Goal: Contribute content: Add original content to the website for others to see

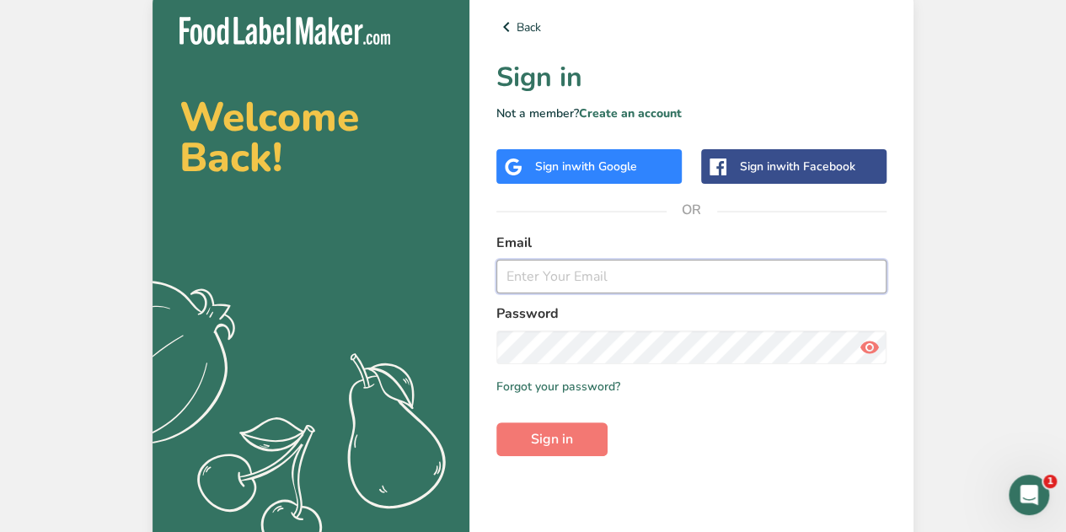
click at [534, 278] on input "email" at bounding box center [691, 276] width 390 height 34
type input "[PERSON_NAME][EMAIL_ADDRESS][DOMAIN_NAME]"
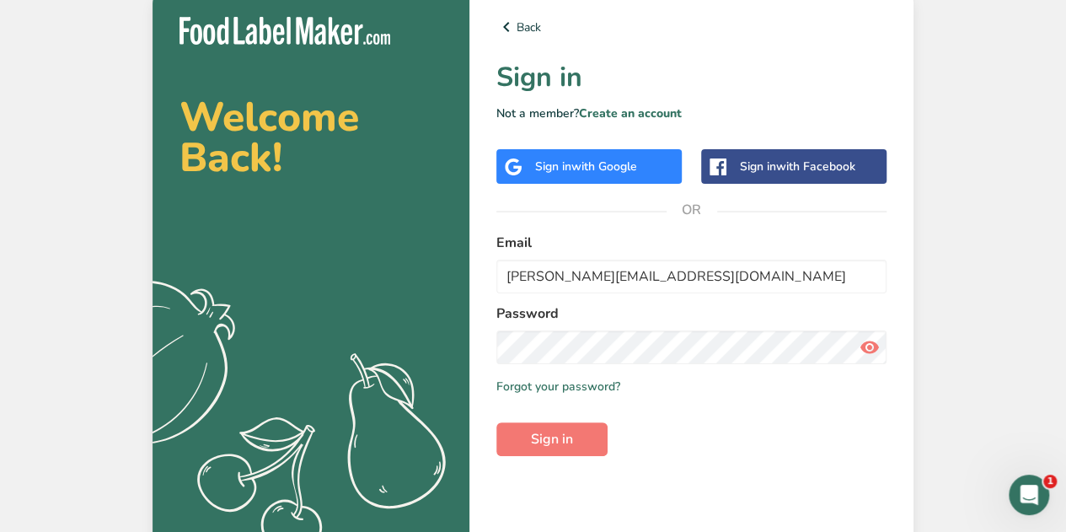
click at [1009, 238] on div "Welcome Back! .a{fill:#f5f3ed;} Back Sign in Not a member? Create an account Si…" at bounding box center [533, 270] width 1066 height 540
click at [563, 439] on span "Sign in" at bounding box center [552, 439] width 42 height 20
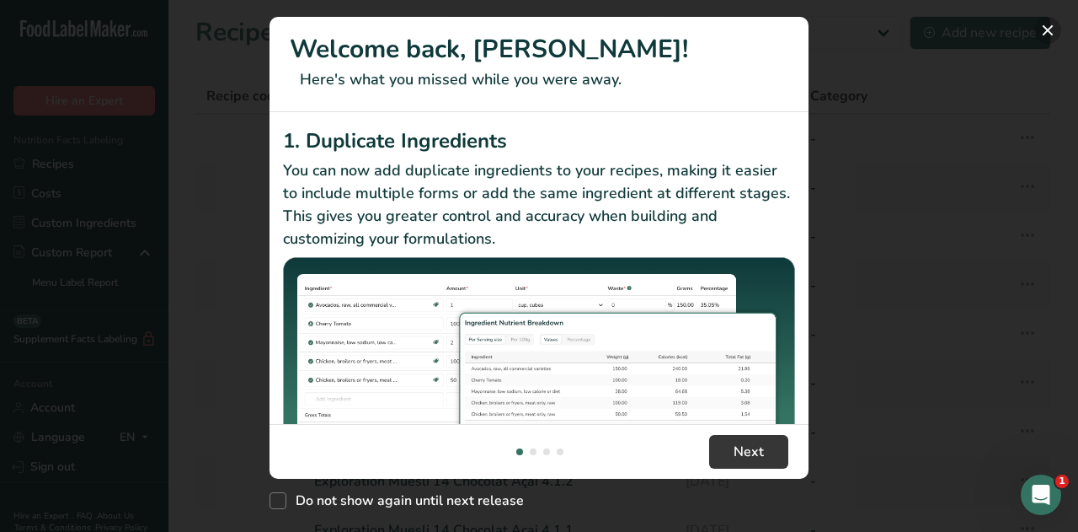
click at [1046, 34] on button "New Features" at bounding box center [1048, 30] width 27 height 27
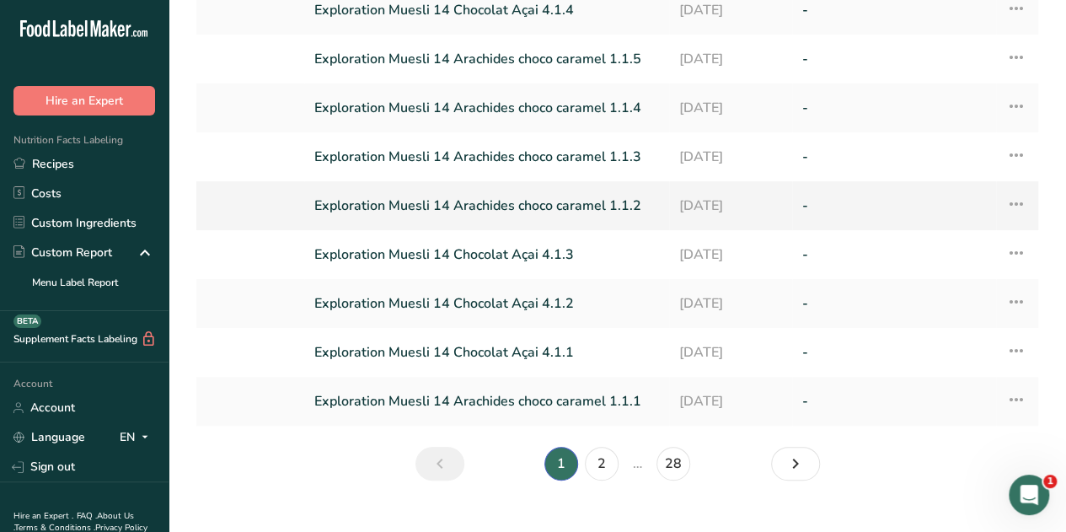
scroll to position [182, 0]
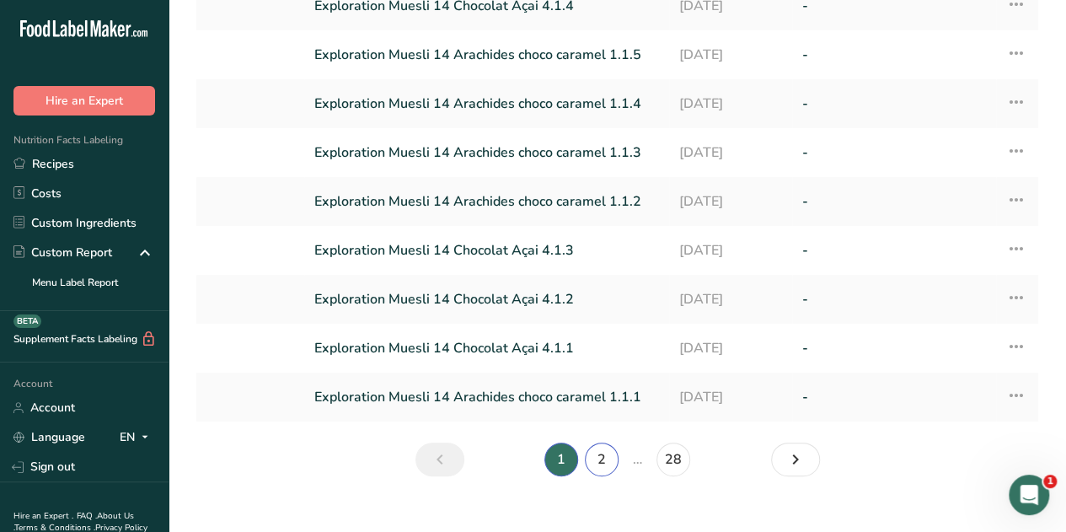
click at [600, 465] on link "2" at bounding box center [602, 459] width 34 height 34
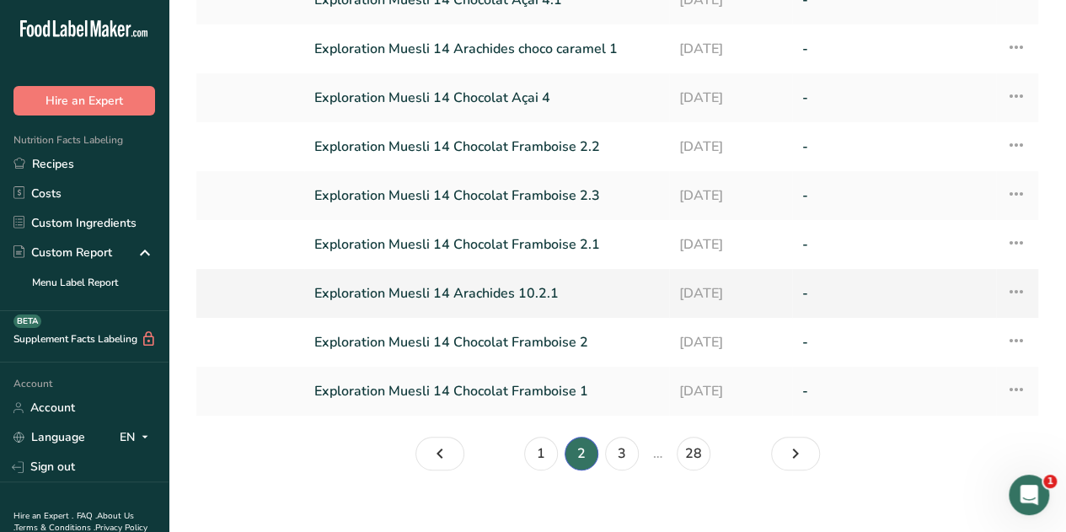
scroll to position [206, 0]
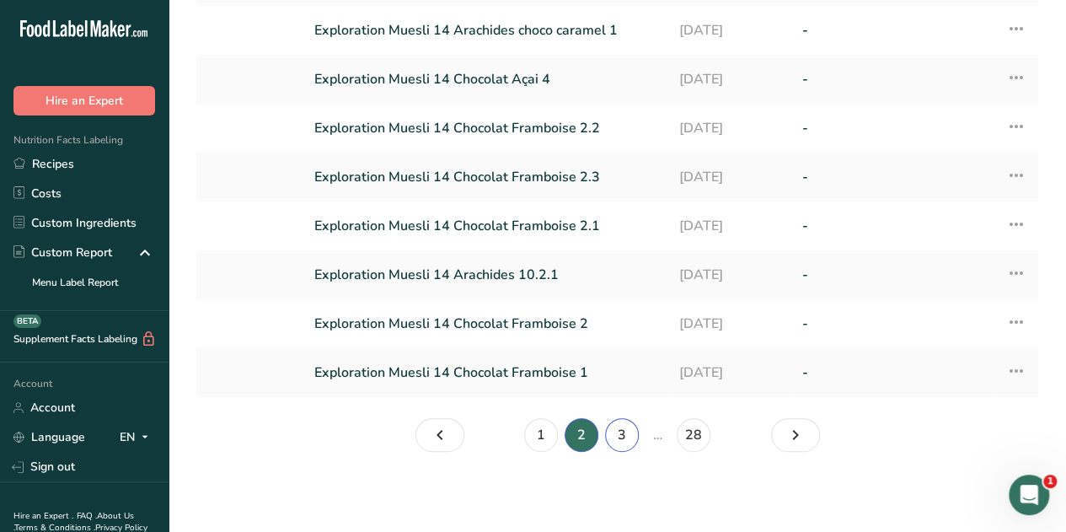
click at [619, 439] on link "3" at bounding box center [622, 435] width 34 height 34
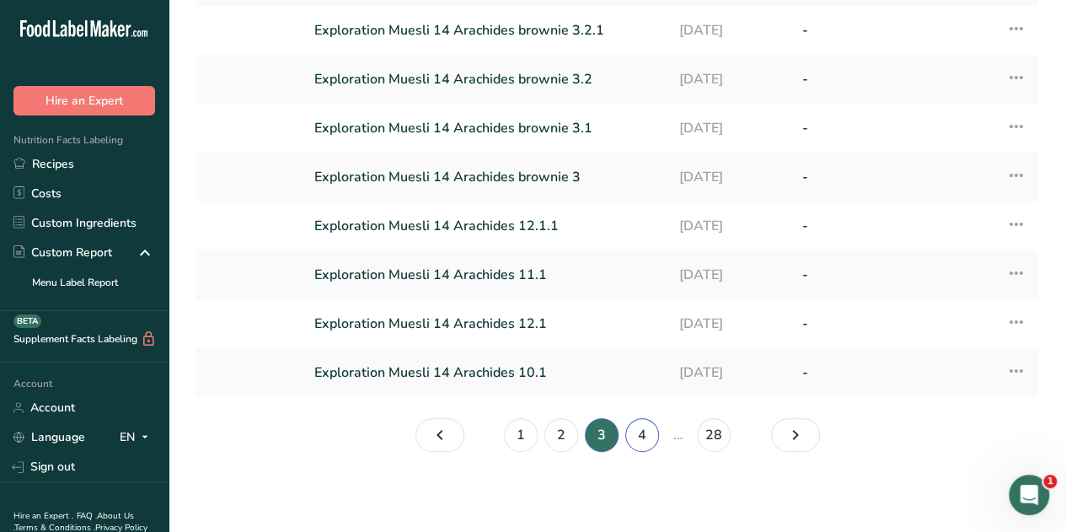
click at [646, 432] on link "4" at bounding box center [642, 435] width 34 height 34
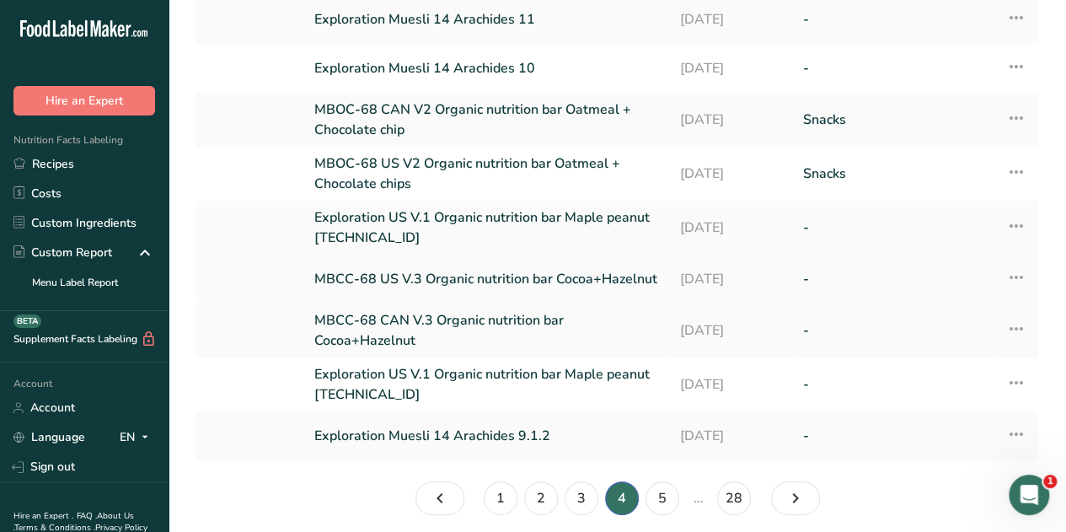
scroll to position [232, 0]
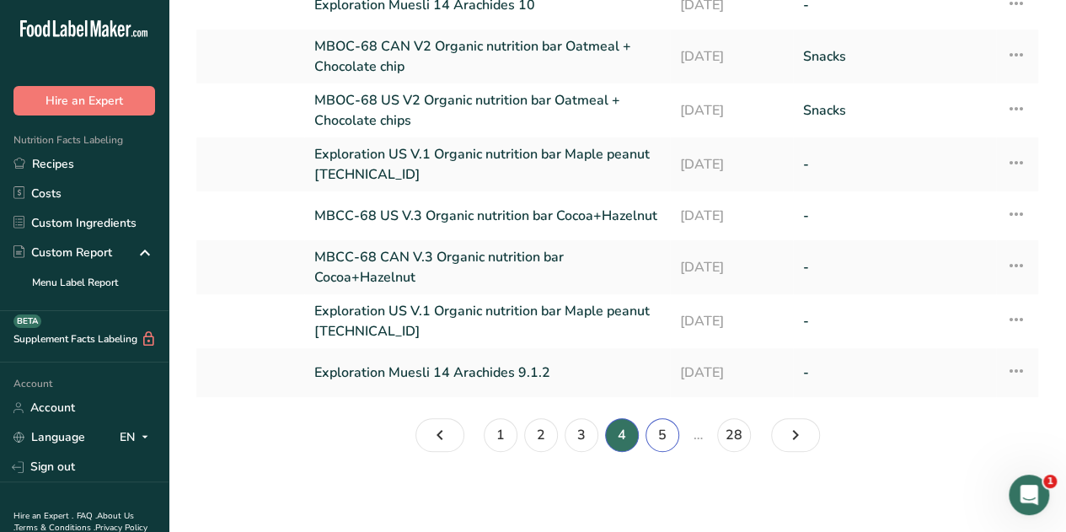
click at [668, 433] on link "5" at bounding box center [662, 435] width 34 height 34
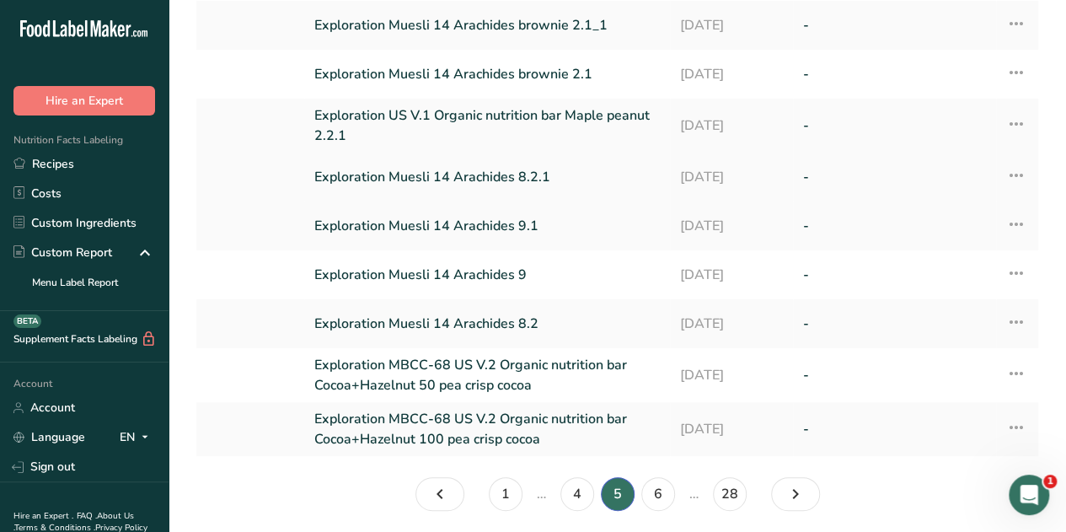
scroll to position [227, 0]
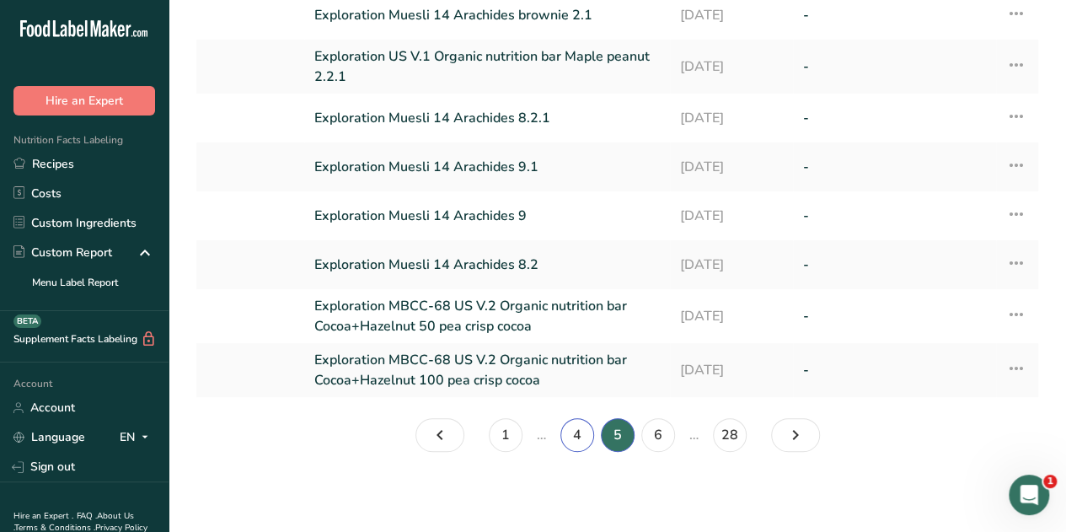
click at [580, 434] on link "4" at bounding box center [577, 435] width 34 height 34
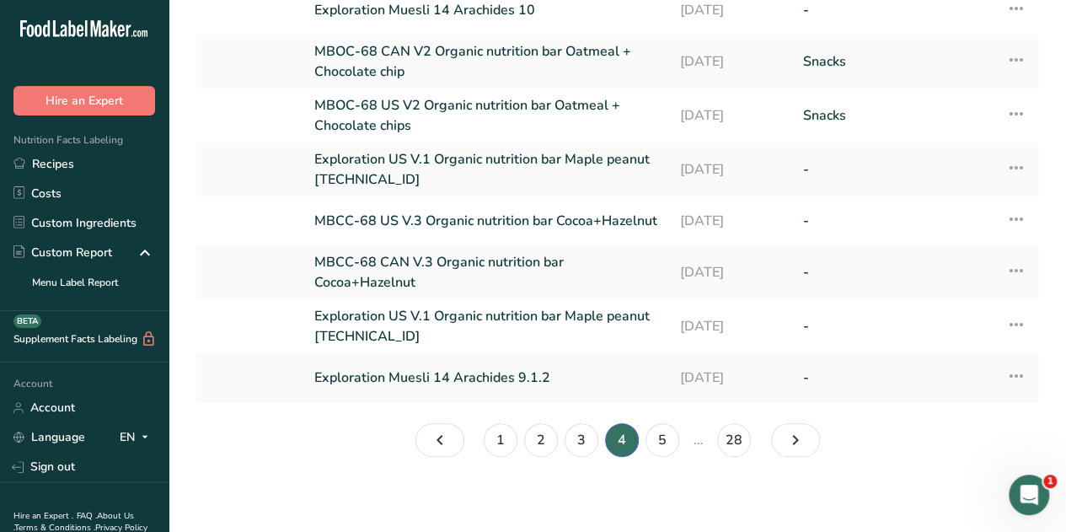
scroll to position [222, 0]
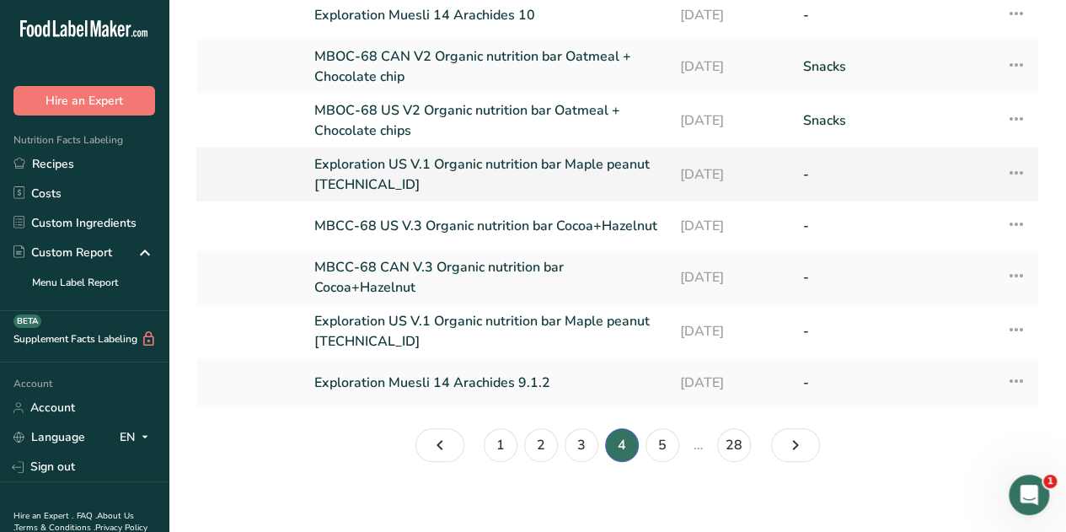
click at [559, 164] on link "Exploration US V.1 Organic nutrition bar Maple peanut 2.2.1.2" at bounding box center [486, 174] width 345 height 40
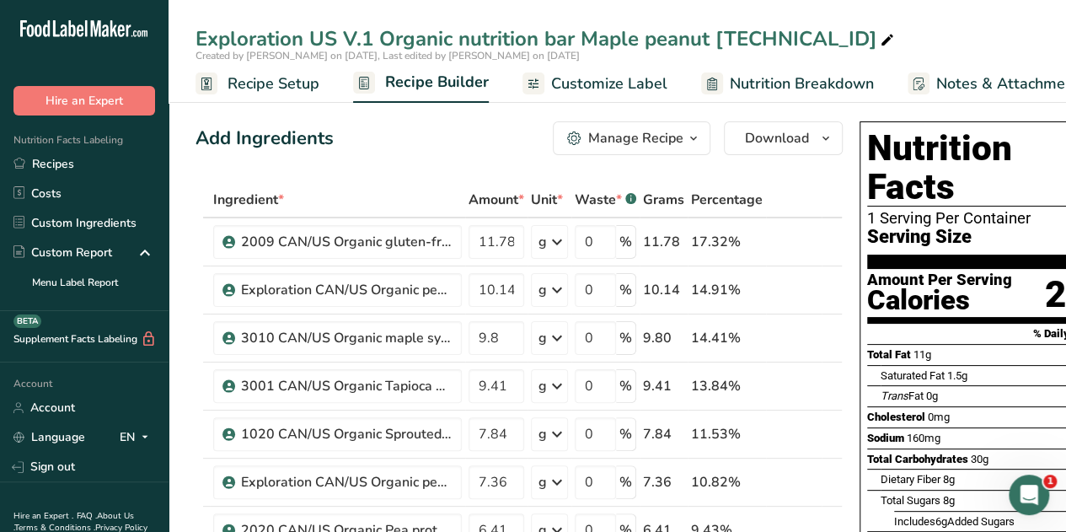
click at [691, 137] on icon "button" at bounding box center [693, 138] width 13 height 21
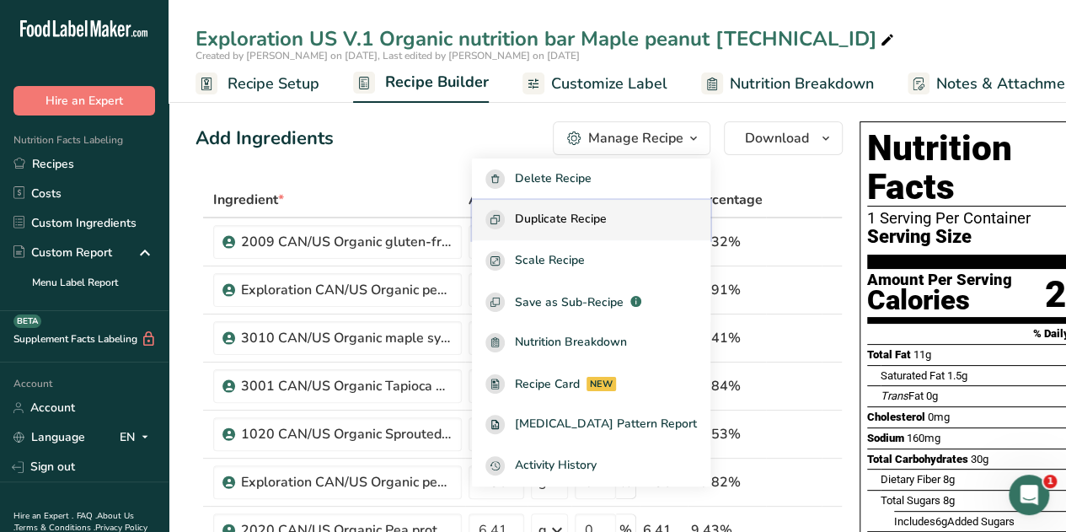
click at [586, 223] on span "Duplicate Recipe" at bounding box center [561, 219] width 92 height 19
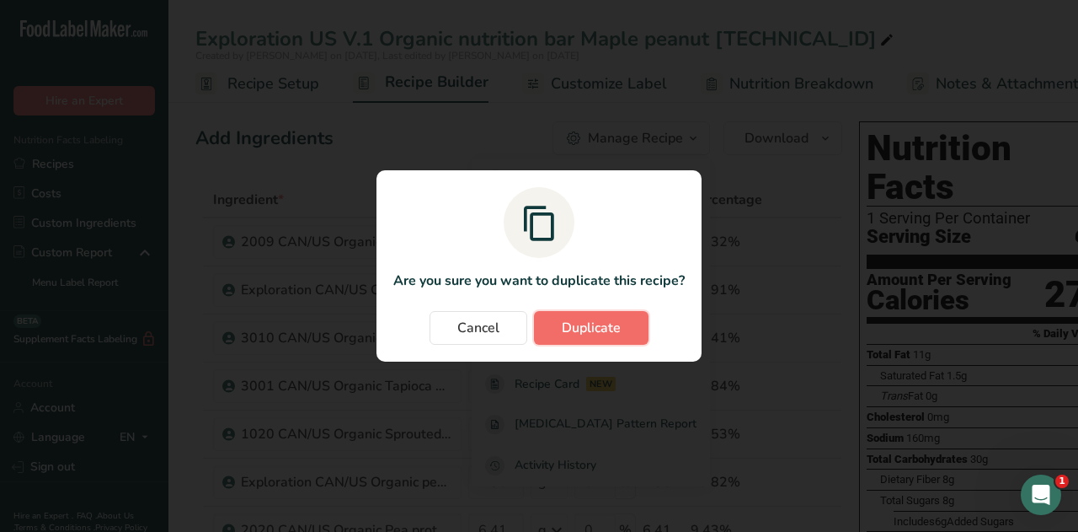
click at [605, 328] on span "Duplicate" at bounding box center [591, 328] width 59 height 20
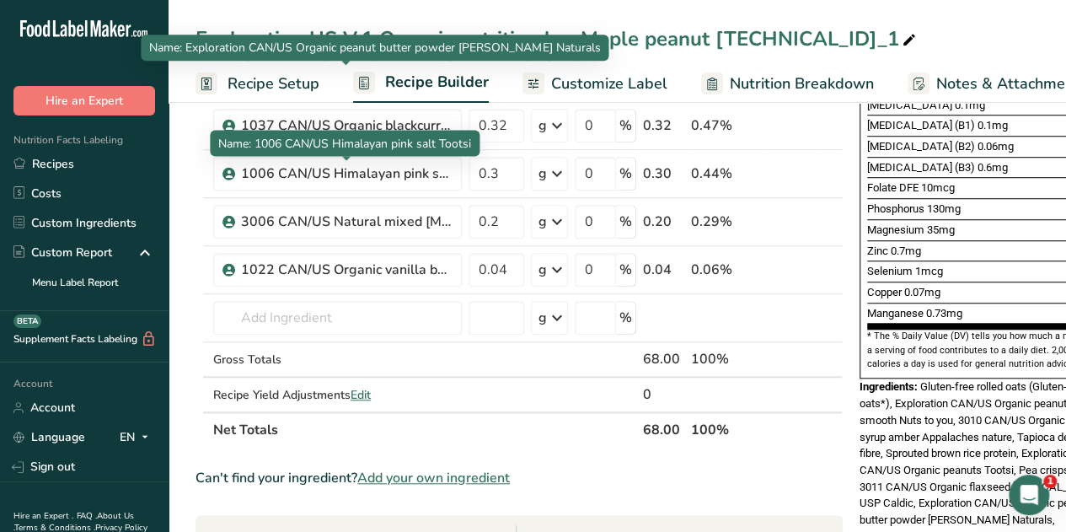
scroll to position [549, 0]
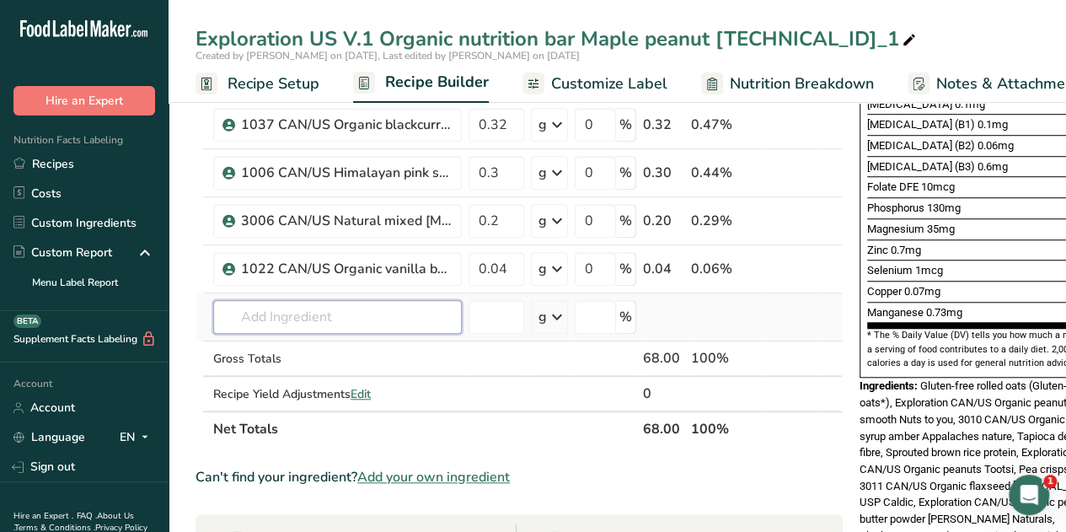
click at [268, 318] on input "text" at bounding box center [337, 317] width 249 height 34
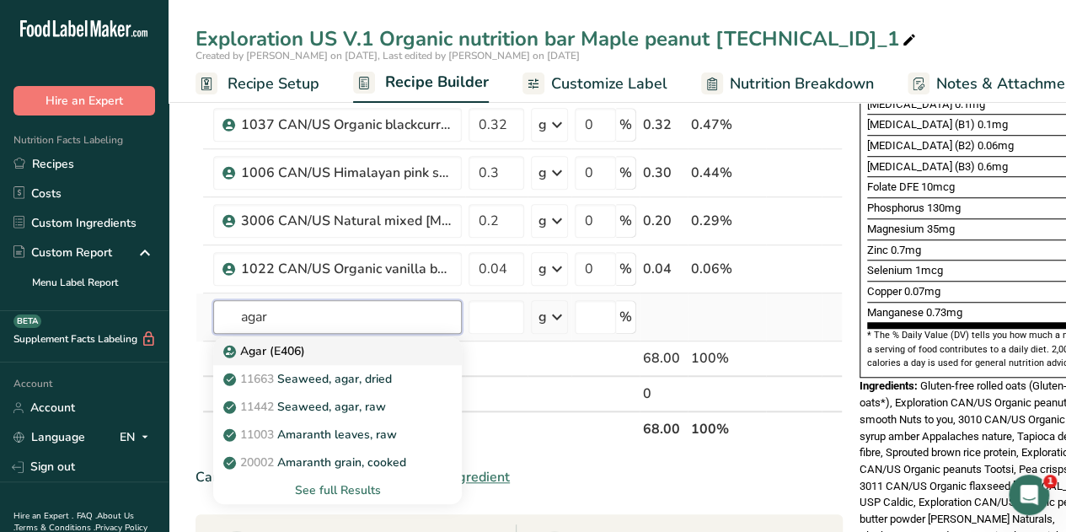
type input "agar"
click at [302, 352] on p "Agar (E406)" at bounding box center [266, 351] width 78 height 18
type input "Agar (E406)"
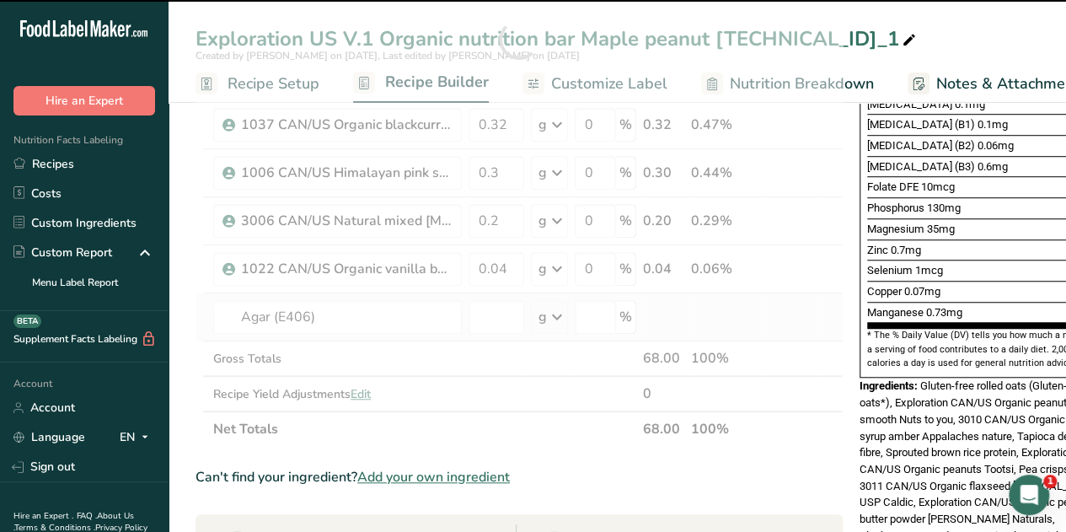
type input "0"
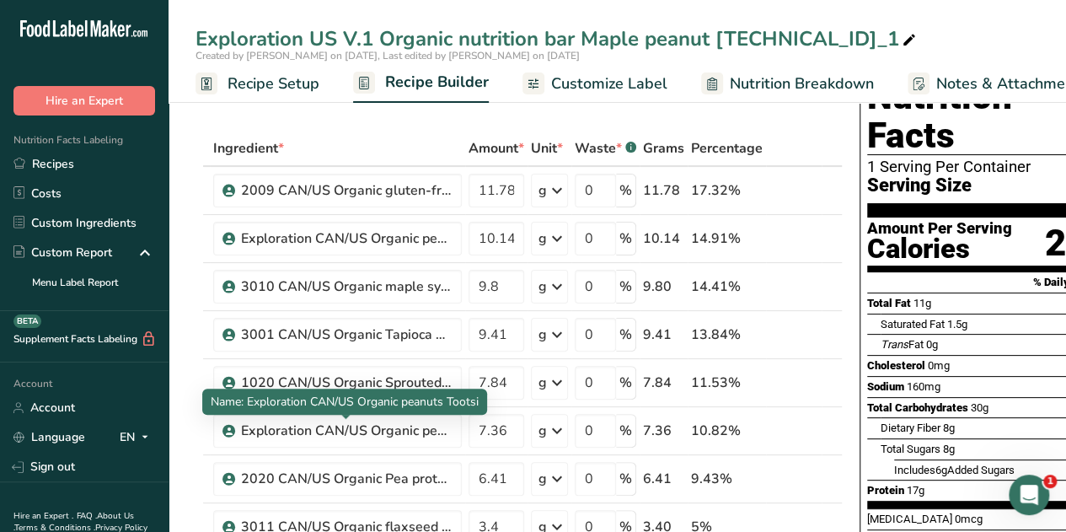
scroll to position [0, 0]
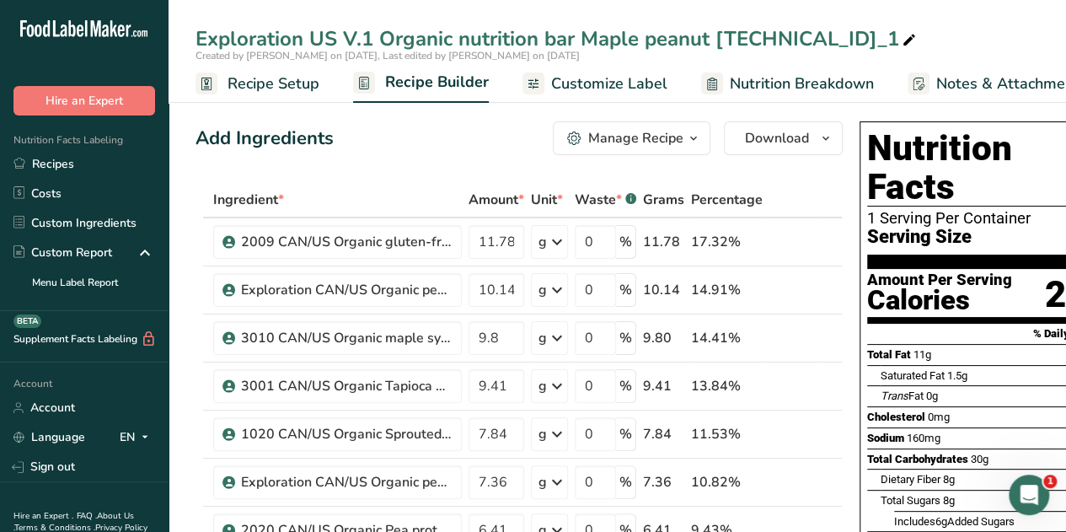
click at [799, 38] on div "Exploration US V.1 Organic nutrition bar Maple peanut 2.2.1.2_1" at bounding box center [557, 39] width 724 height 30
type input "Exploration US V.1 Organic nutrition bar Maple peanut 2.2.1.3"
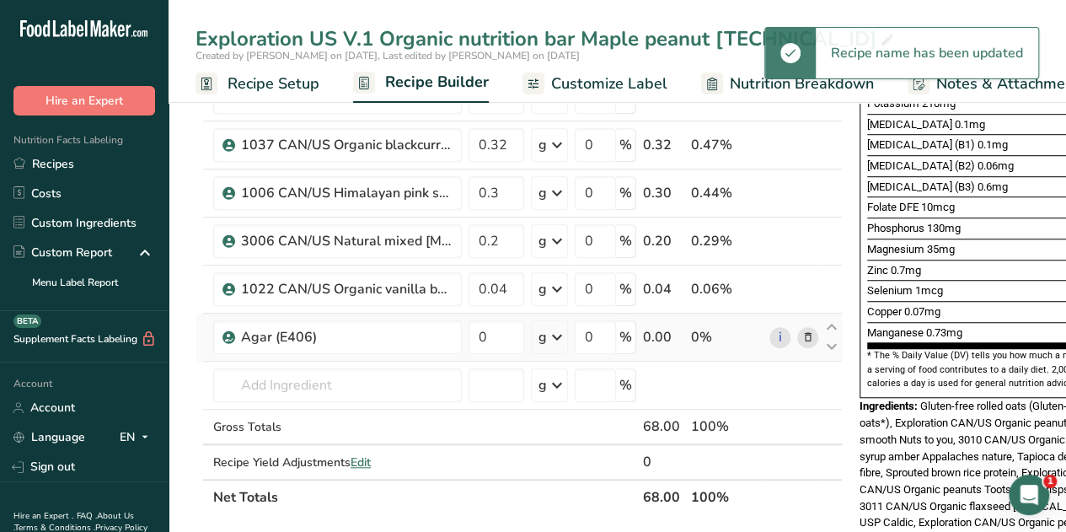
scroll to position [590, 0]
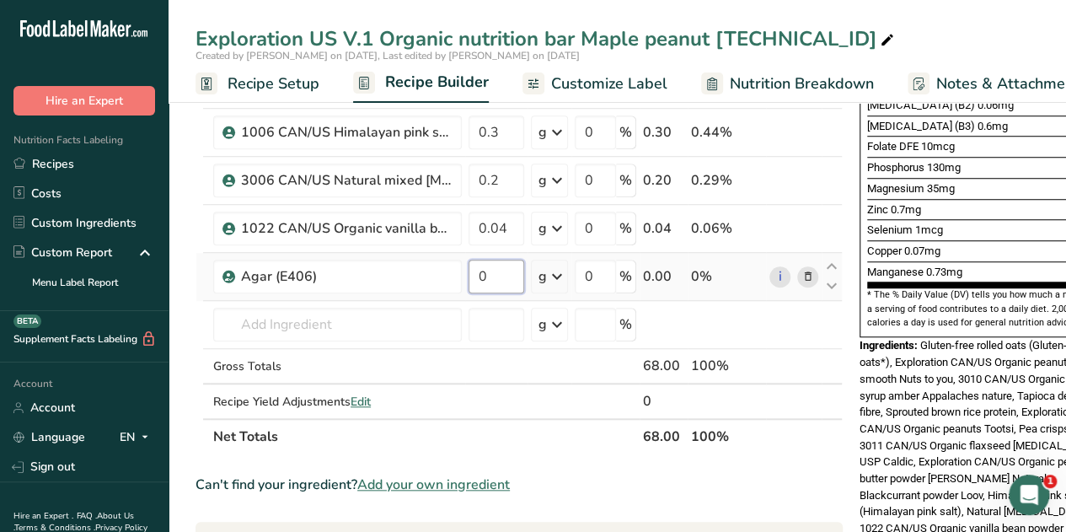
click at [488, 270] on input "0" at bounding box center [496, 276] width 56 height 34
type input "0.4"
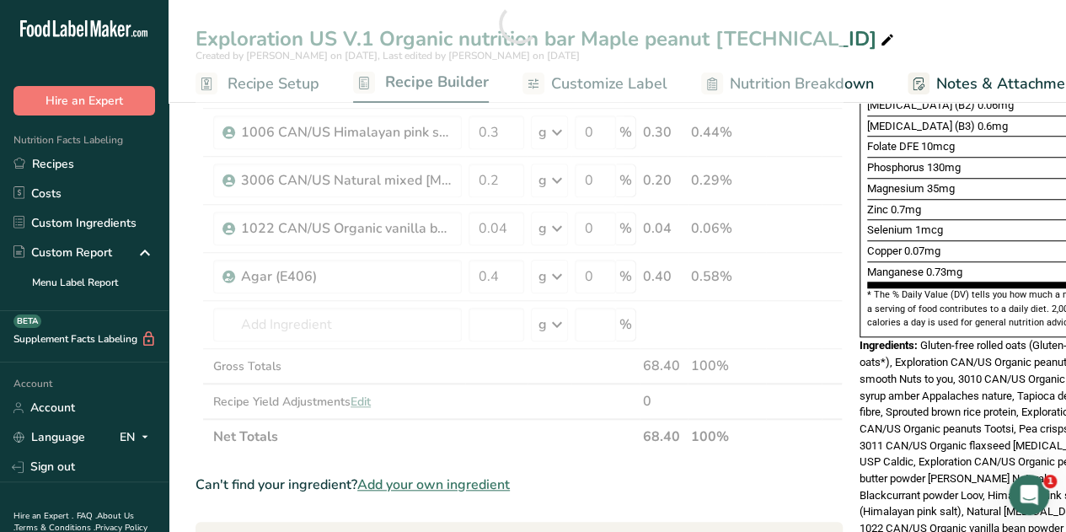
click at [852, 57] on div "Created by Gabriela Cappelo on 2025-08-12, Last edited by Gabriela Cappelo on 2…" at bounding box center [616, 55] width 897 height 15
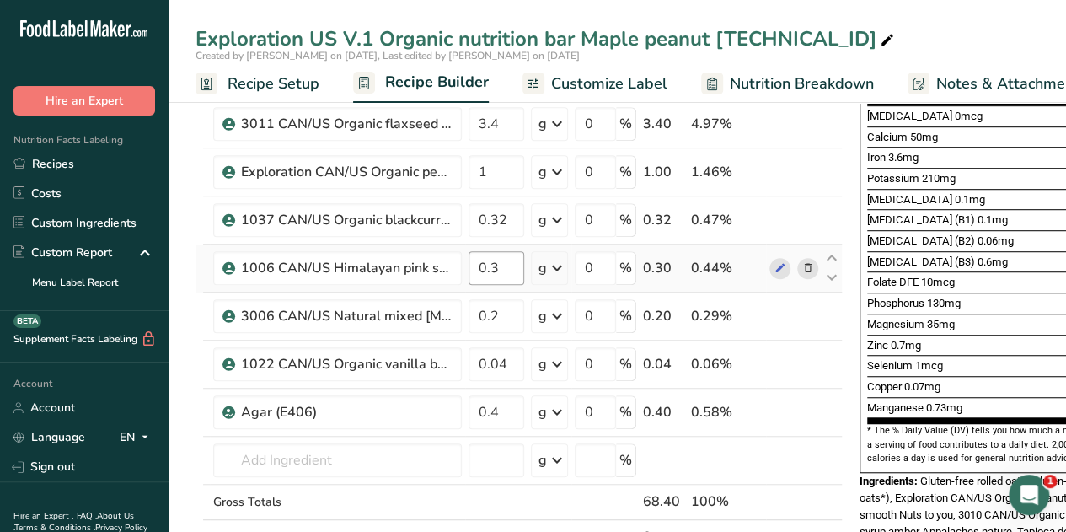
scroll to position [450, 0]
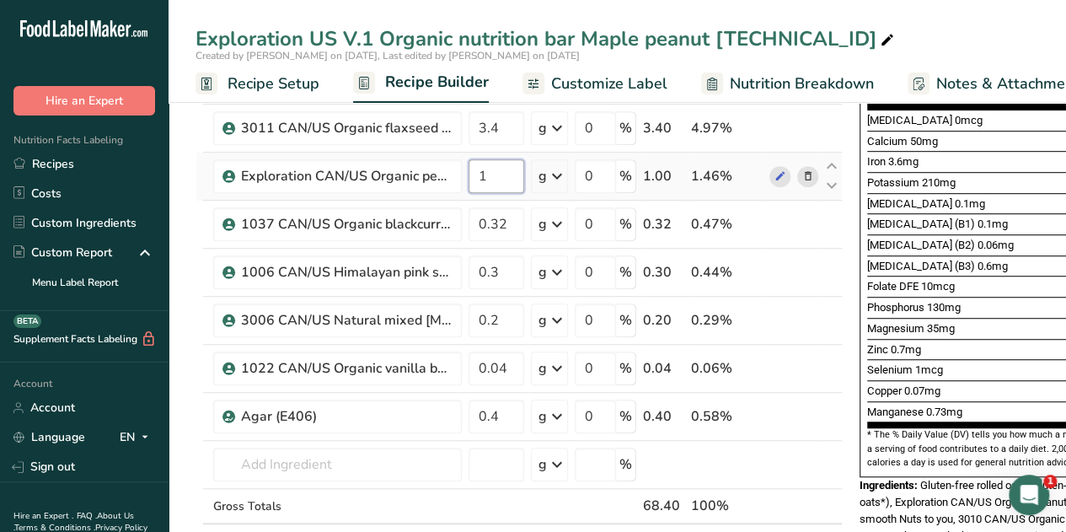
click at [485, 179] on input "1" at bounding box center [496, 176] width 56 height 34
type input "0.6"
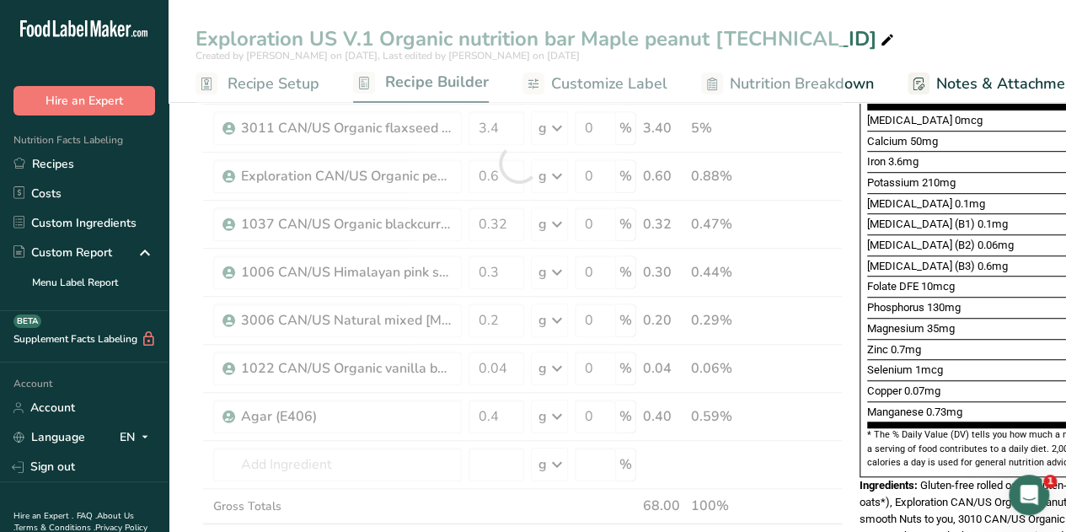
click at [871, 33] on div "Exploration US V.1 Organic nutrition bar Maple peanut 2.2.1.3" at bounding box center [616, 39] width 897 height 30
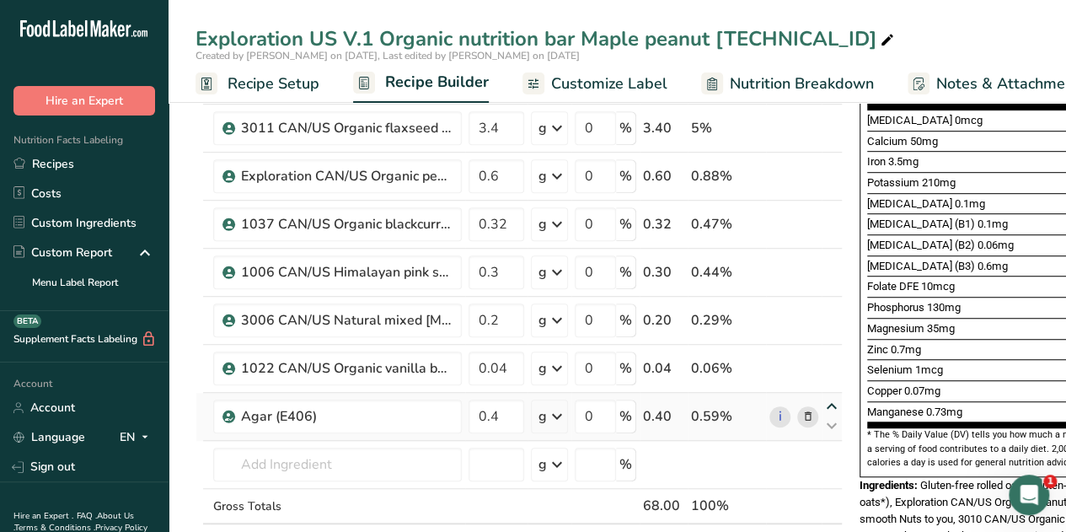
click at [829, 402] on icon at bounding box center [831, 406] width 20 height 13
type input "0.4"
type input "0.04"
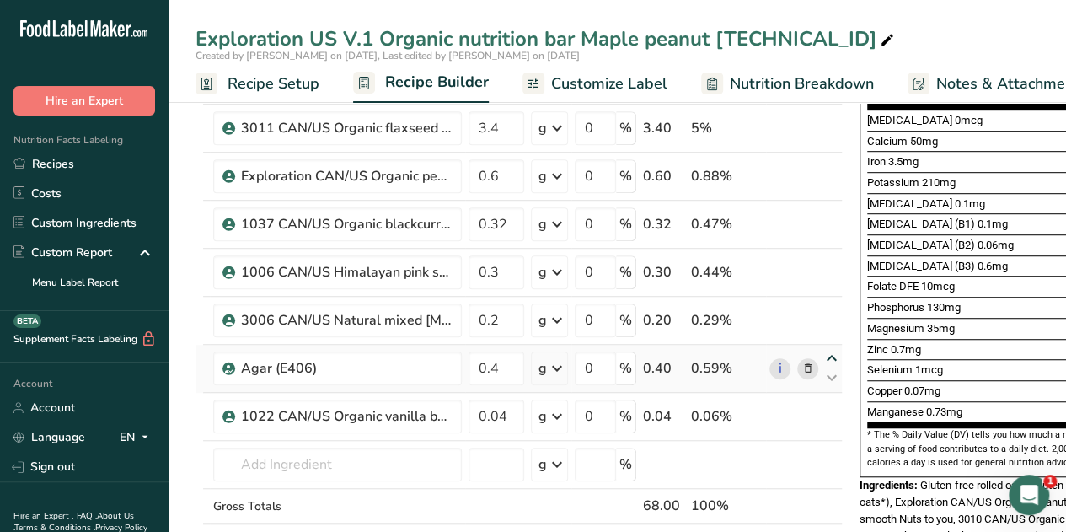
click at [831, 352] on icon at bounding box center [831, 358] width 20 height 13
type input "0.4"
type input "0.2"
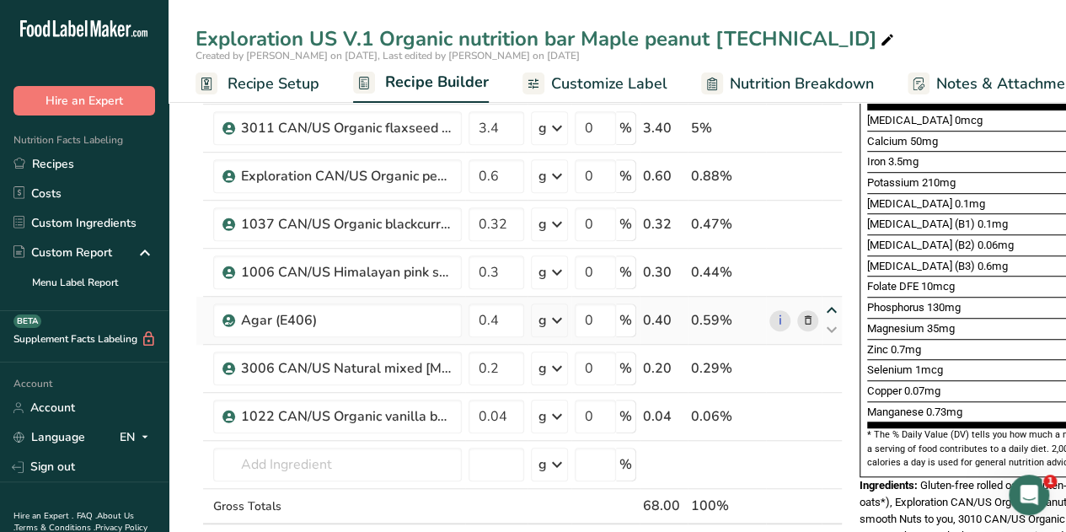
click at [832, 305] on icon at bounding box center [831, 310] width 20 height 13
type input "0.4"
type input "0.3"
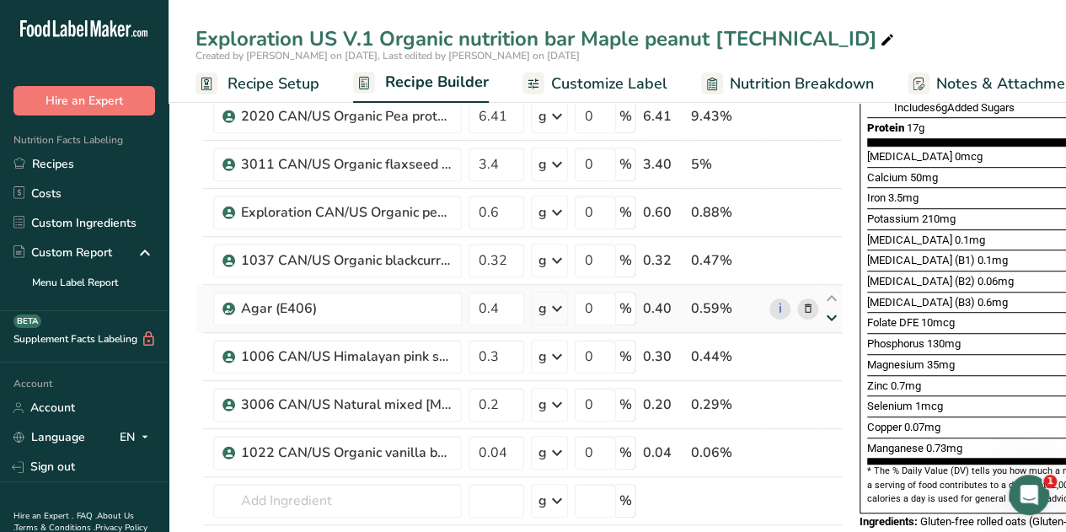
scroll to position [412, 0]
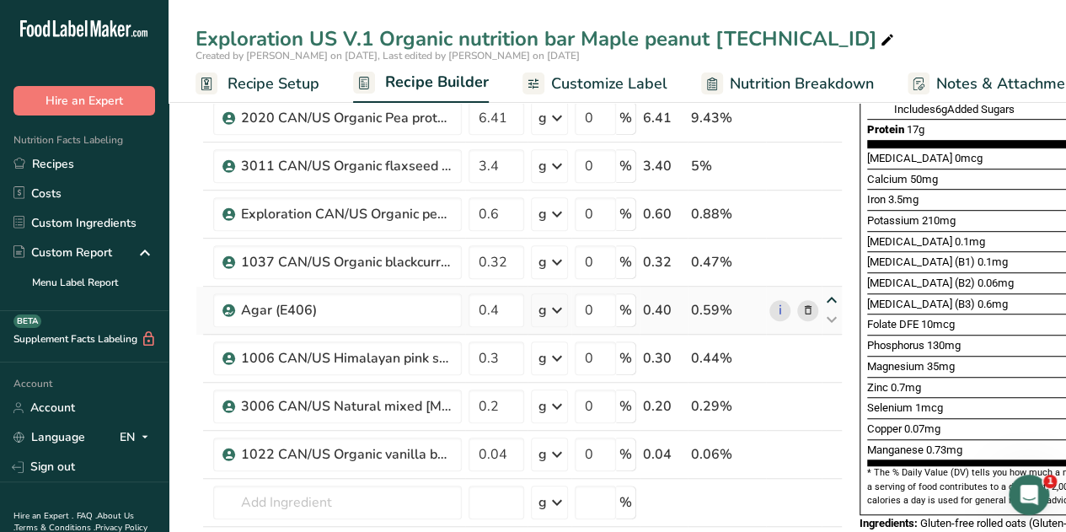
click at [830, 297] on icon at bounding box center [831, 300] width 20 height 13
type input "0.4"
type input "0.32"
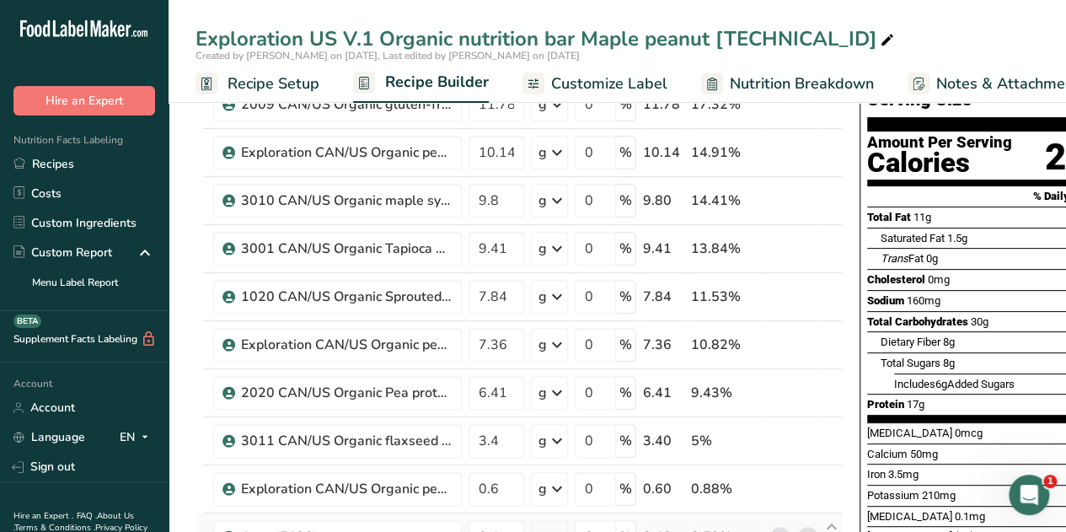
scroll to position [0, 0]
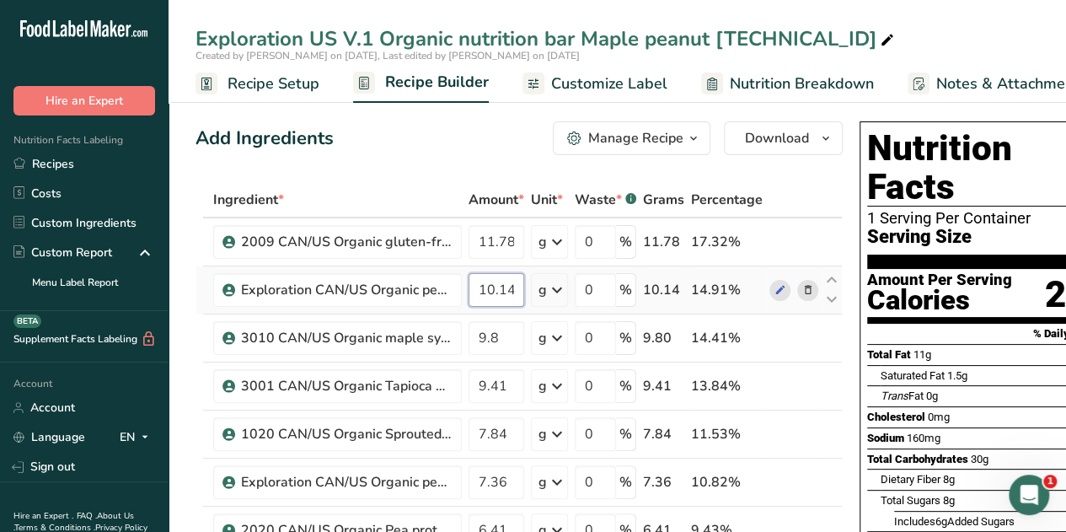
click at [503, 286] on input "10.14" at bounding box center [496, 290] width 56 height 34
type input "10.04"
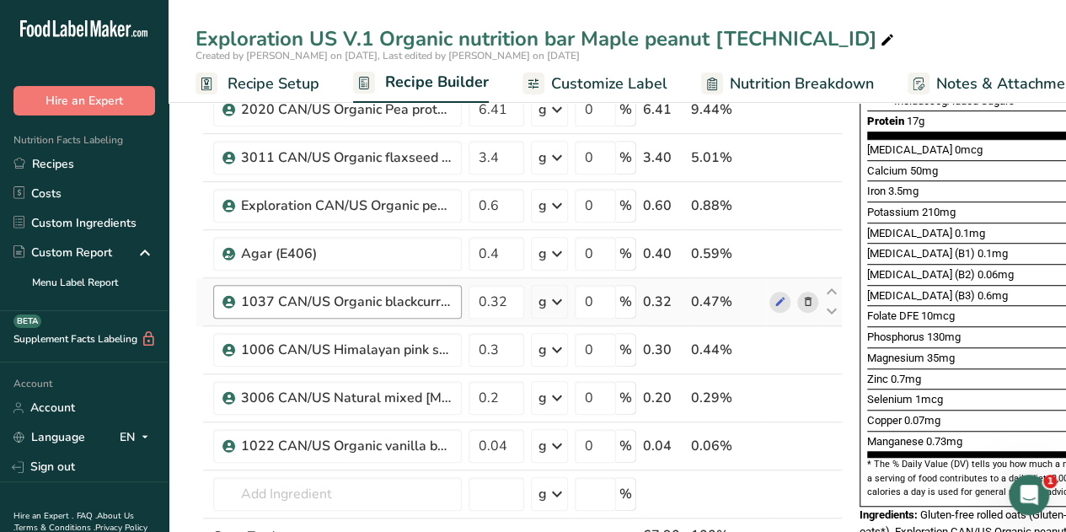
scroll to position [423, 0]
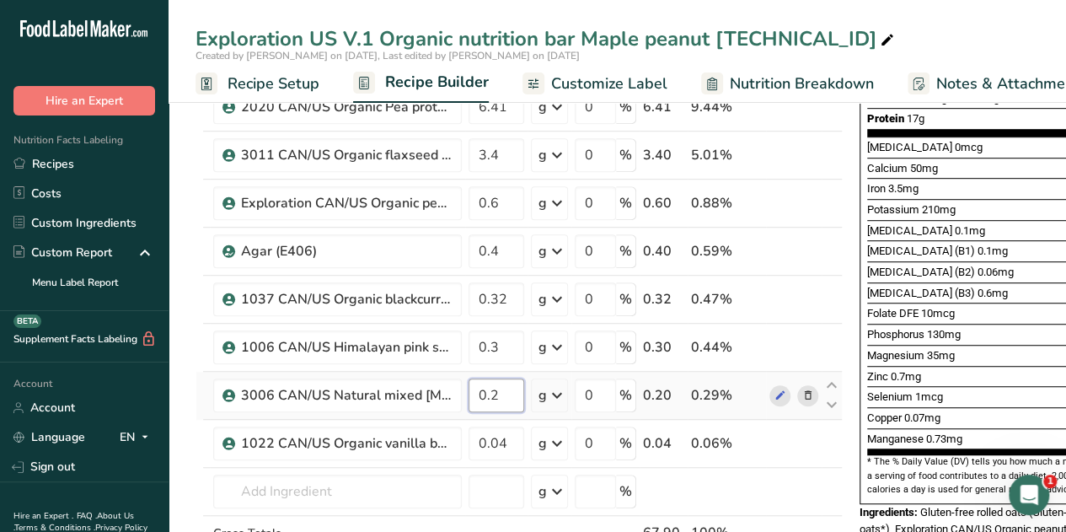
click at [497, 397] on input "0.2" at bounding box center [496, 395] width 56 height 34
type input "0.3"
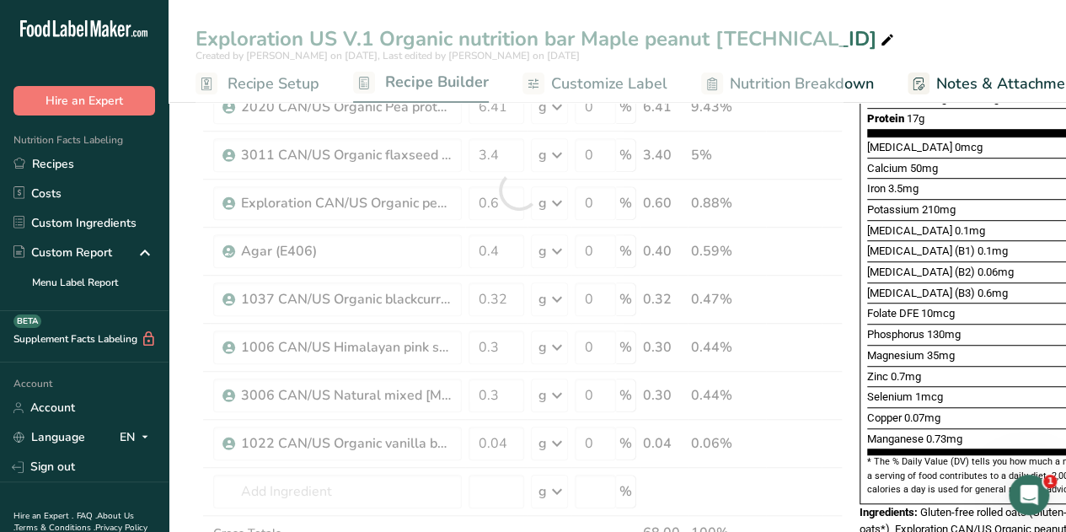
click at [872, 45] on div "Exploration US V.1 Organic nutrition bar Maple peanut 2.2.1.3" at bounding box center [616, 39] width 897 height 30
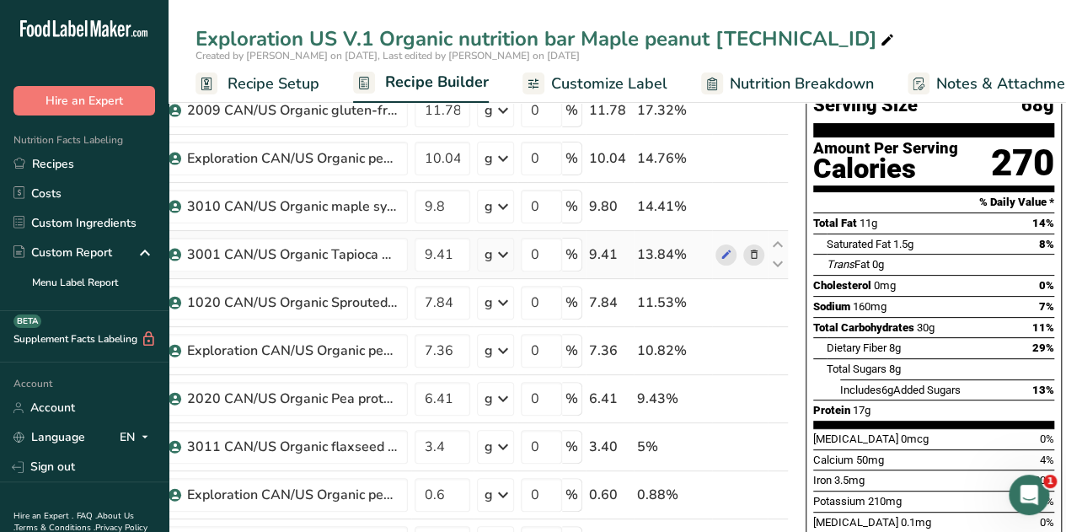
scroll to position [0, 0]
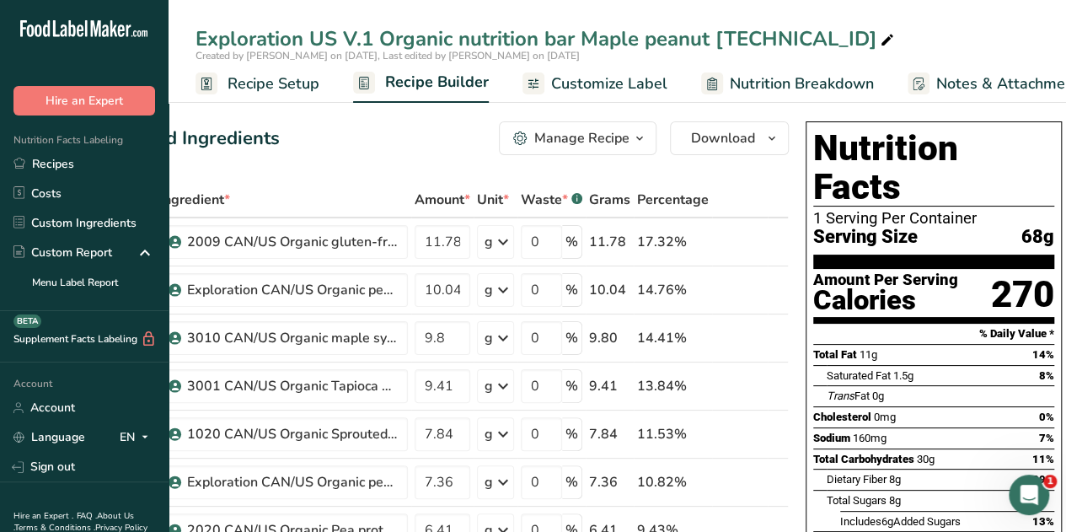
click at [634, 136] on icon "button" at bounding box center [639, 138] width 13 height 21
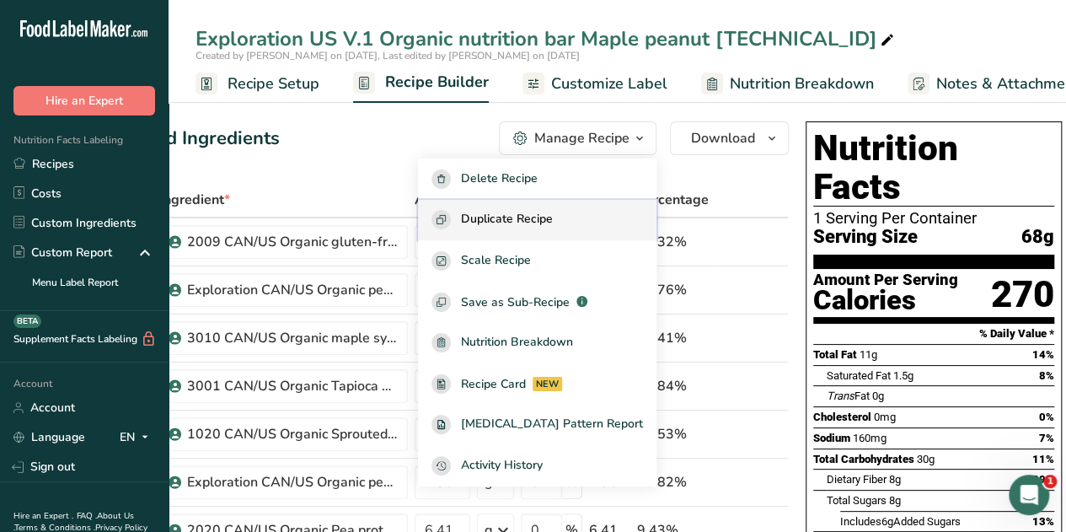
click at [538, 221] on span "Duplicate Recipe" at bounding box center [507, 219] width 92 height 19
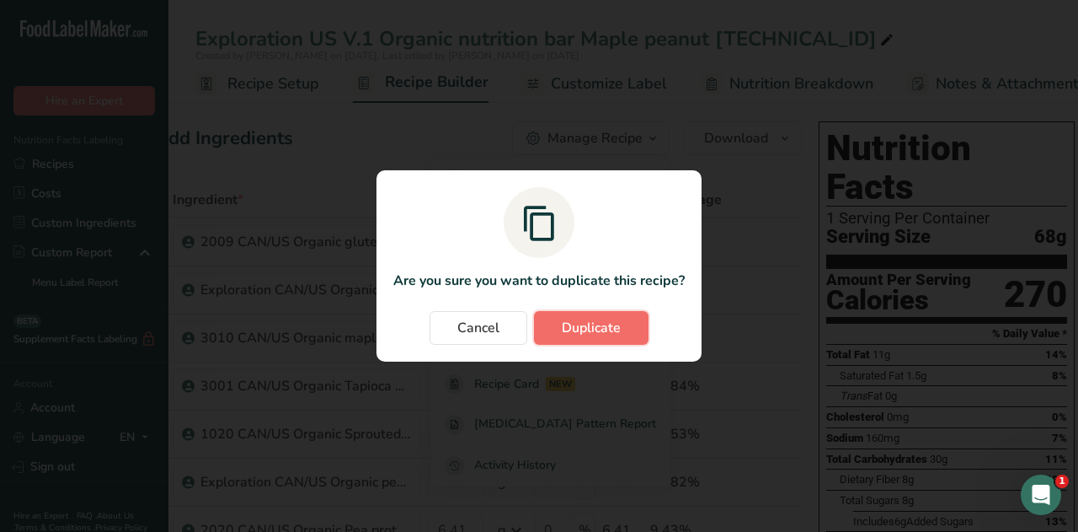
click at [612, 321] on span "Duplicate" at bounding box center [591, 328] width 59 height 20
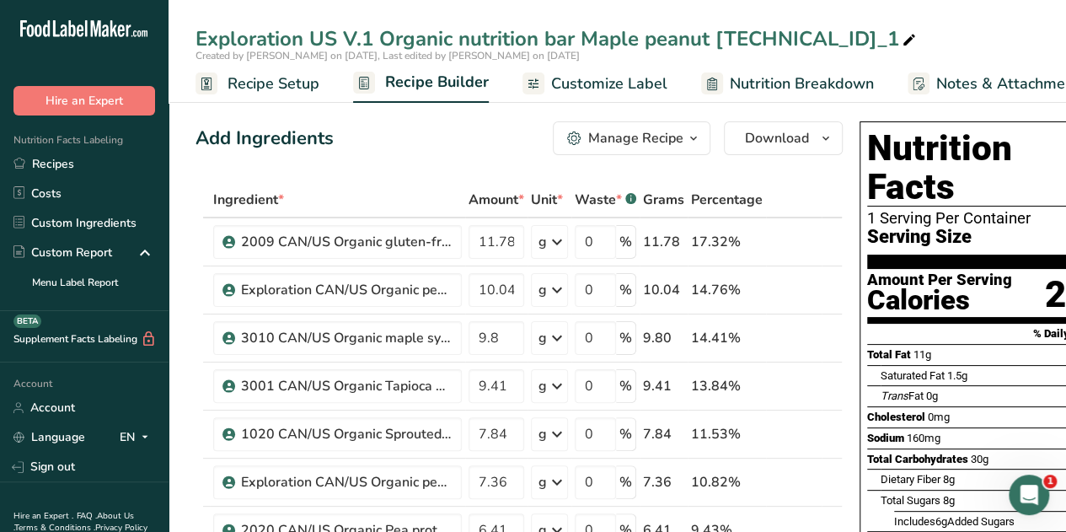
click at [799, 36] on div "Exploration US V.1 Organic nutrition bar Maple peanut 2.2.1.3_1" at bounding box center [557, 39] width 724 height 30
type input "Exploration US V.1 Organic nutrition bar Maple peanut 2.2.1.4"
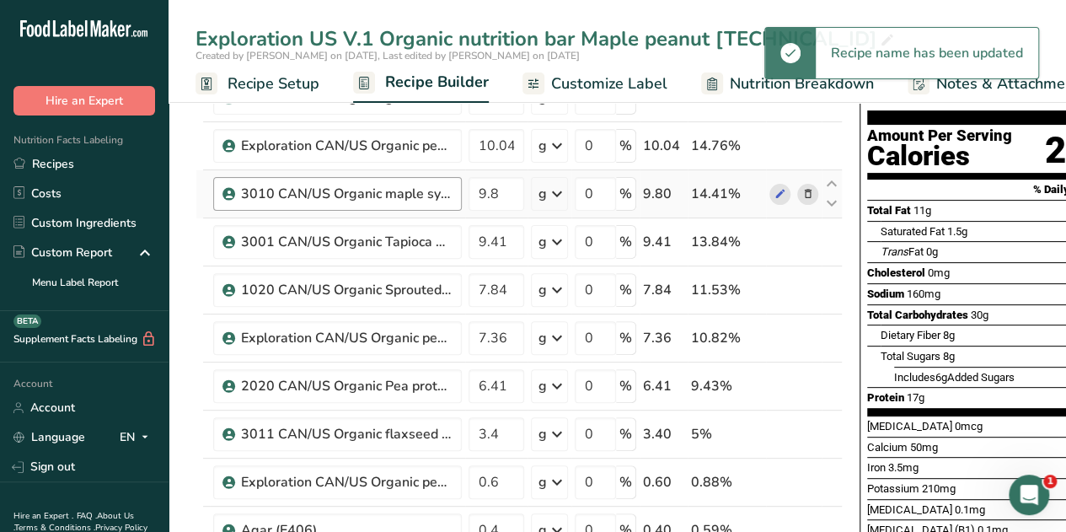
scroll to position [145, 0]
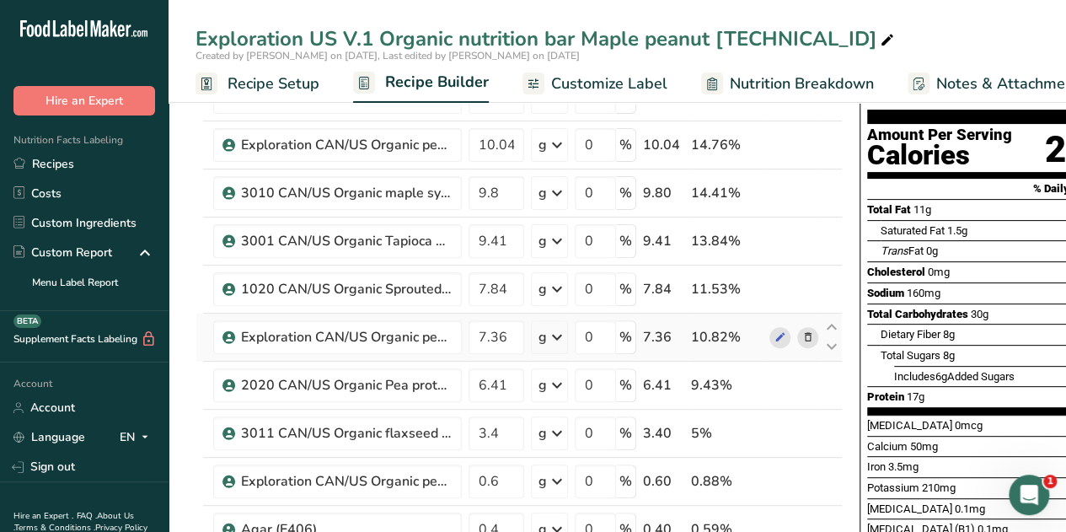
click at [808, 334] on icon at bounding box center [808, 338] width 12 height 18
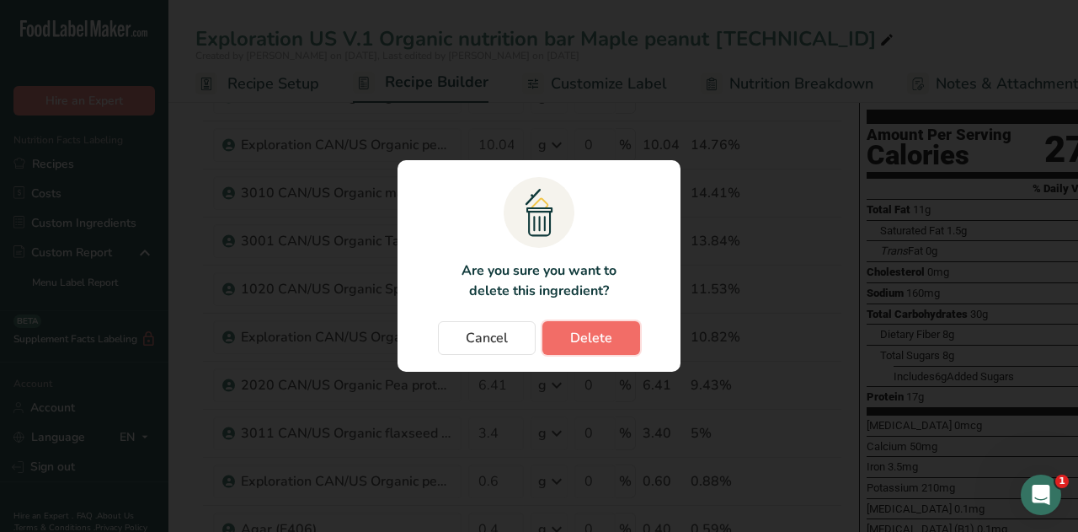
click at [616, 339] on button "Delete" at bounding box center [592, 338] width 98 height 34
type input "6.41"
type input "3.4"
type input "0.6"
type input "0.4"
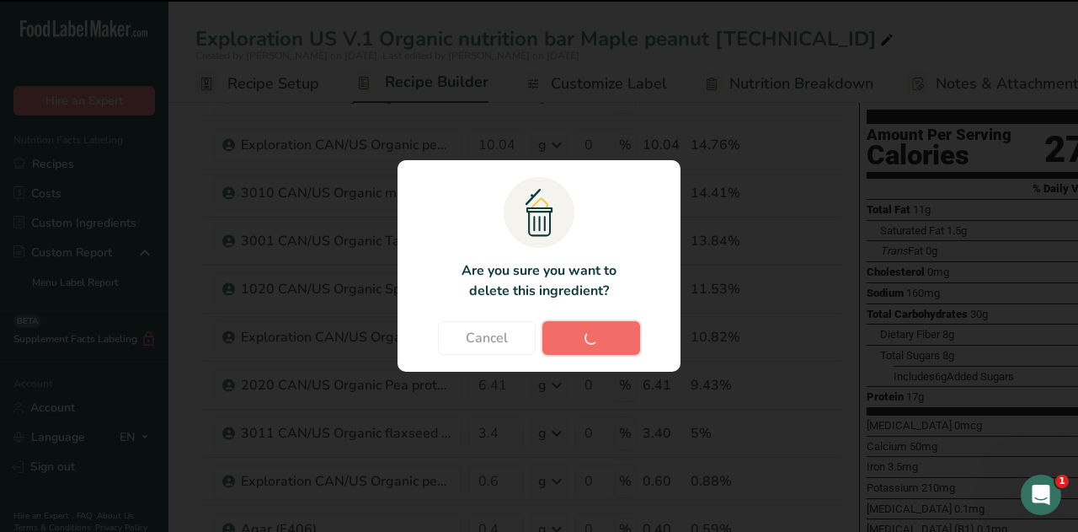
type input "0.32"
type input "0.3"
type input "0.04"
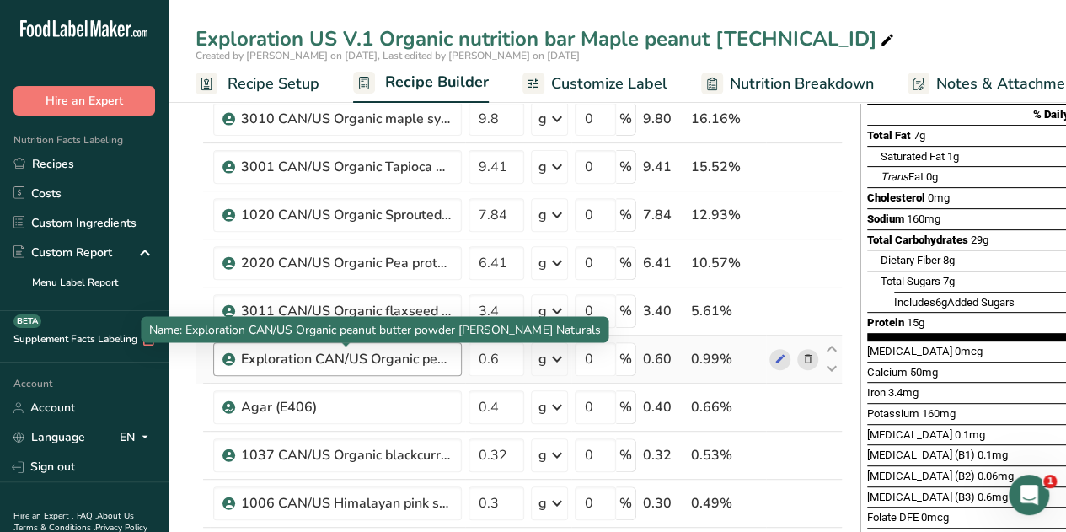
scroll to position [220, 0]
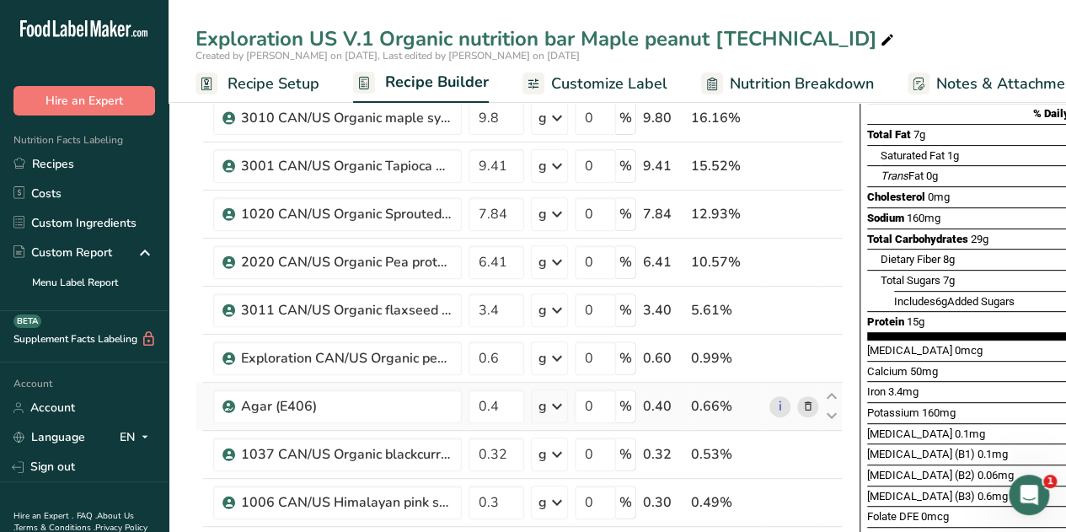
click at [805, 407] on icon at bounding box center [808, 407] width 12 height 18
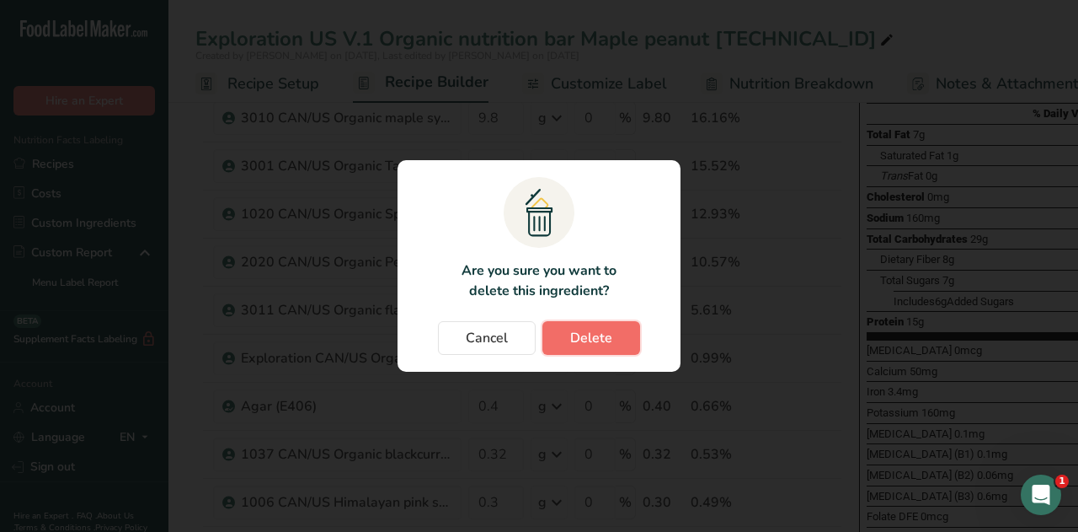
click at [600, 328] on span "Delete" at bounding box center [591, 338] width 42 height 20
type input "0.32"
type input "0.3"
type input "0.04"
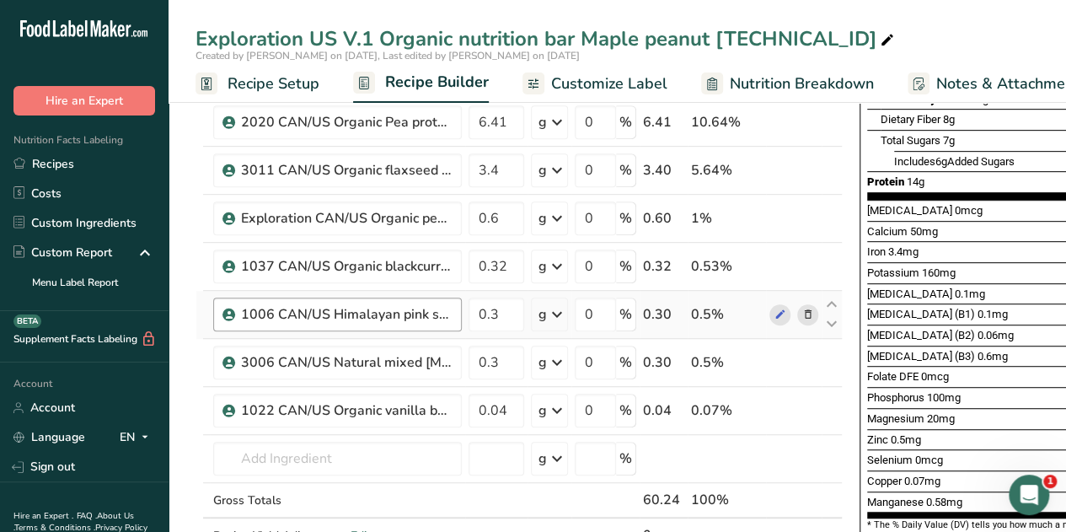
scroll to position [366, 0]
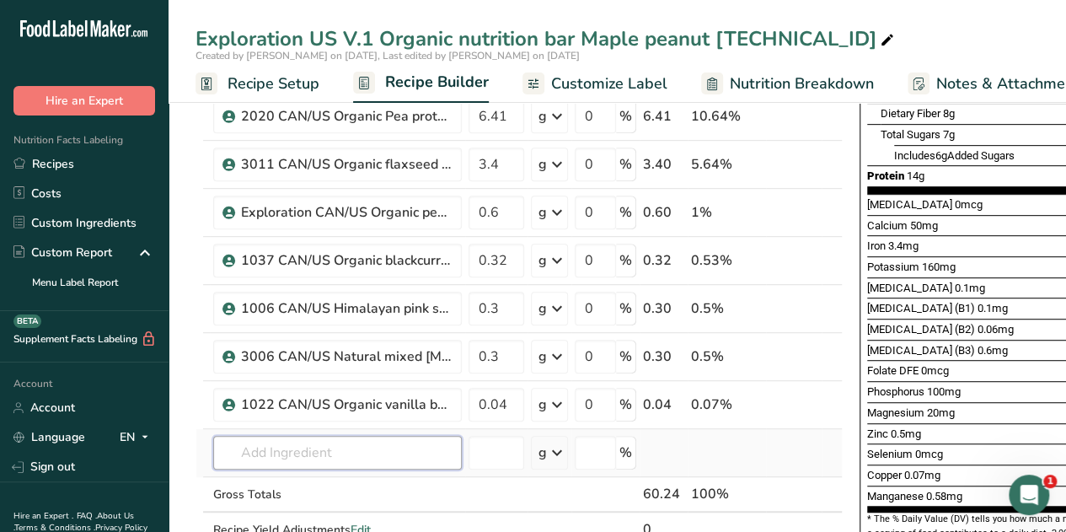
click at [295, 459] on input "text" at bounding box center [337, 453] width 249 height 34
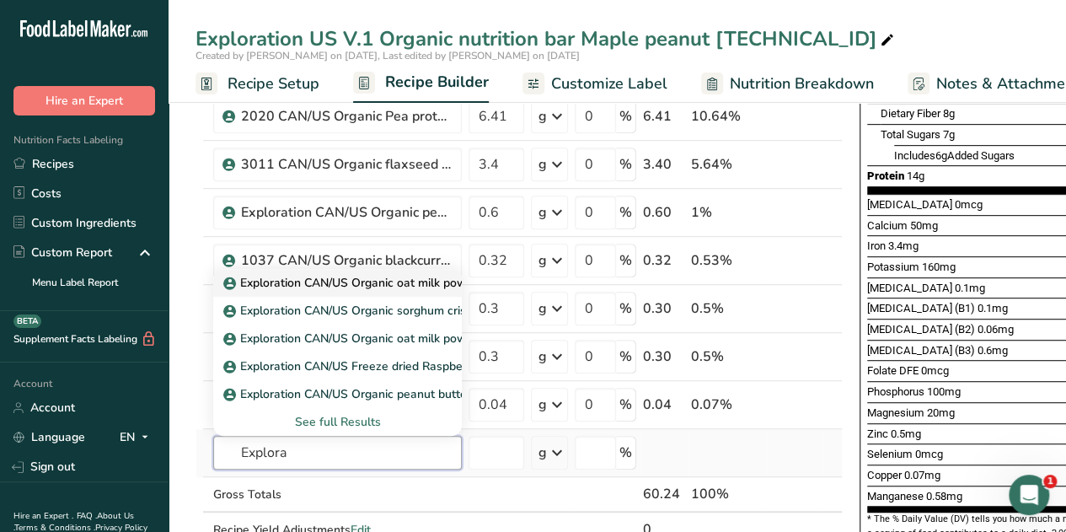
type input "Explora"
click at [432, 274] on p "Exploration CAN/US Organic oat milk powder Invico worldwide" at bounding box center [403, 283] width 353 height 18
type input "Exploration CAN/US Organic oat milk powder Invico worldwide"
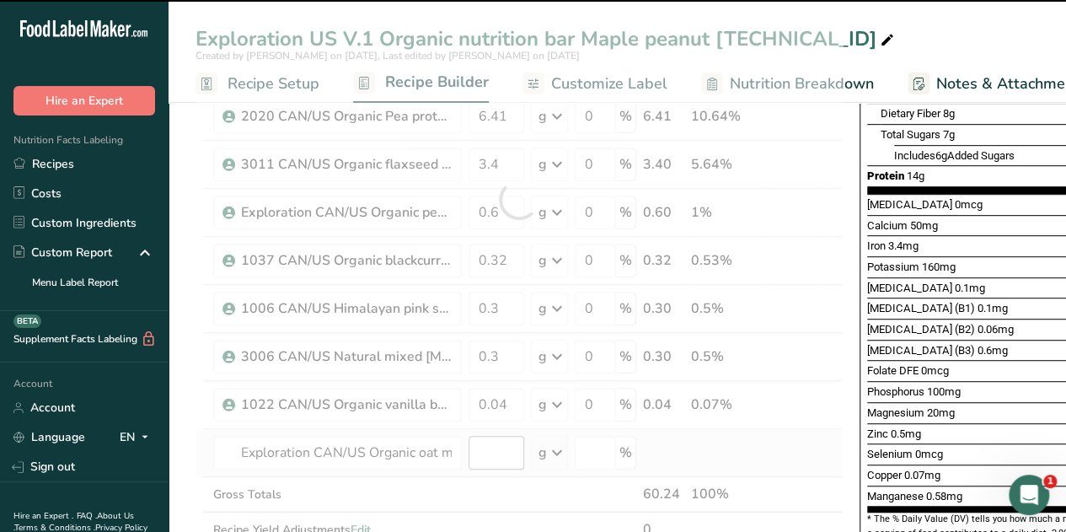
type input "0"
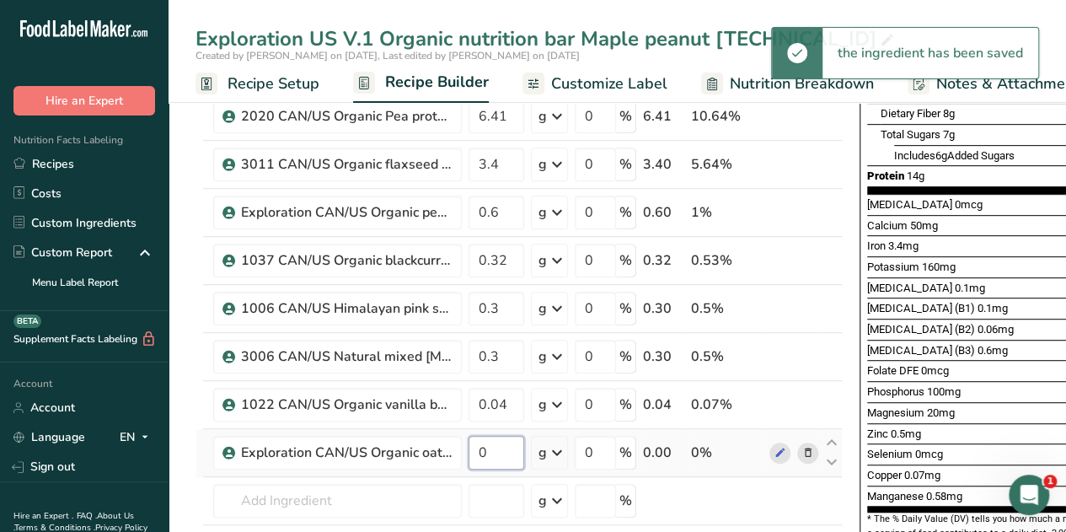
click at [496, 450] on input "0" at bounding box center [496, 453] width 56 height 34
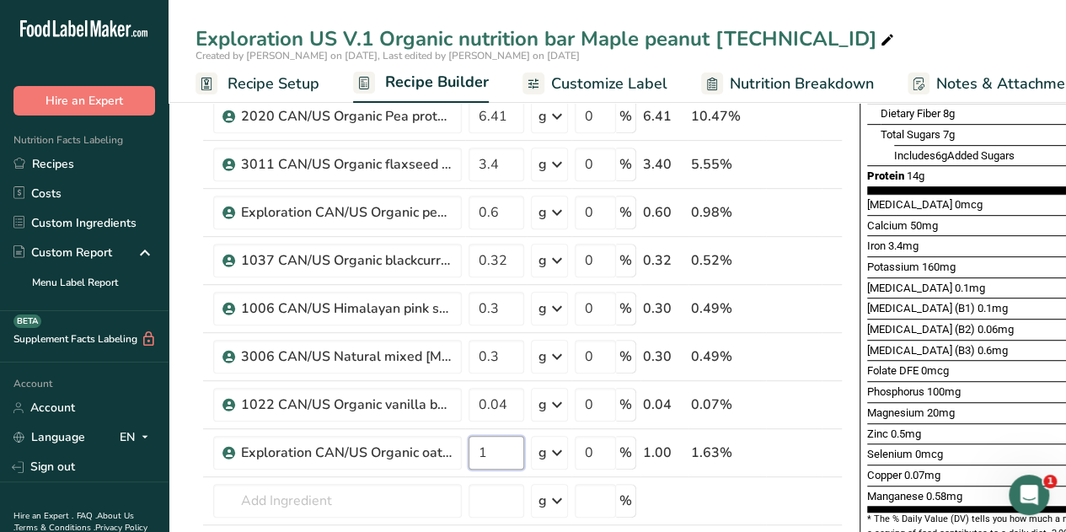
type input "1"
click at [847, 42] on div "Exploration US V.1 Organic nutrition bar Maple peanut 2.2.1.4" at bounding box center [616, 39] width 897 height 30
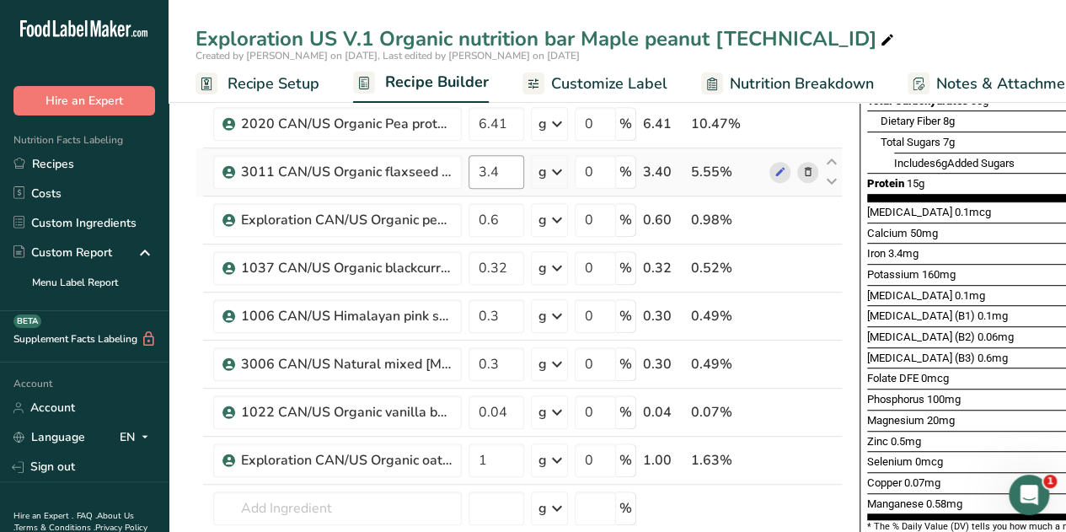
scroll to position [385, 0]
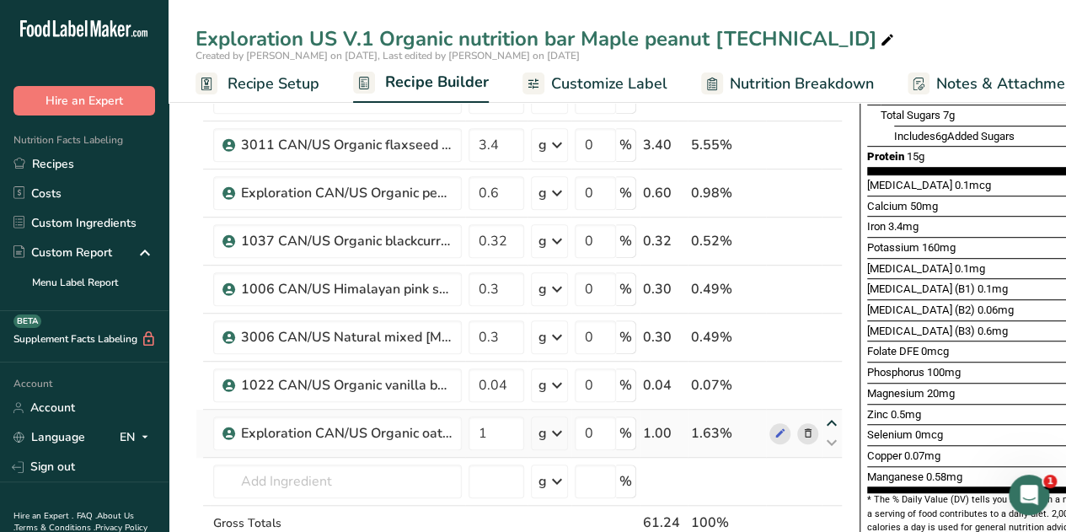
click at [829, 420] on icon at bounding box center [831, 423] width 20 height 13
type input "1"
type input "0.04"
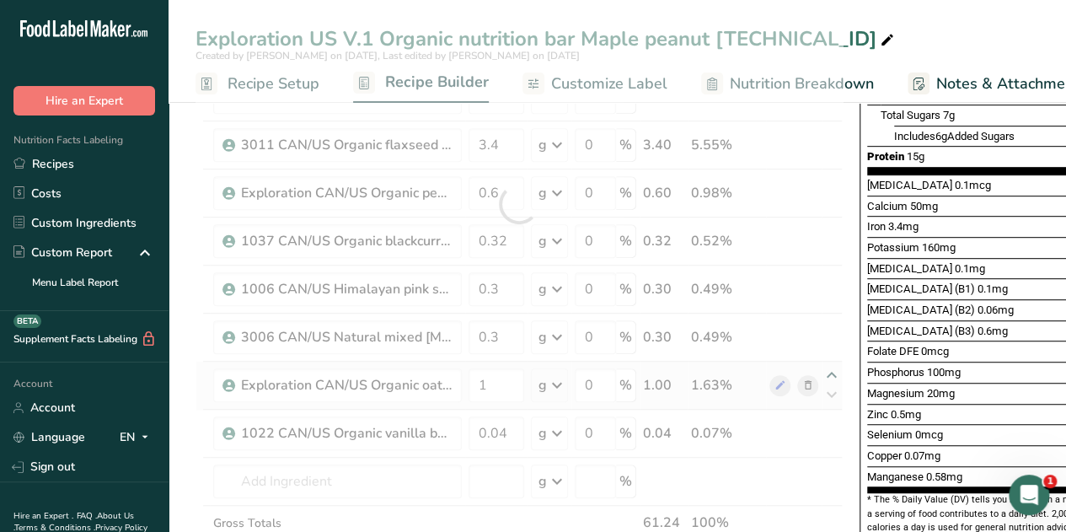
click at [829, 370] on div "Ingredient * Amount * Unit * Waste * .a-a{fill:#347362;}.b-a{fill:#fff;} Grams …" at bounding box center [518, 204] width 647 height 814
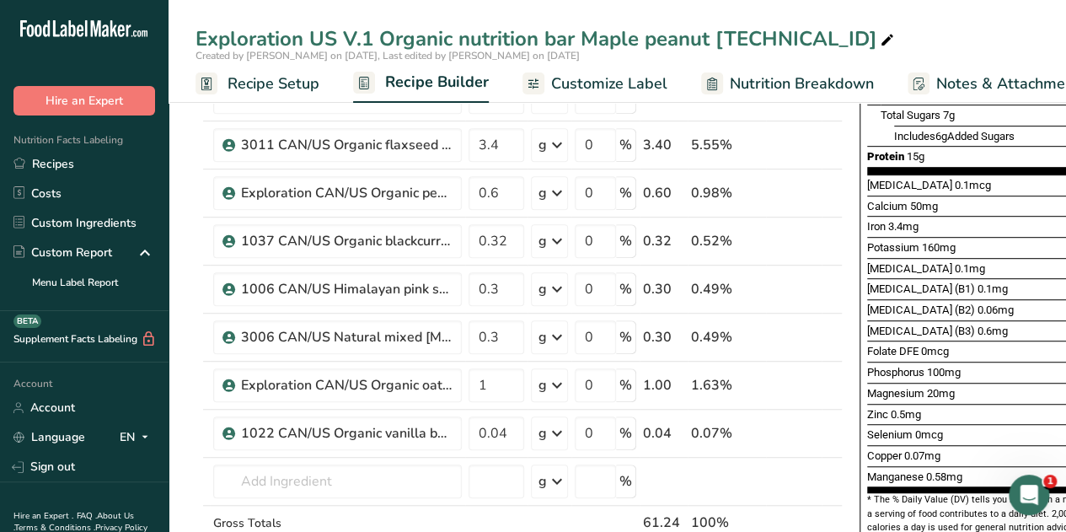
click at [827, 370] on icon at bounding box center [831, 375] width 20 height 13
type input "1"
type input "0.3"
click at [829, 323] on icon at bounding box center [831, 327] width 20 height 13
type input "1"
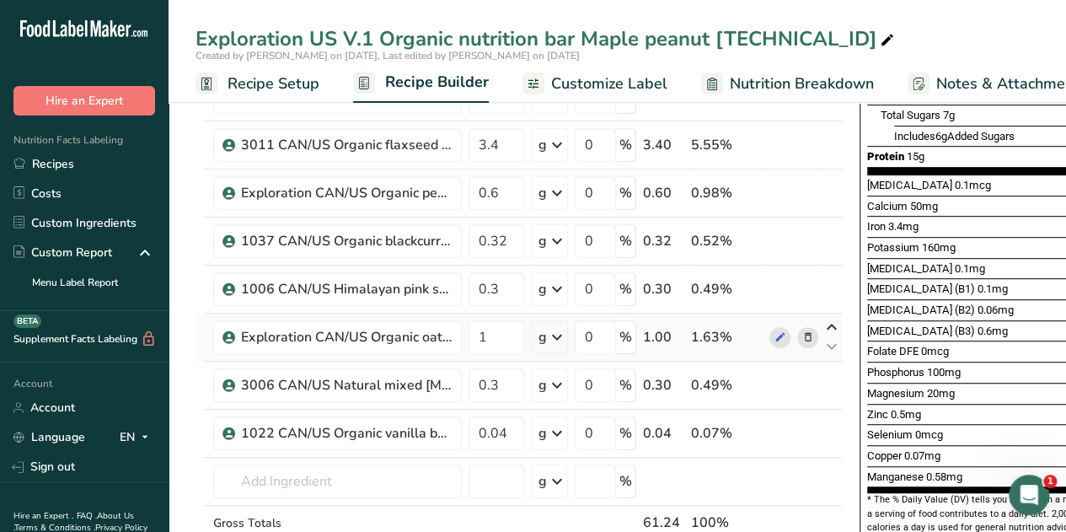
type input "0.3"
click at [830, 275] on icon at bounding box center [831, 279] width 20 height 13
type input "1"
type input "0.32"
click at [826, 228] on icon at bounding box center [831, 231] width 20 height 13
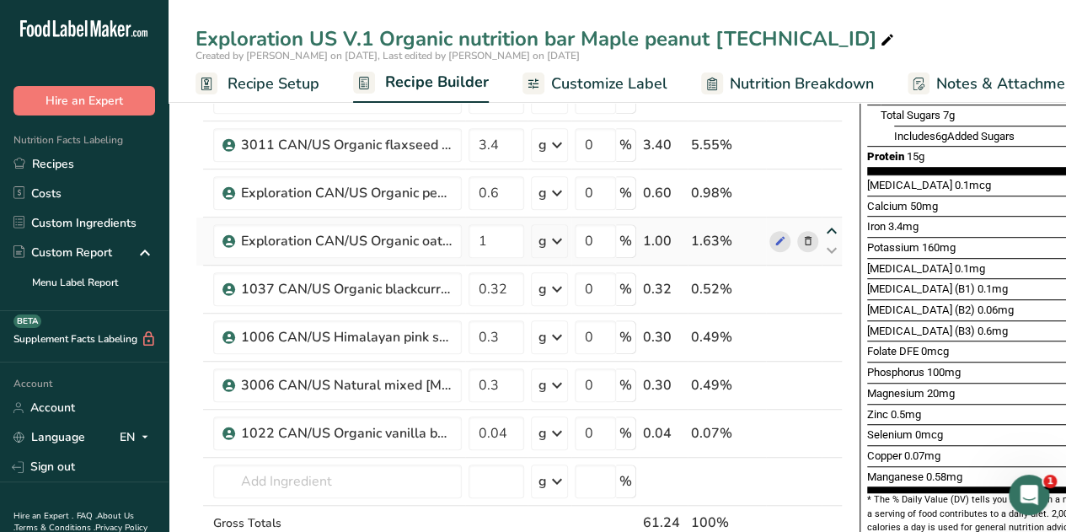
type input "1"
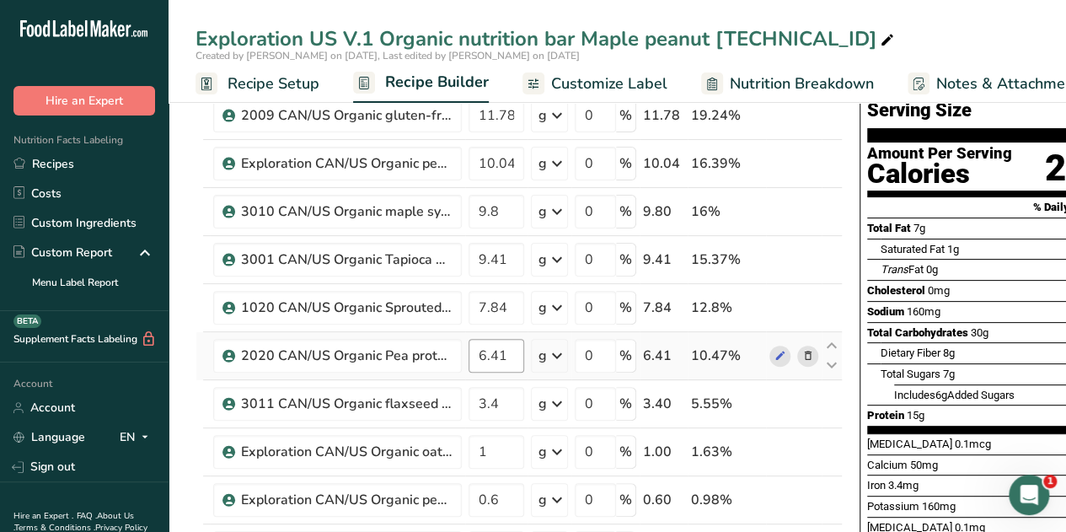
scroll to position [164, 0]
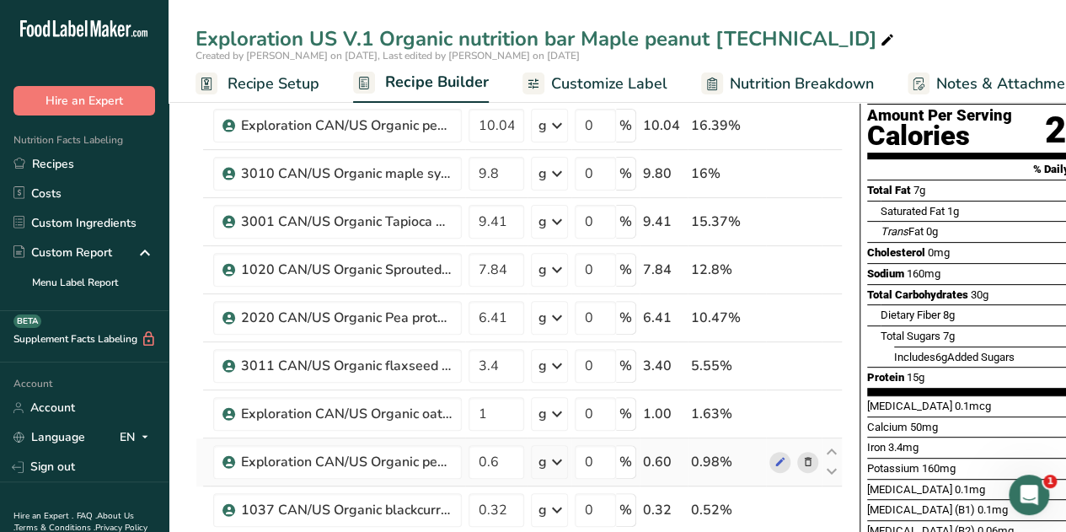
click at [809, 456] on icon at bounding box center [808, 462] width 12 height 18
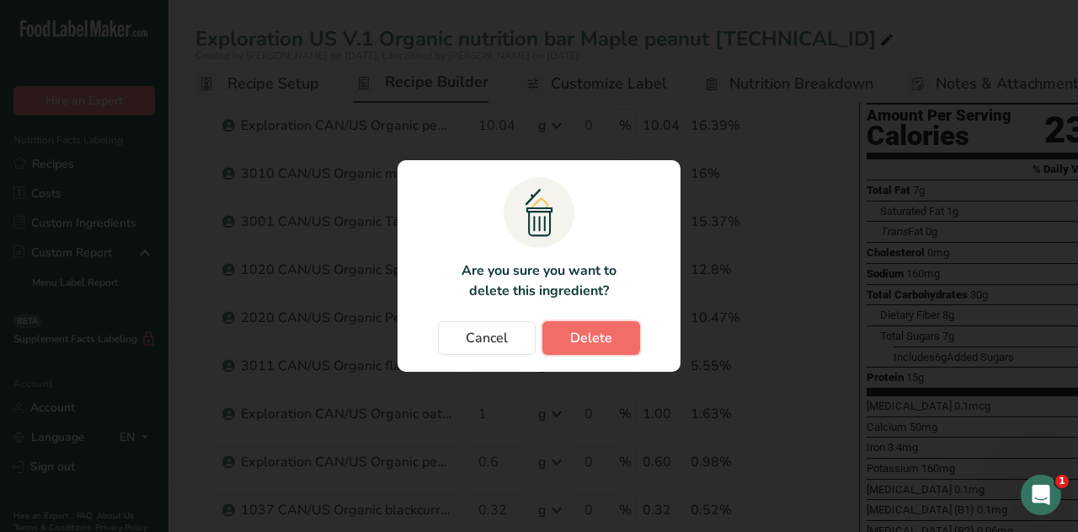
click at [596, 324] on button "Delete" at bounding box center [592, 338] width 98 height 34
type input "0.32"
type input "0.3"
type input "0.04"
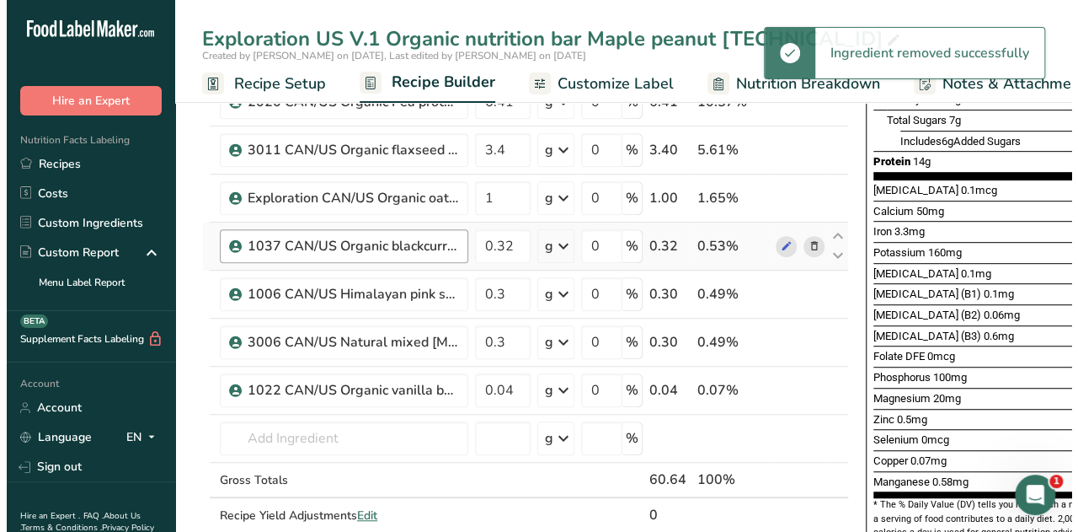
scroll to position [381, 0]
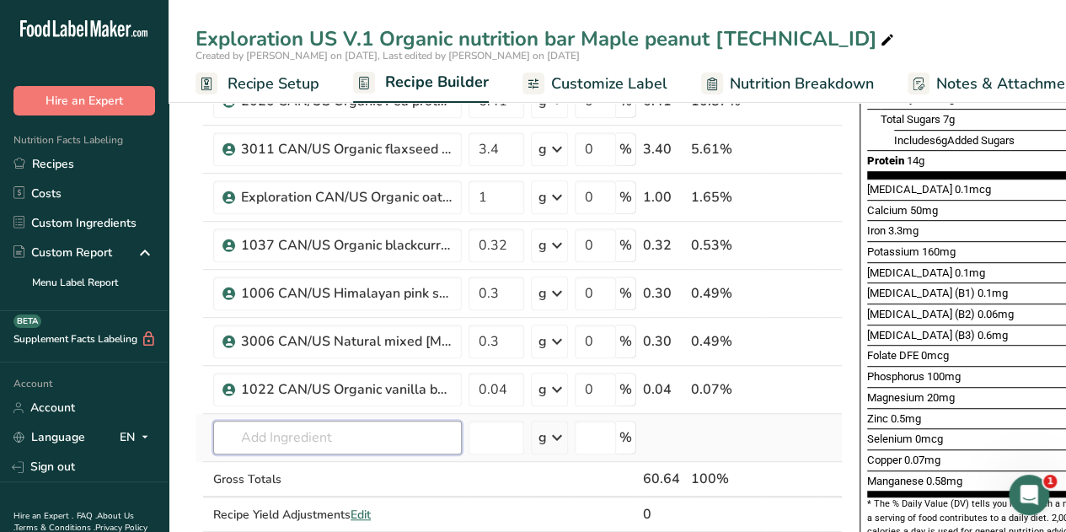
click at [254, 436] on input "text" at bounding box center [337, 437] width 249 height 34
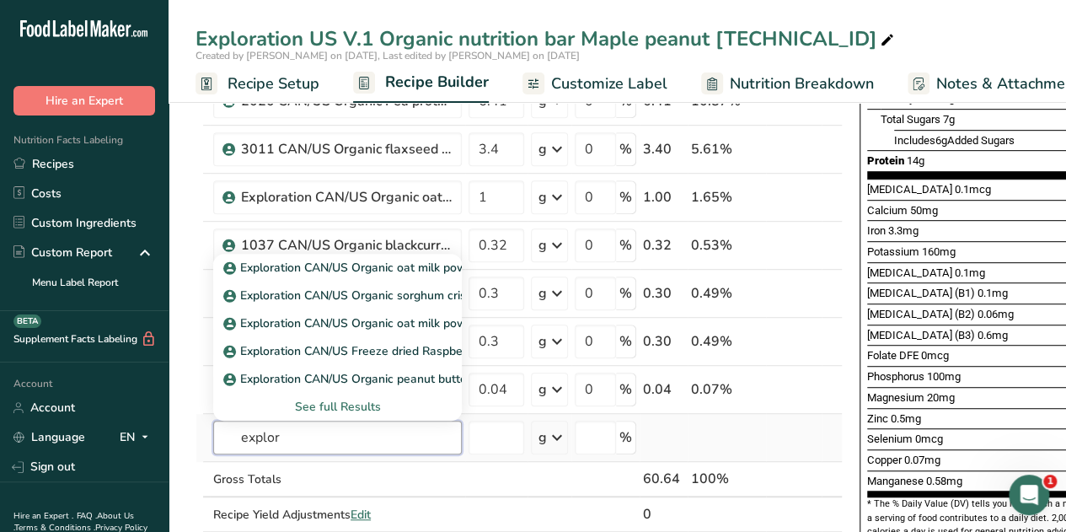
type input "explor"
click at [332, 402] on div "See full Results" at bounding box center [338, 407] width 222 height 18
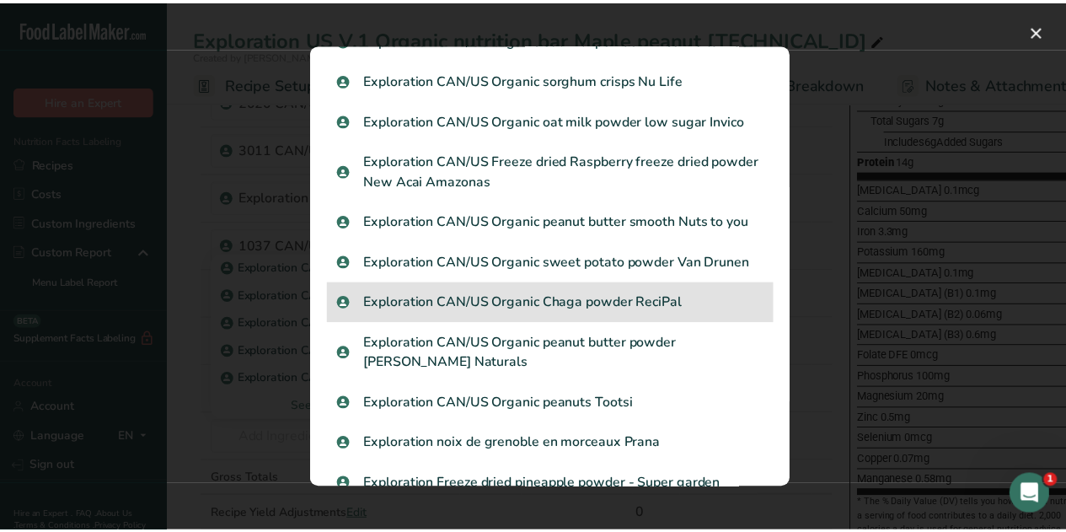
scroll to position [80, 0]
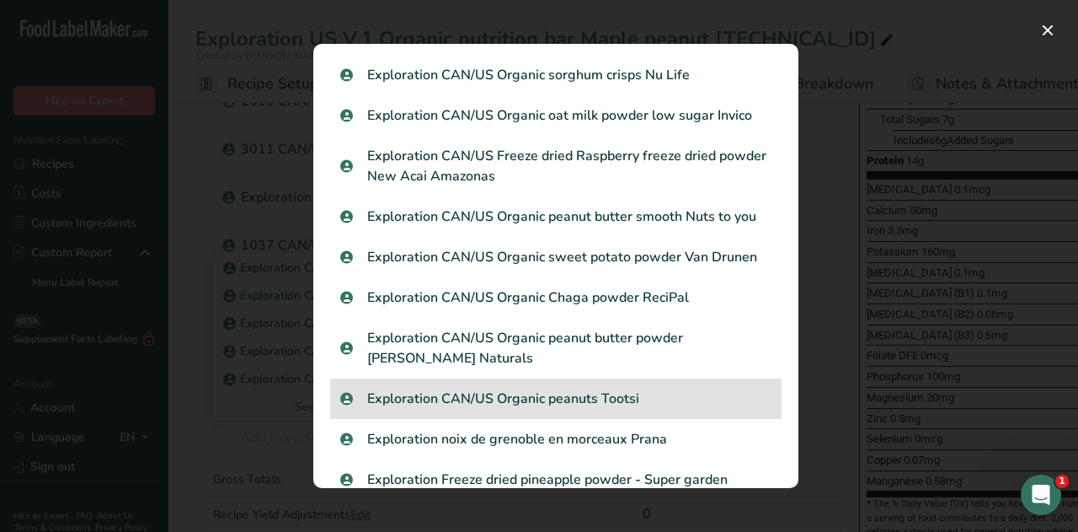
click at [558, 401] on p "Exploration CAN/US Organic peanuts Tootsi" at bounding box center [555, 398] width 431 height 20
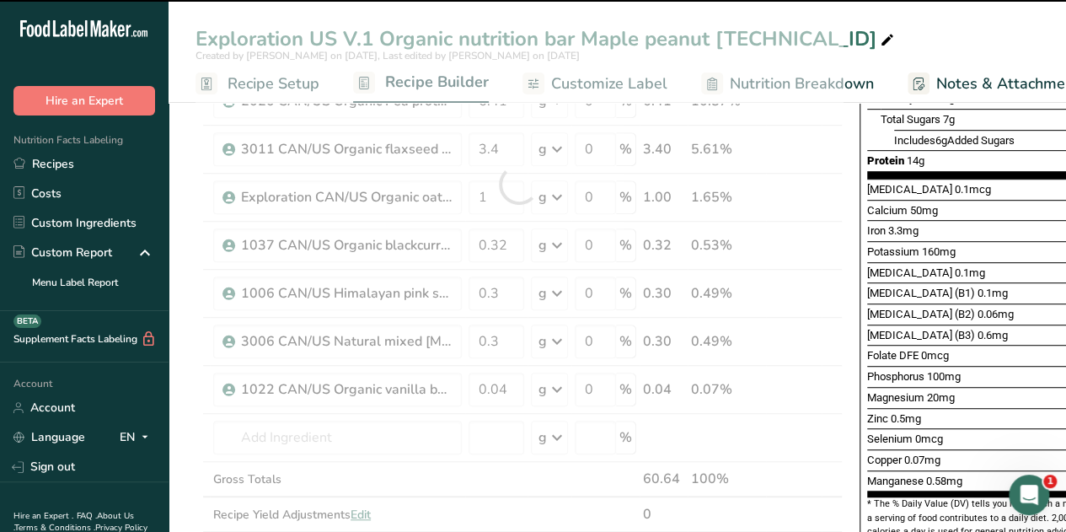
type input "0"
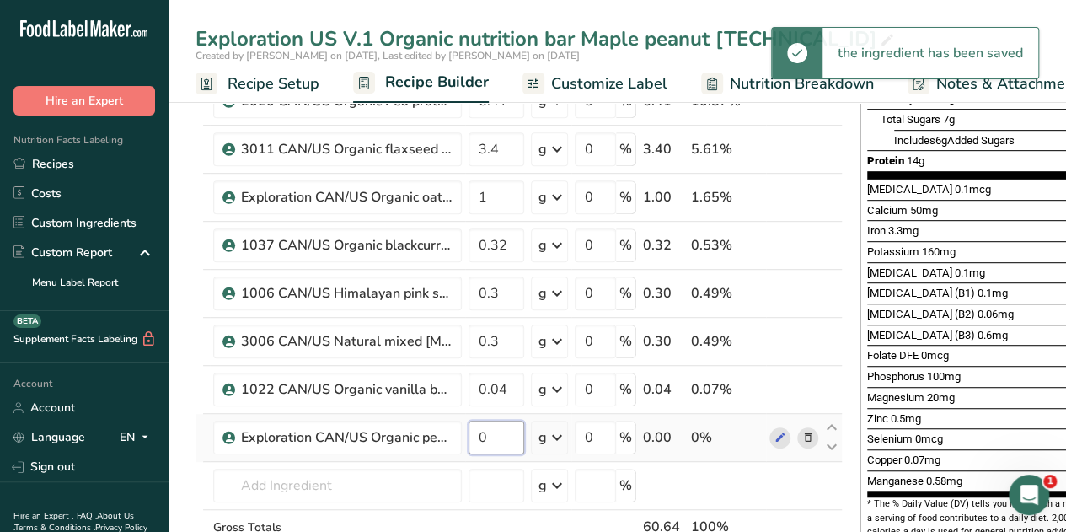
click at [503, 424] on input "0" at bounding box center [496, 437] width 56 height 34
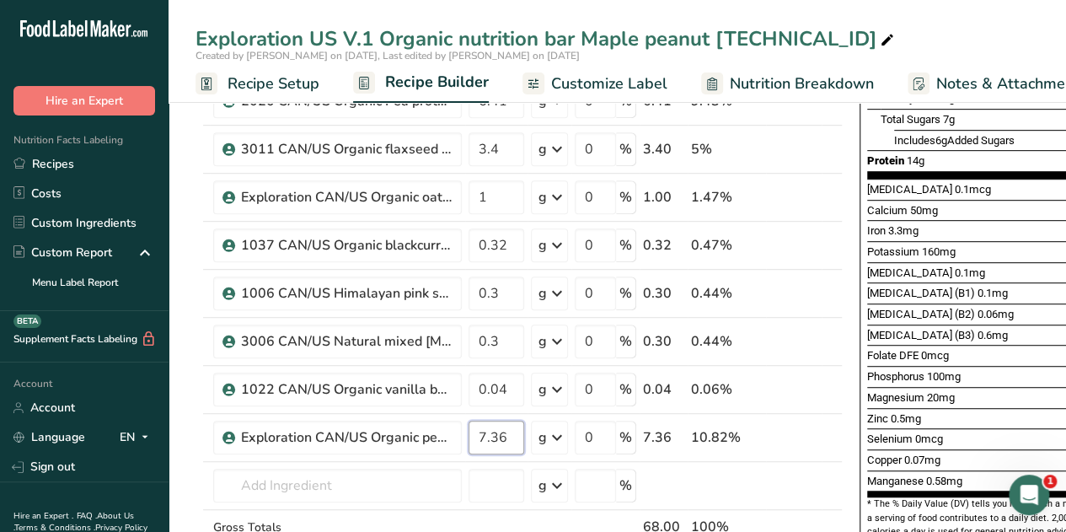
type input "7.36"
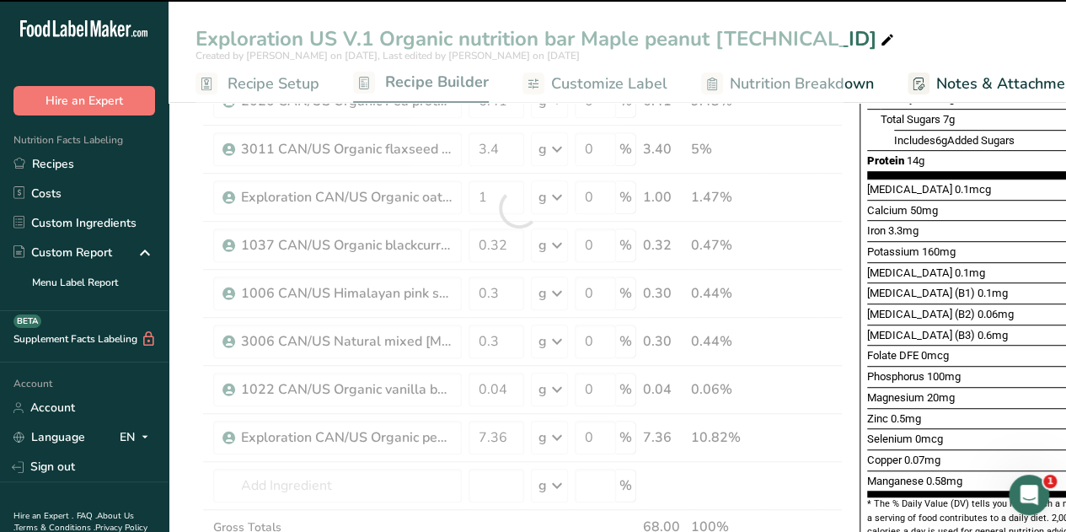
click at [890, 50] on div "Created by Gabriela Cappelo on 2025-08-12, Last edited by Gabriela Cappelo on 2…" at bounding box center [616, 55] width 897 height 15
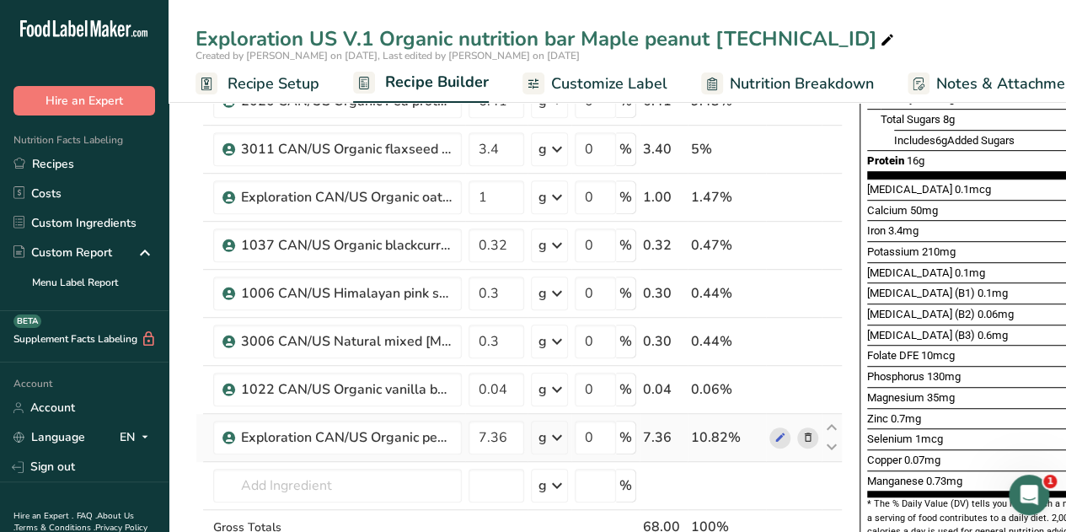
click at [201, 442] on td at bounding box center [199, 438] width 7 height 48
drag, startPoint x: 742, startPoint y: 432, endPoint x: 237, endPoint y: 440, distance: 505.5
click at [237, 440] on tr "Exploration CAN/US Organic peanuts Tootsi 7.36 g Weight Units g kg mg See more …" at bounding box center [518, 438] width 645 height 48
drag, startPoint x: 206, startPoint y: 430, endPoint x: 201, endPoint y: 441, distance: 12.1
click at [201, 441] on tr "Exploration CAN/US Organic peanuts Tootsi 7.36 g Weight Units g kg mg See more …" at bounding box center [518, 438] width 645 height 48
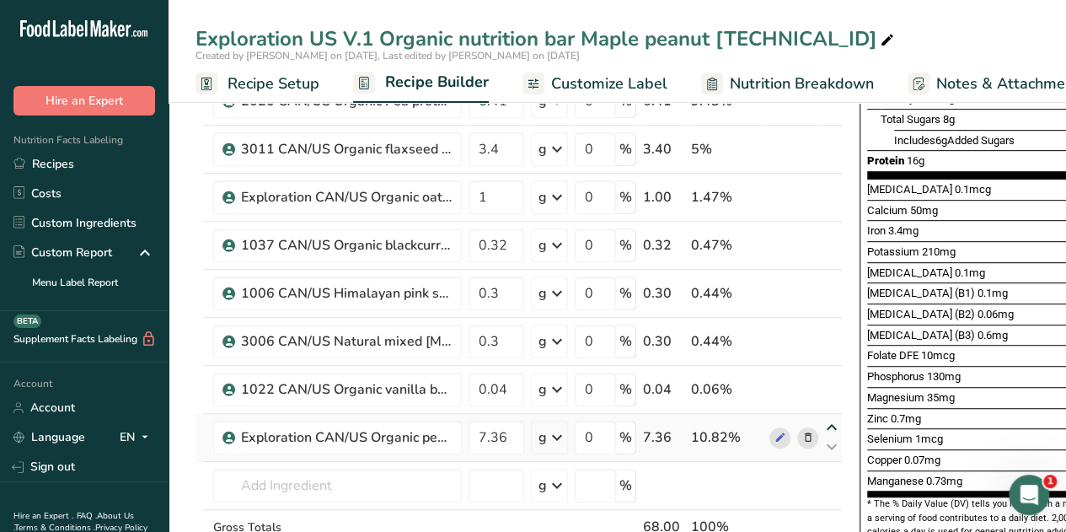
click at [834, 422] on icon at bounding box center [831, 427] width 20 height 13
type input "7.36"
type input "0.04"
click at [830, 373] on icon at bounding box center [831, 379] width 20 height 13
type input "7.36"
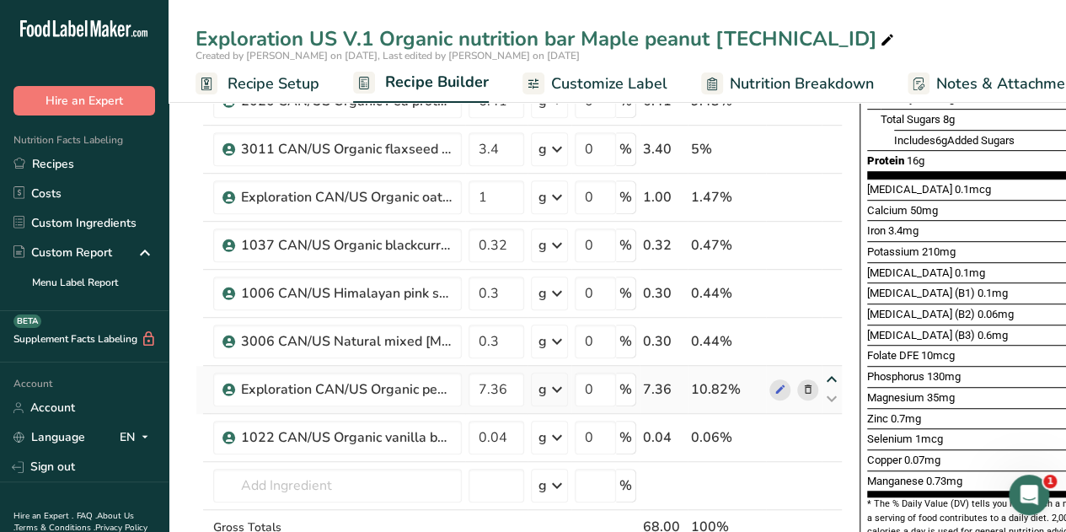
type input "0.3"
click at [829, 328] on icon at bounding box center [831, 331] width 20 height 13
type input "7.36"
type input "0.3"
click at [829, 281] on icon at bounding box center [831, 283] width 20 height 13
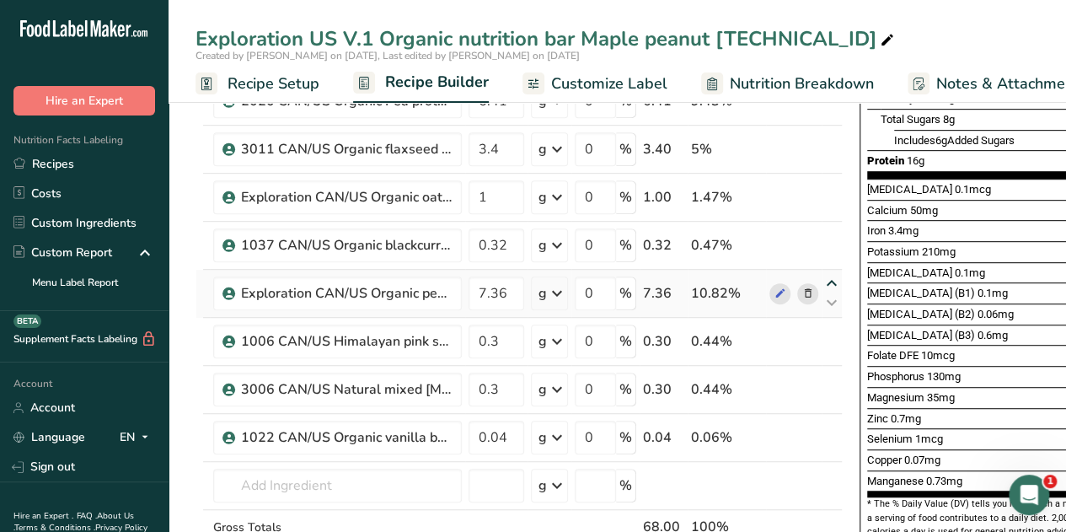
type input "7.36"
type input "0.32"
click at [832, 229] on icon at bounding box center [831, 235] width 20 height 13
type input "7.36"
type input "1"
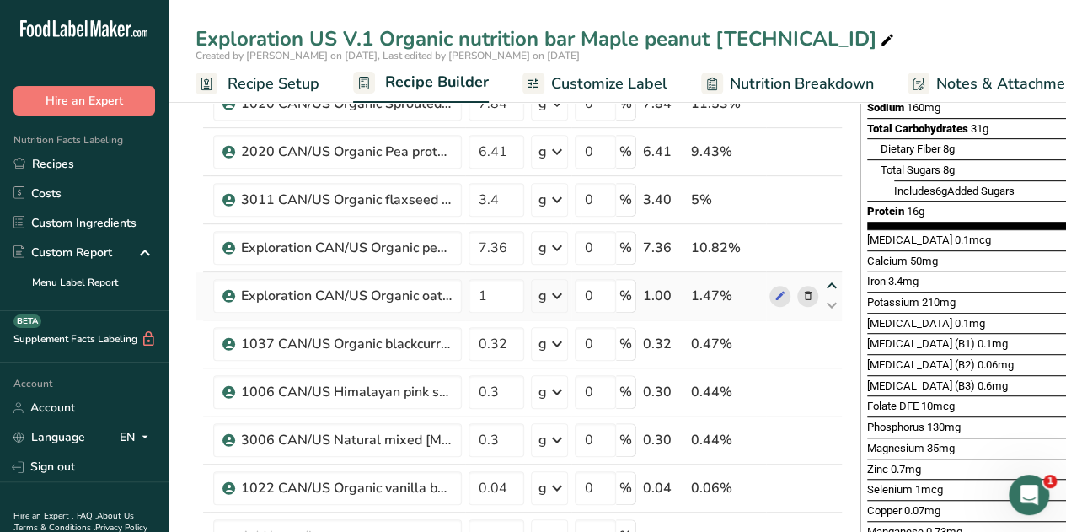
scroll to position [329, 0]
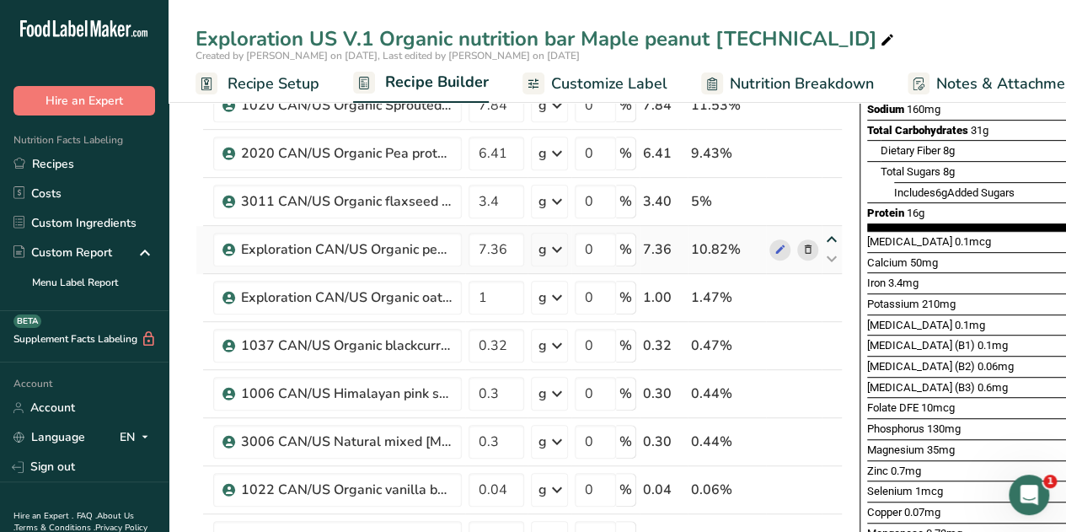
click at [829, 237] on icon at bounding box center [831, 239] width 20 height 13
type input "7.36"
type input "3.4"
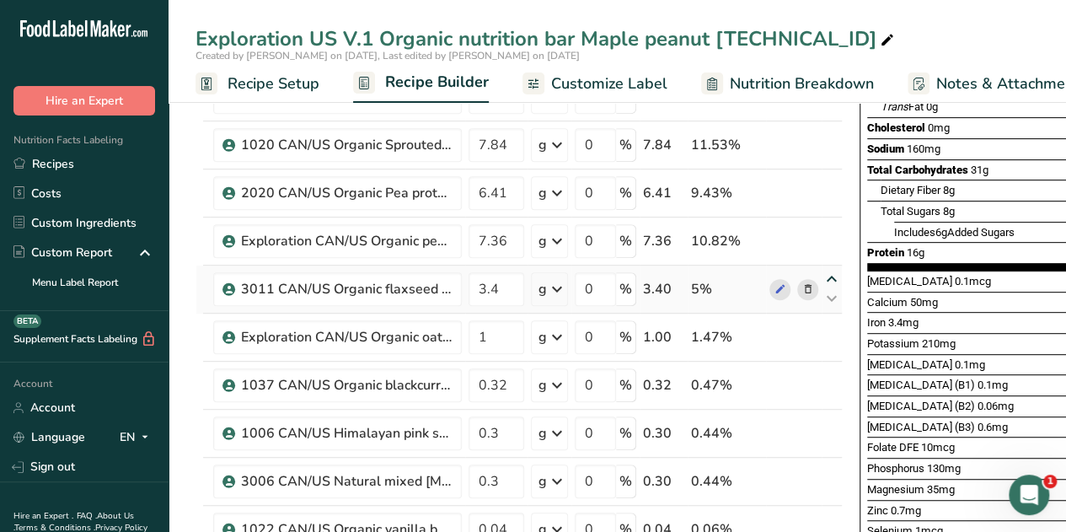
scroll to position [288, 0]
click at [829, 228] on icon at bounding box center [831, 232] width 20 height 13
type input "7.36"
type input "6.41"
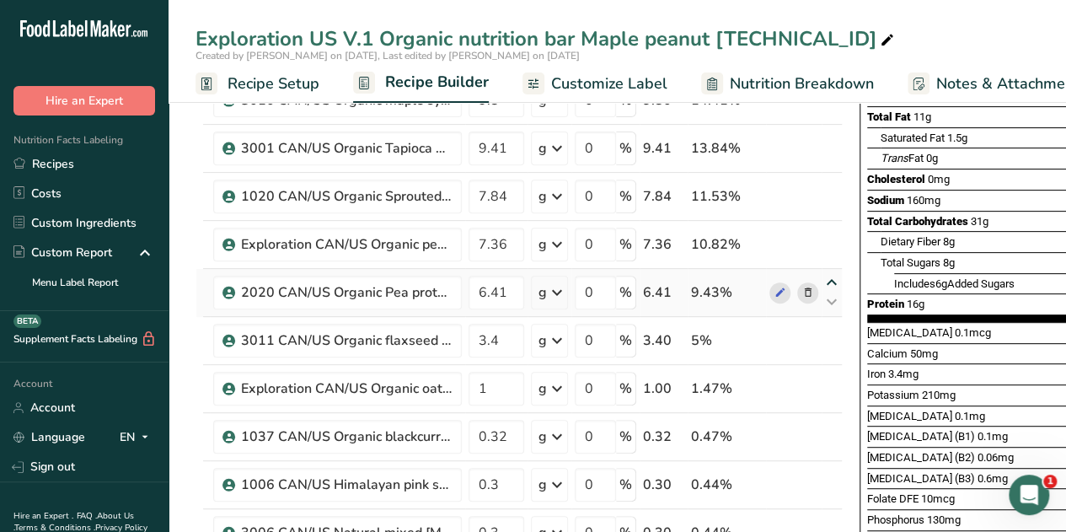
scroll to position [219, 0]
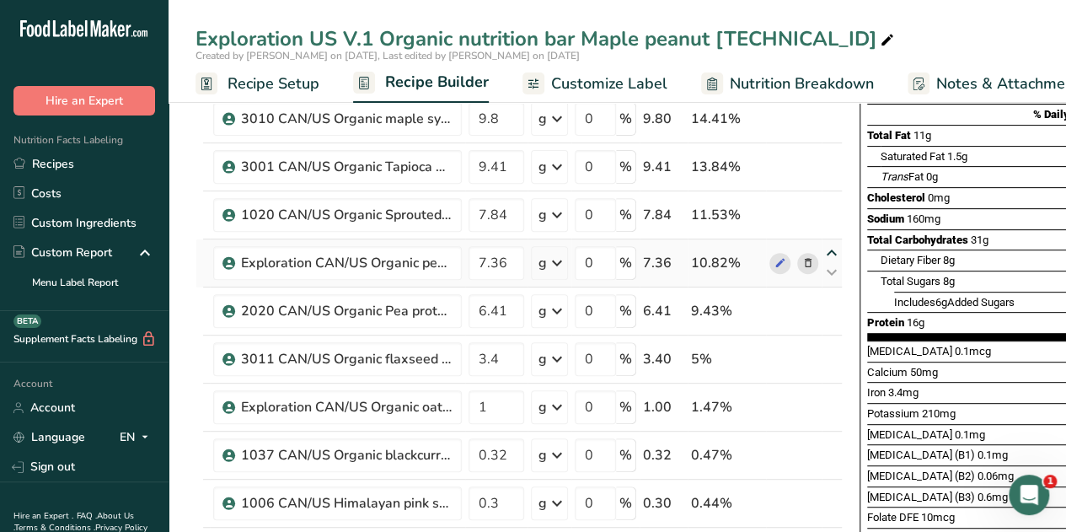
click at [829, 255] on icon at bounding box center [831, 253] width 20 height 13
type input "7.36"
type input "7.84"
click at [835, 222] on icon at bounding box center [831, 224] width 20 height 13
type input "7.84"
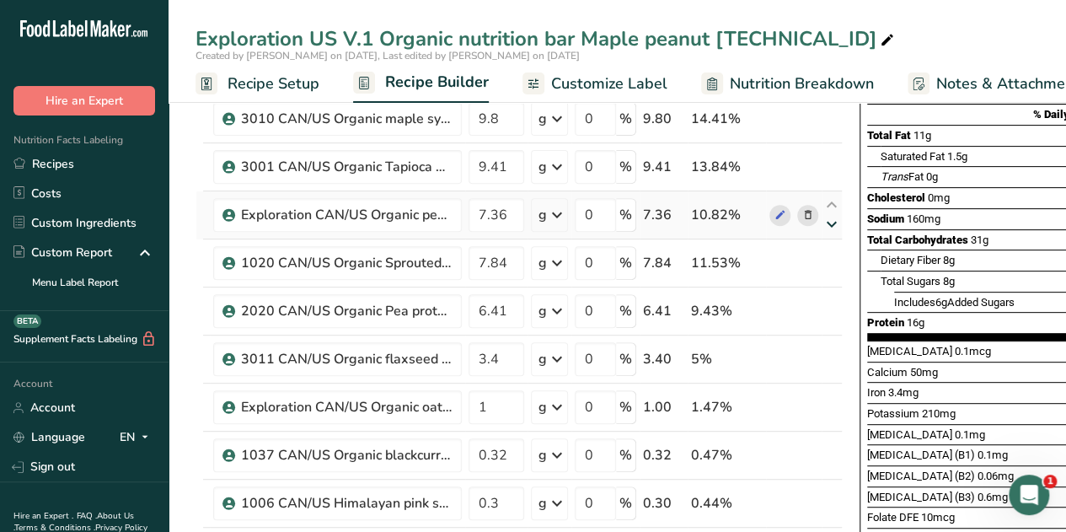
type input "7.36"
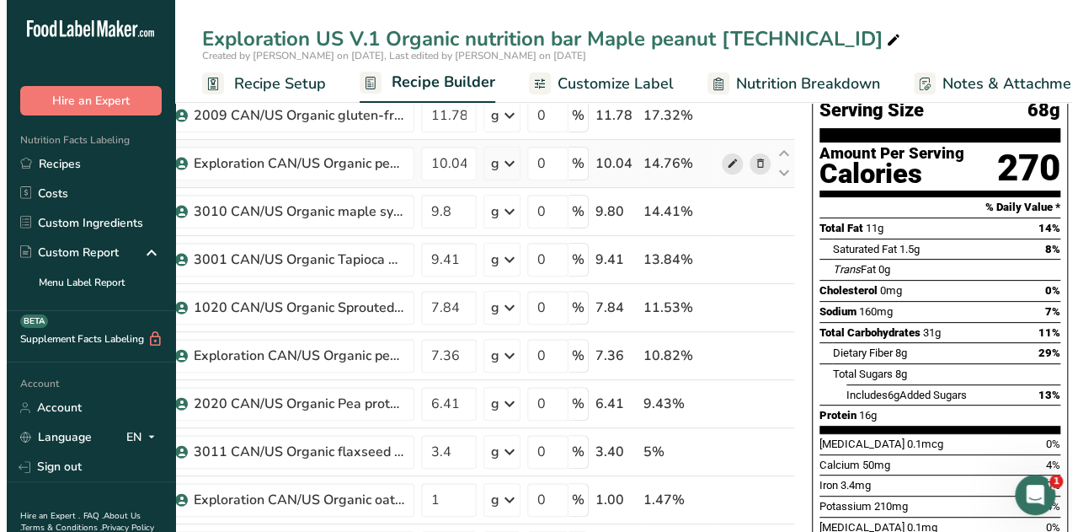
scroll to position [0, 0]
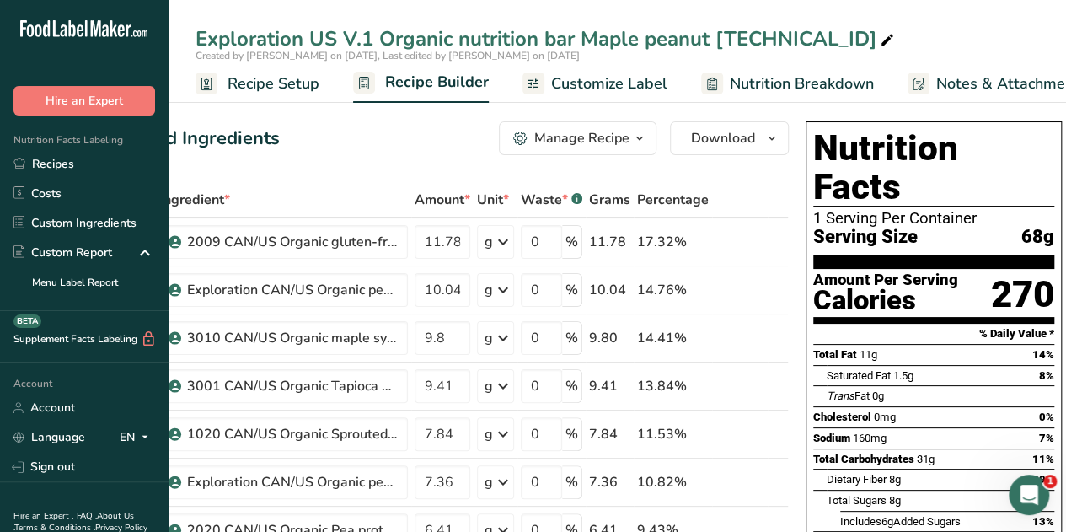
click at [639, 142] on icon "button" at bounding box center [639, 138] width 13 height 21
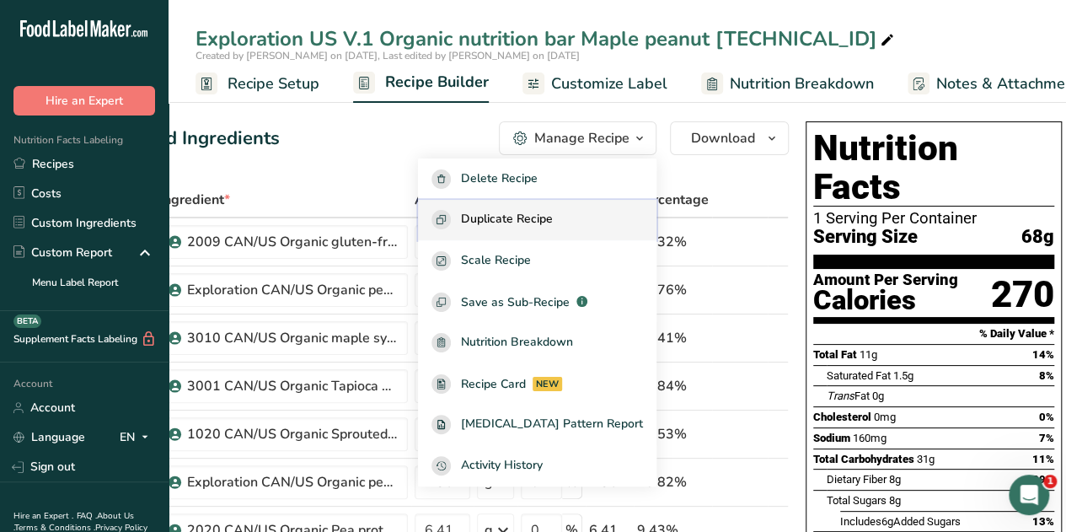
click at [553, 218] on span "Duplicate Recipe" at bounding box center [507, 219] width 92 height 19
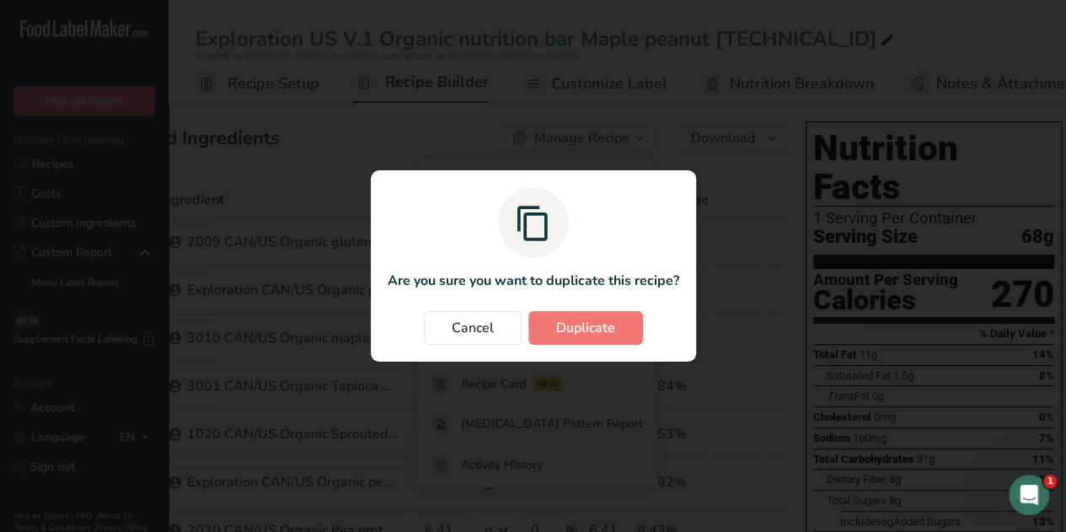
scroll to position [0, 40]
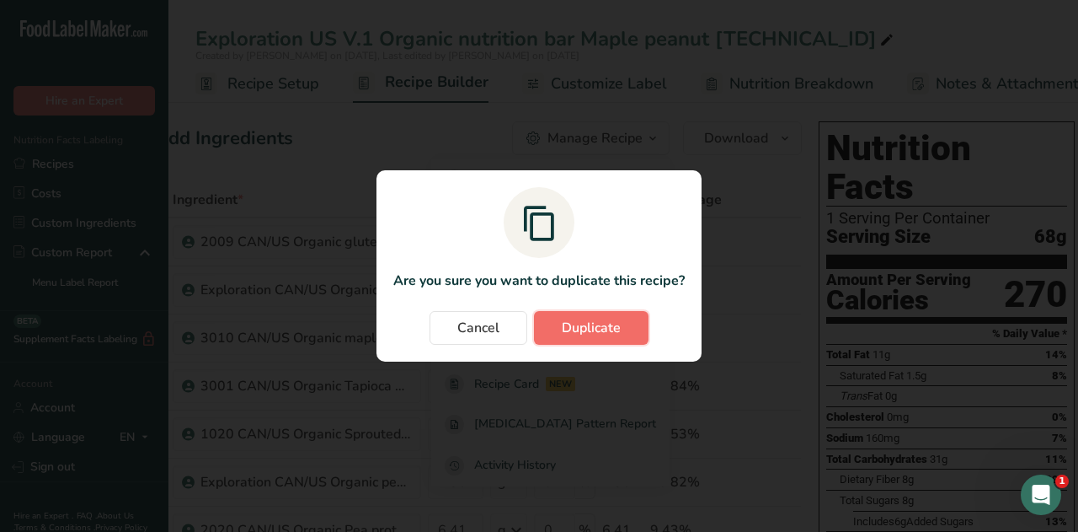
click at [600, 328] on span "Duplicate" at bounding box center [591, 328] width 59 height 20
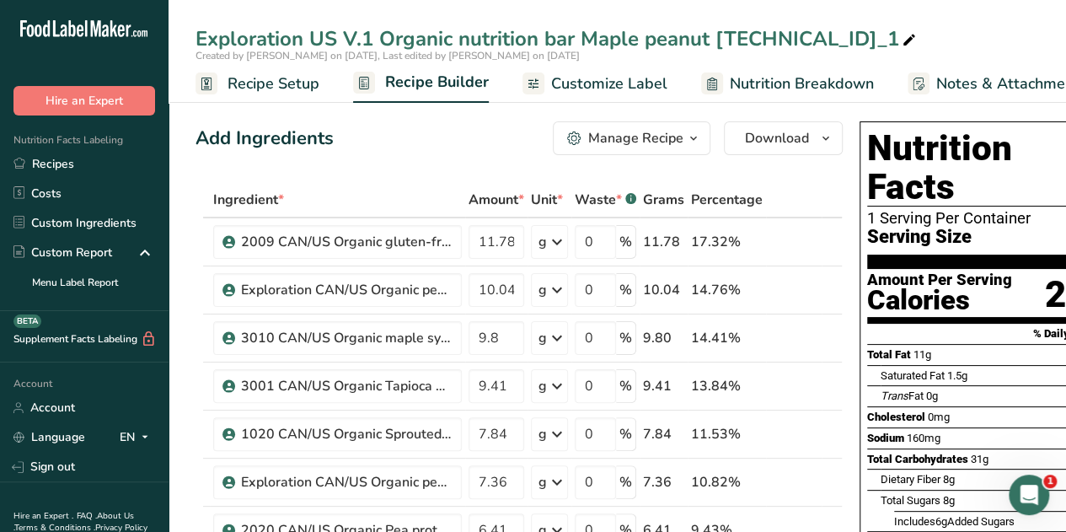
click at [799, 37] on div "Exploration US V.1 Organic nutrition bar Maple peanut 2.2.1.4_1" at bounding box center [557, 39] width 724 height 30
type input "Exploration US V.1 Organic nutrition bar Maple peanut 2.2.1.5"
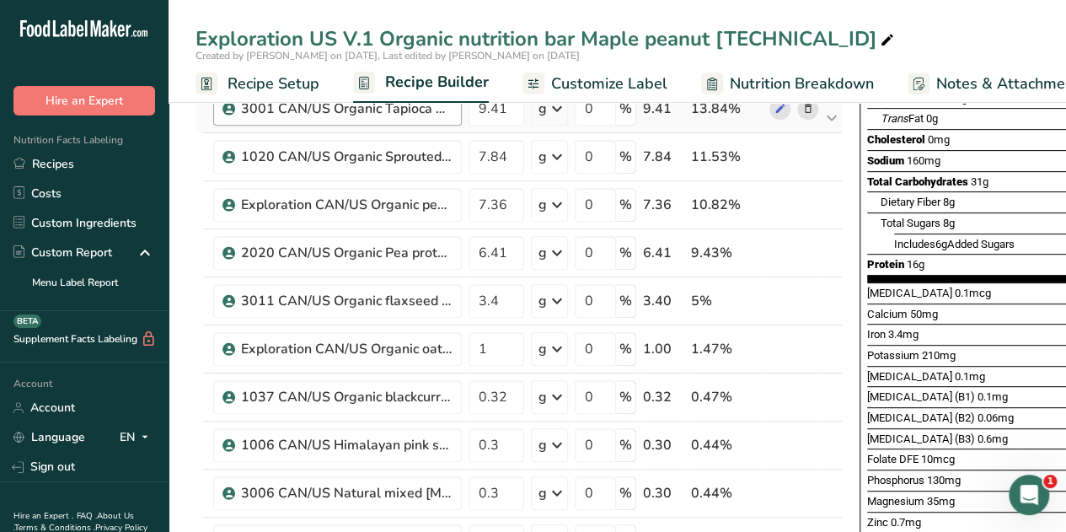
scroll to position [276, 0]
click at [808, 348] on icon at bounding box center [808, 350] width 12 height 18
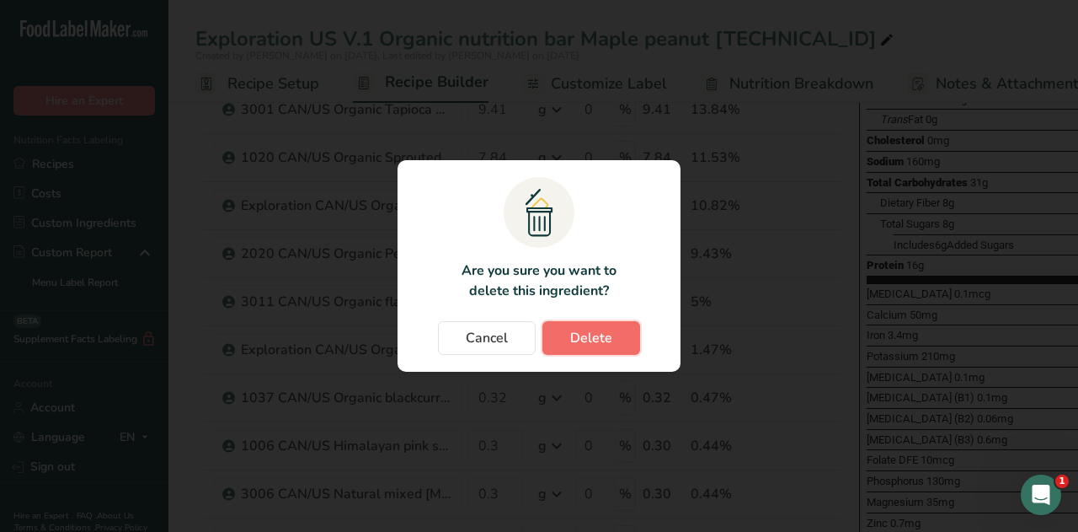
click at [623, 340] on button "Delete" at bounding box center [592, 338] width 98 height 34
type input "0.32"
type input "0.3"
type input "0.04"
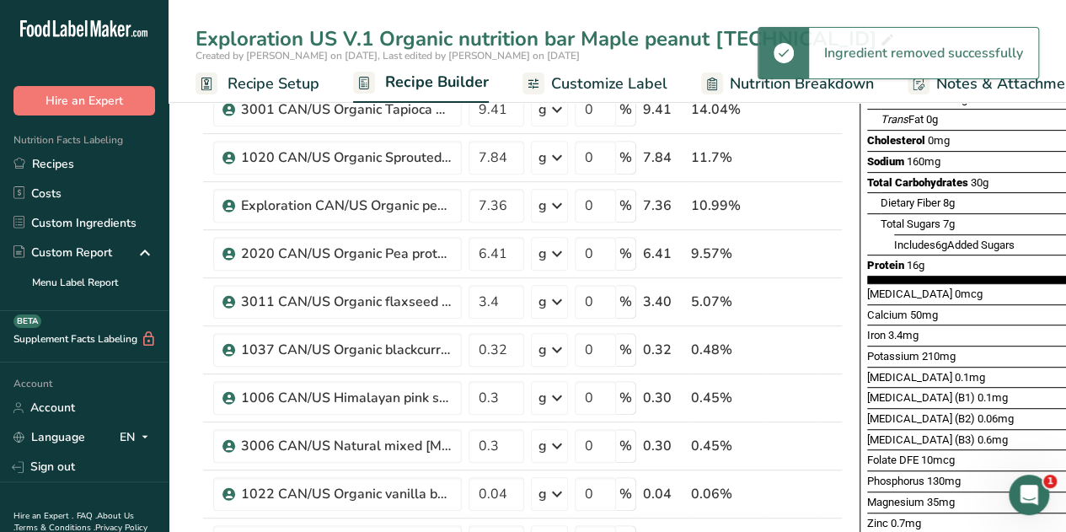
scroll to position [448, 0]
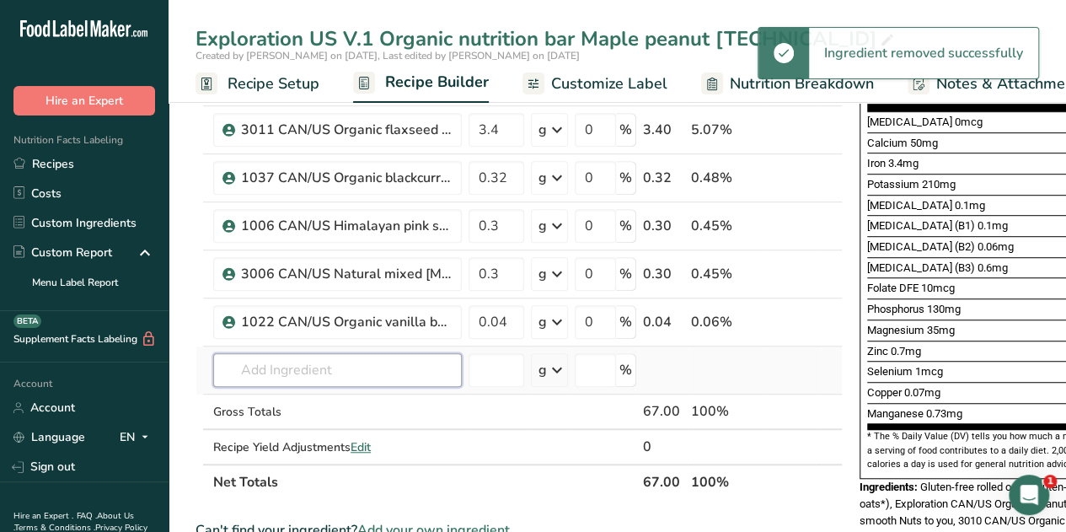
click at [285, 372] on input "text" at bounding box center [337, 370] width 249 height 34
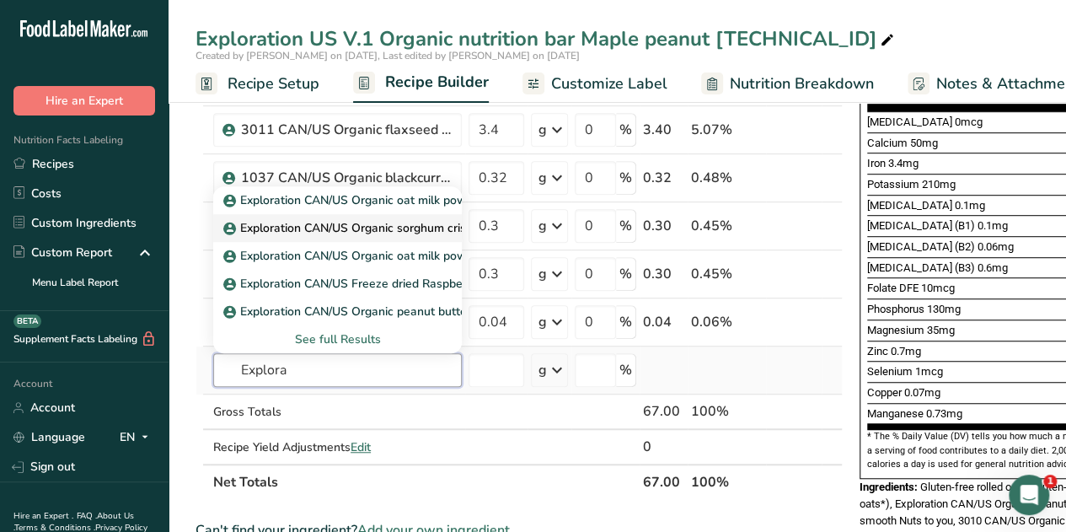
type input "Explora"
click at [426, 222] on p "Exploration CAN/US Organic sorghum crisps Nu Life" at bounding box center [374, 228] width 294 height 18
type input "Exploration CAN/US Organic sorghum crisps Nu Life"
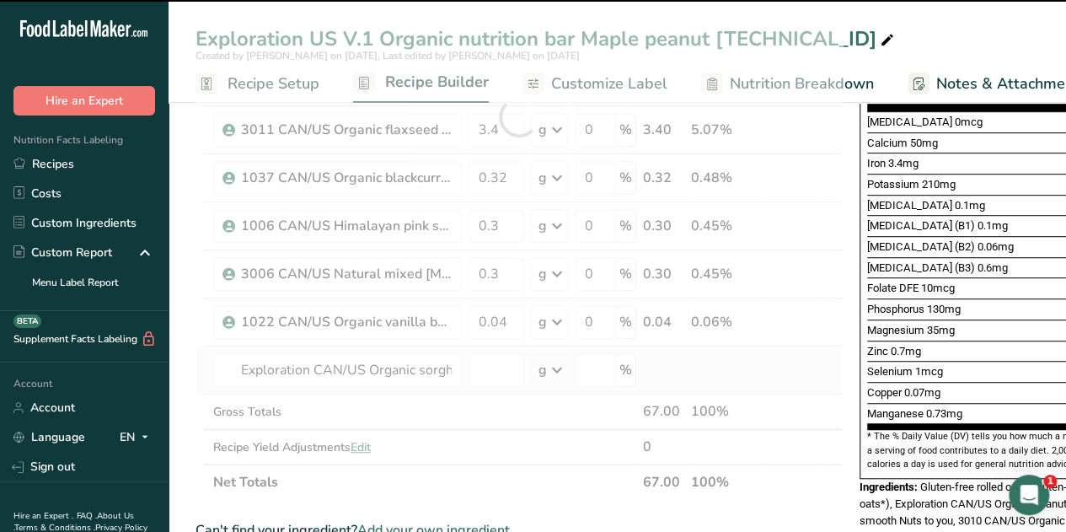
type input "0"
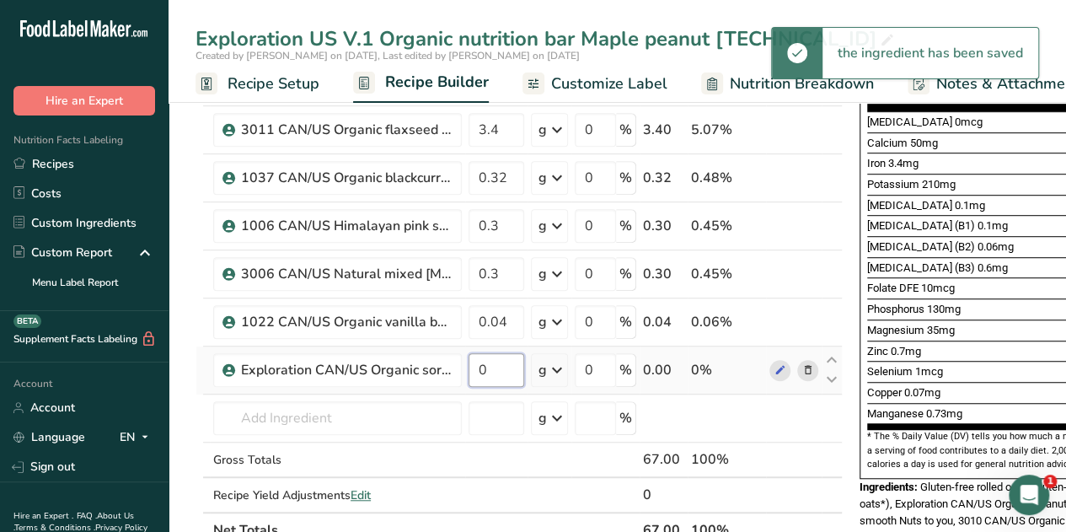
click at [500, 366] on input "0" at bounding box center [496, 370] width 56 height 34
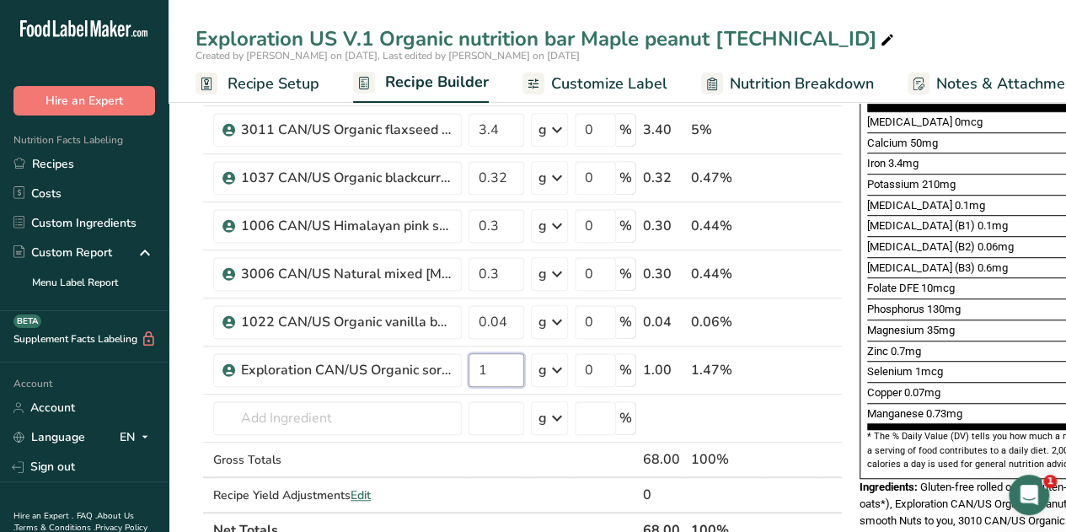
type input "1"
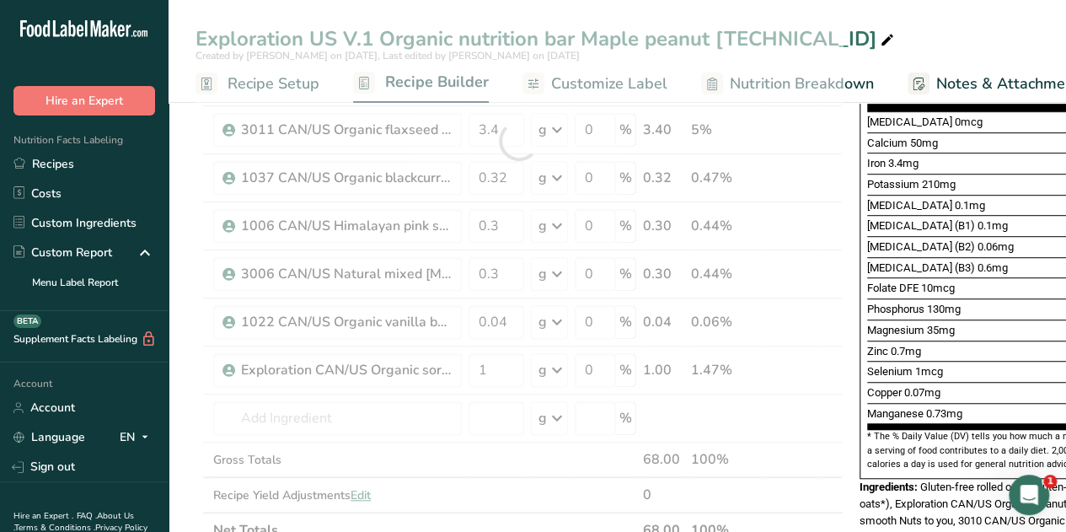
click at [871, 29] on div "Exploration US V.1 Organic nutrition bar Maple peanut 2.2.1.5" at bounding box center [616, 39] width 897 height 30
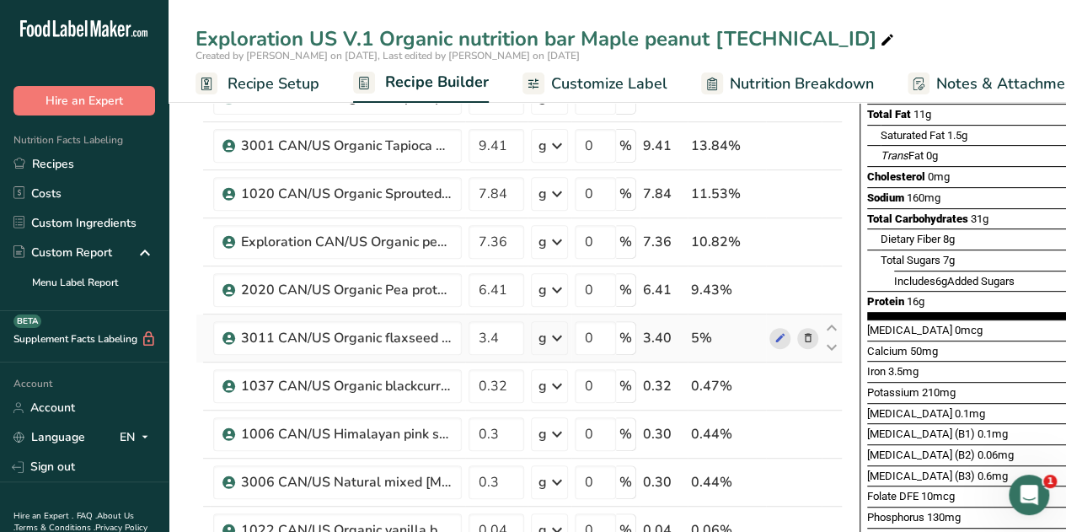
scroll to position [383, 0]
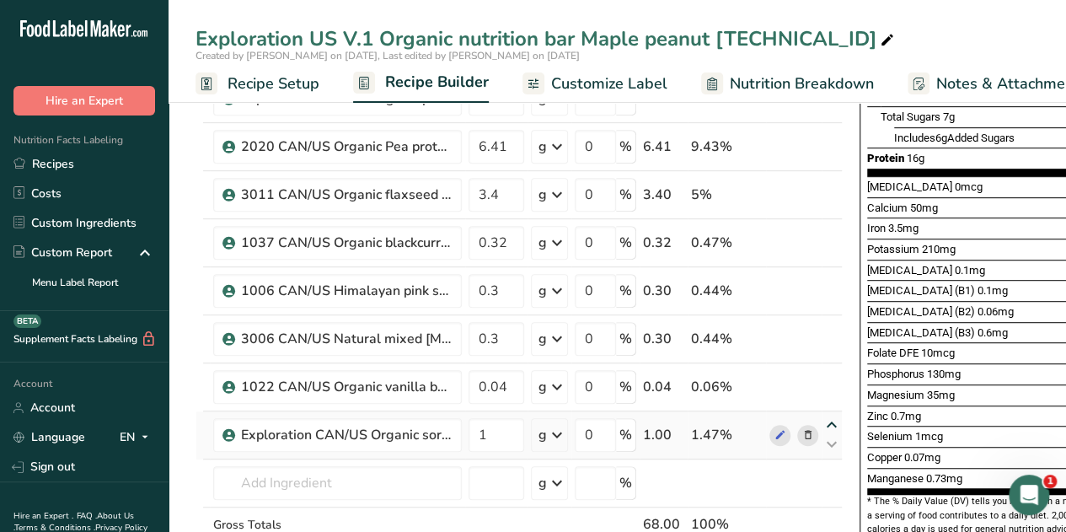
click at [829, 419] on icon at bounding box center [831, 425] width 20 height 13
type input "1"
type input "0.04"
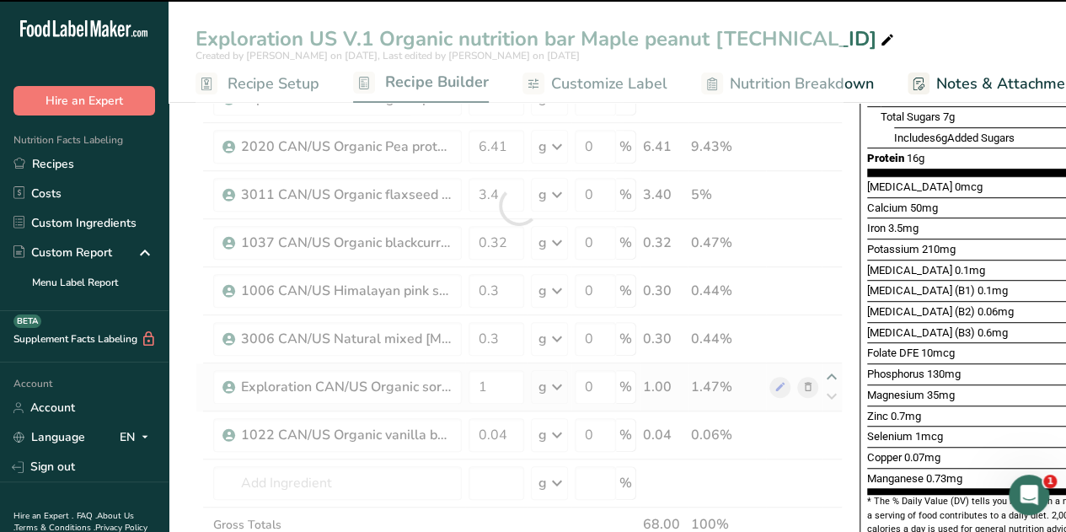
click at [827, 372] on div at bounding box center [518, 206] width 647 height 814
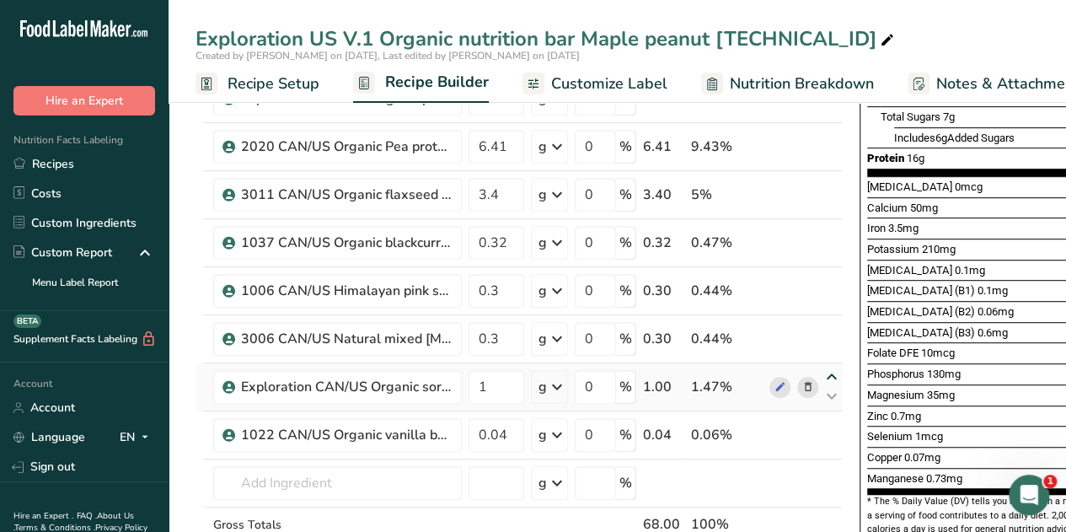
click at [827, 372] on icon at bounding box center [831, 377] width 20 height 13
type input "1"
type input "0.3"
click at [829, 326] on icon at bounding box center [831, 329] width 20 height 13
type input "1"
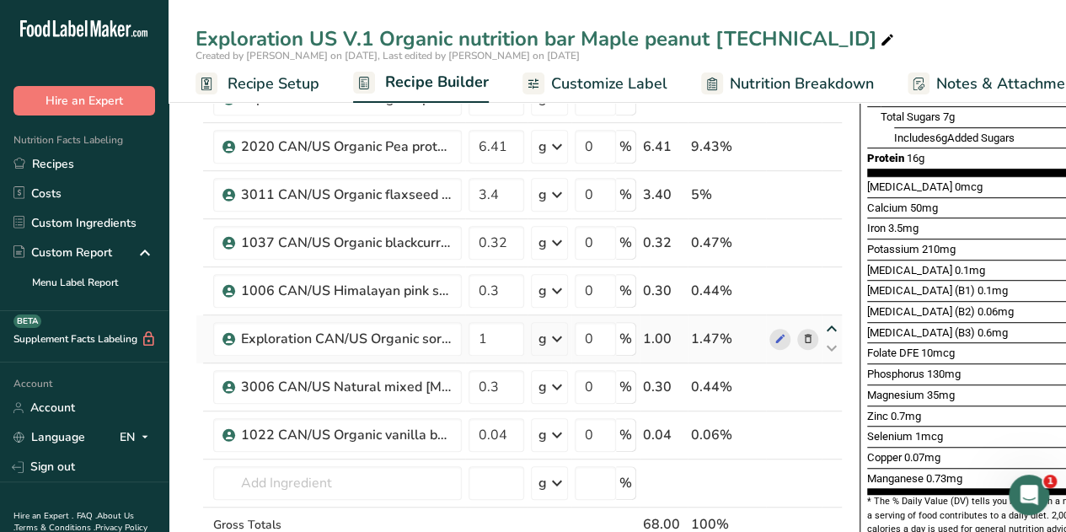
type input "0.3"
click at [826, 279] on icon at bounding box center [831, 281] width 20 height 13
type input "1"
type input "0.32"
click at [829, 229] on icon at bounding box center [831, 233] width 20 height 13
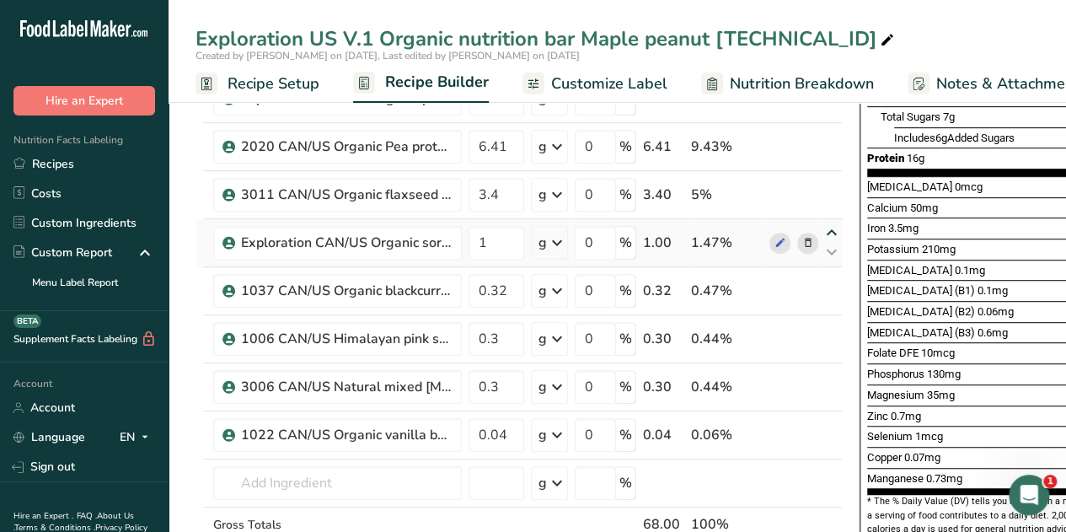
type input "1"
type input "3.4"
click at [830, 201] on icon at bounding box center [831, 204] width 20 height 13
type input "3.4"
type input "1"
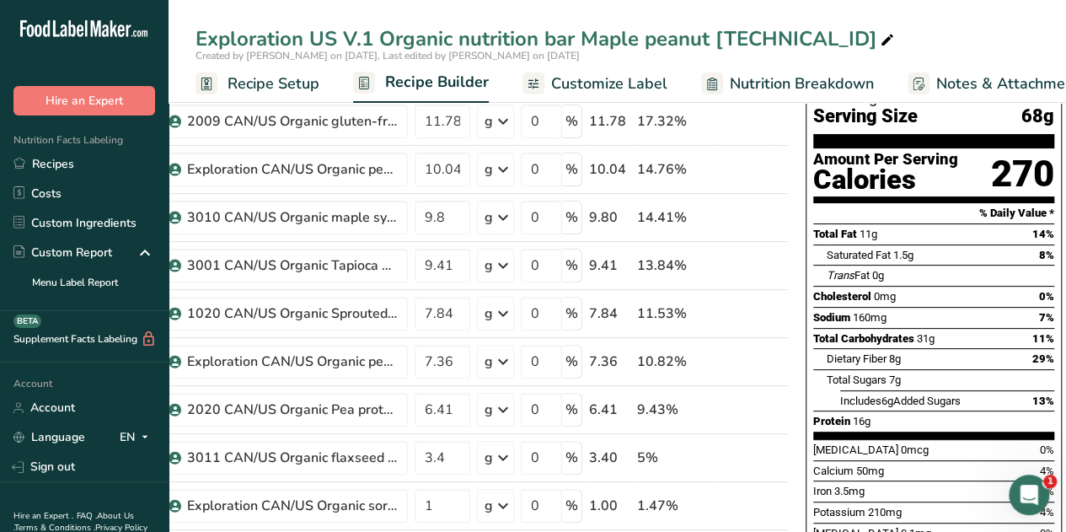
scroll to position [127, 0]
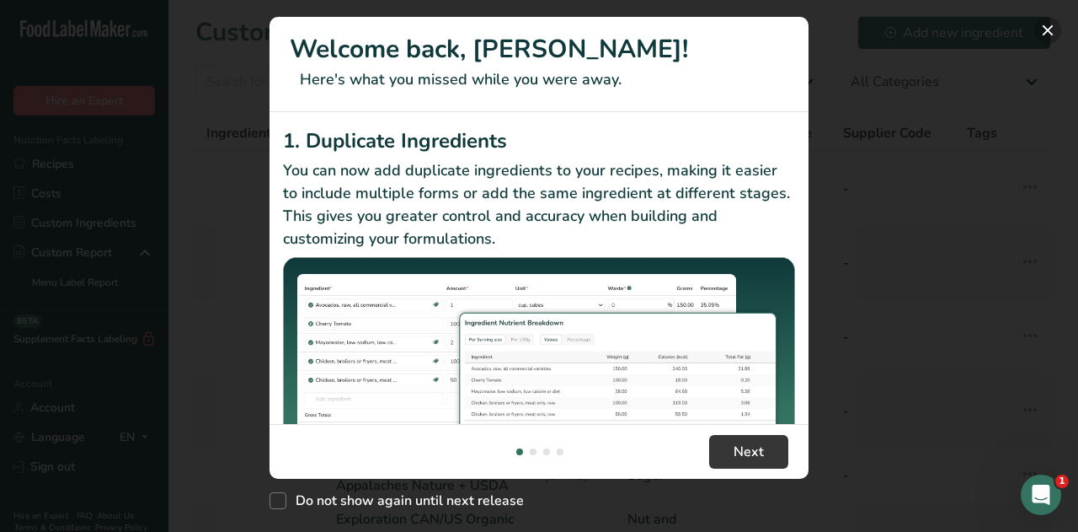
click at [1046, 29] on button "New Features" at bounding box center [1048, 30] width 27 height 27
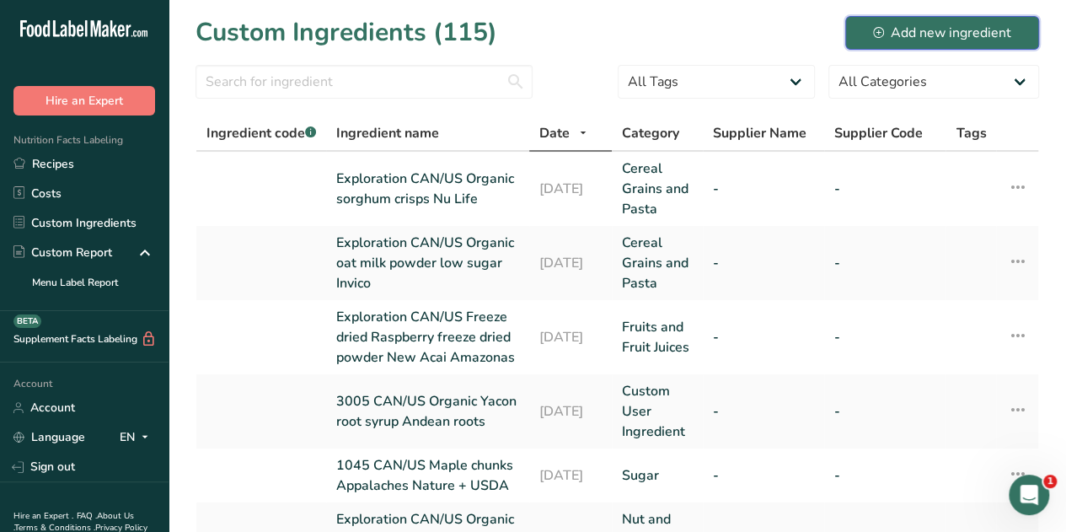
click at [925, 28] on div "Add new ingredient" at bounding box center [942, 33] width 138 height 20
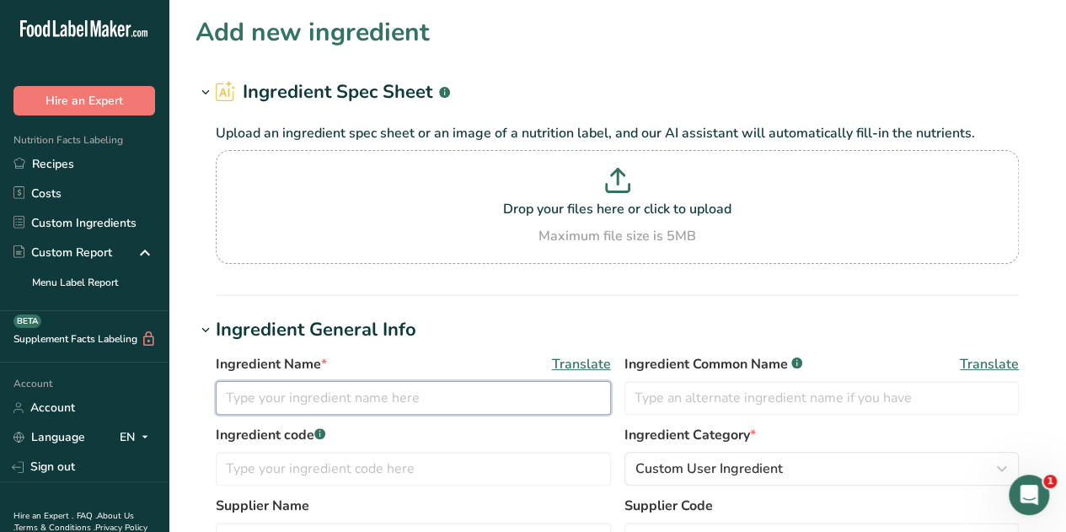
click at [261, 409] on input "text" at bounding box center [413, 398] width 395 height 34
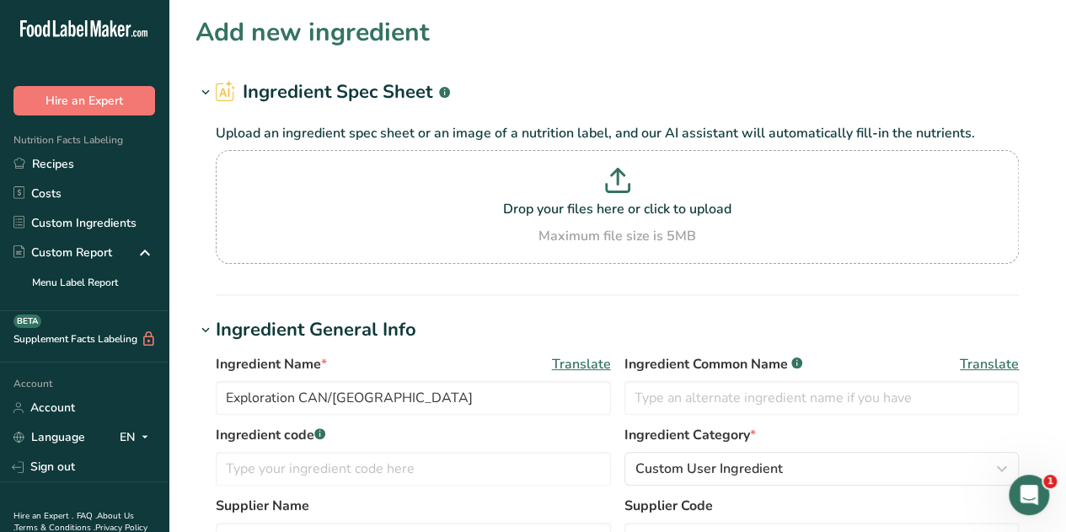
click at [430, 431] on label "Ingredient code .a-a{fill:#347362;}.b-a{fill:#fff;}" at bounding box center [413, 435] width 395 height 20
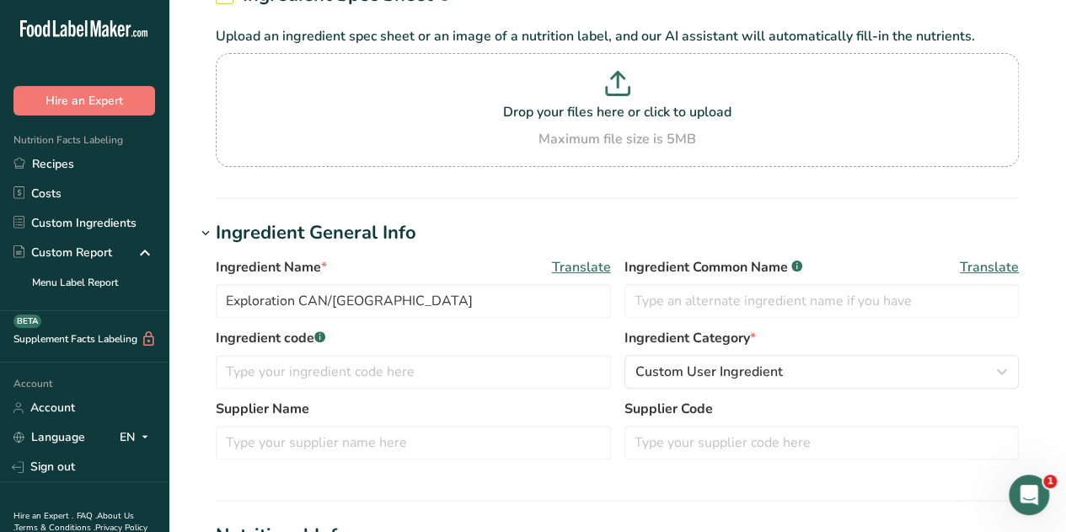
scroll to position [98, 0]
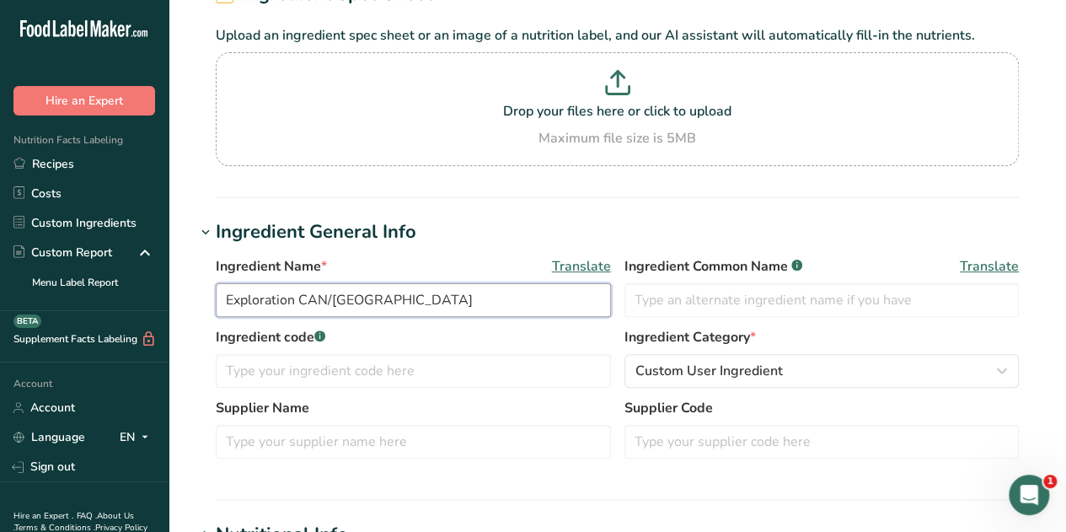
click at [377, 294] on input "Exploration CAN/[GEOGRAPHIC_DATA]" at bounding box center [413, 300] width 395 height 34
click at [373, 299] on input "Exploration CAN/US Oatmilk" at bounding box center [413, 300] width 395 height 34
click at [424, 296] on input "Exploration CAN/US Oat milk" at bounding box center [413, 300] width 395 height 34
click at [353, 302] on input "Exploration CAN/US Oat milk powder" at bounding box center [413, 300] width 395 height 34
click at [516, 299] on input "Exploration CAN/US Organic oat milk powder" at bounding box center [413, 300] width 395 height 34
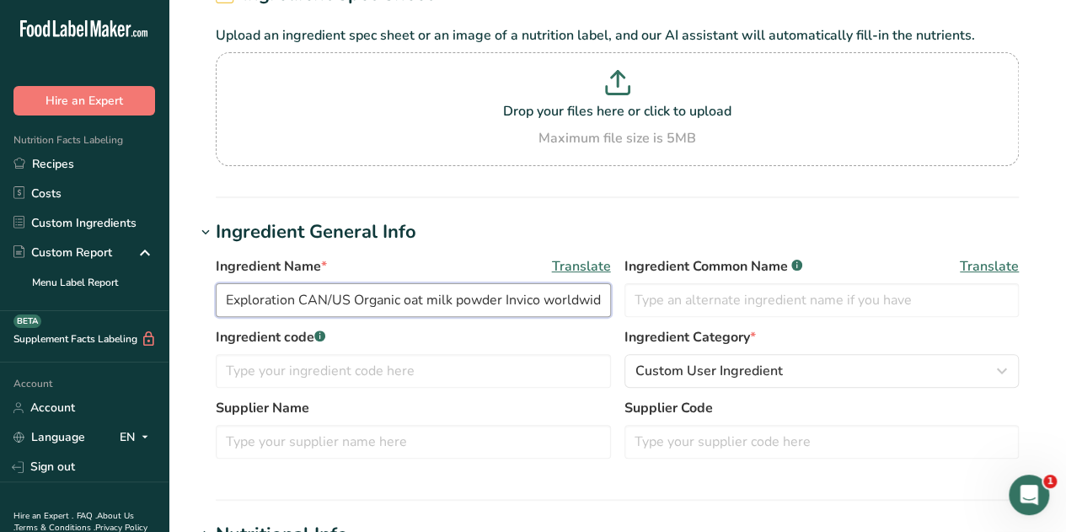
scroll to position [0, 7]
type input "Exploration CAN/US Organic oat milk powder Invico worldwide"
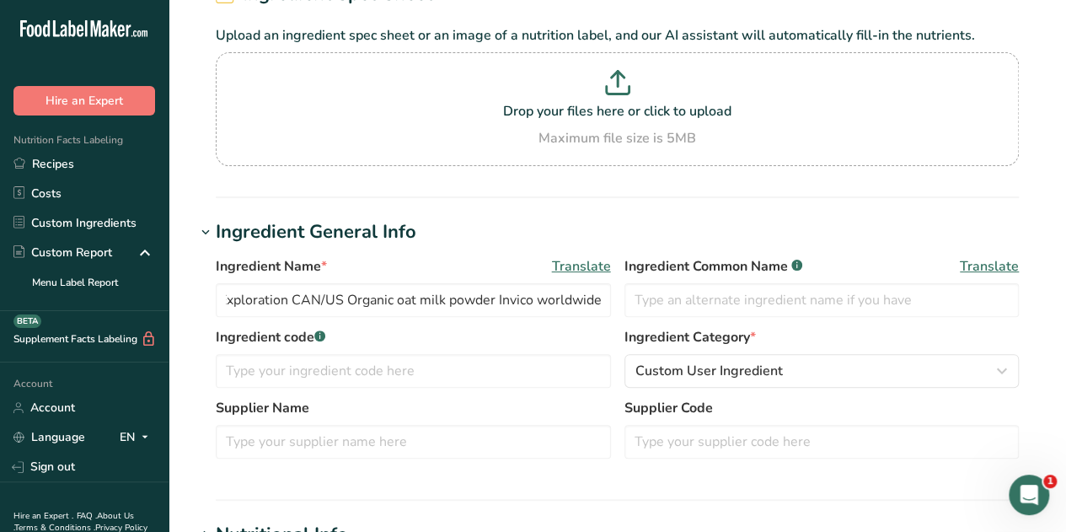
scroll to position [0, 0]
click at [473, 247] on div "Ingredient Name * Translate Exploration CAN/US Organic oat milk powder Invico w…" at bounding box center [616, 362] width 843 height 233
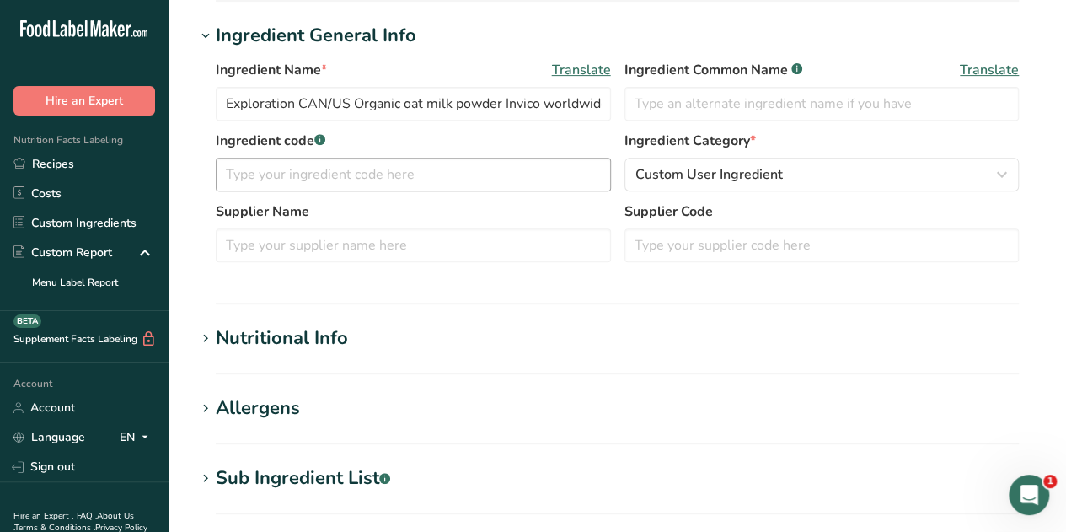
scroll to position [295, 0]
click at [206, 334] on icon at bounding box center [205, 338] width 15 height 24
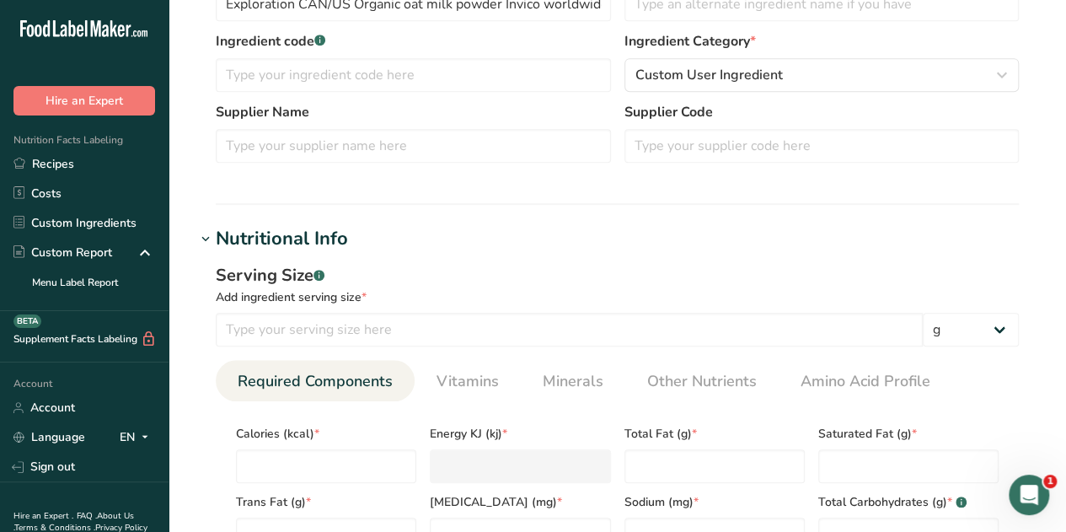
scroll to position [400, 0]
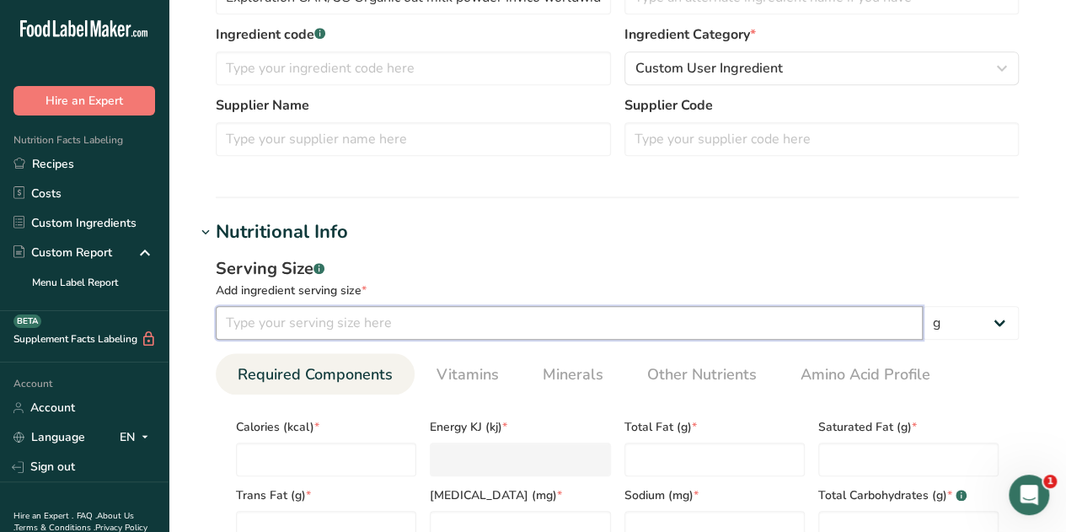
click at [258, 324] on input "number" at bounding box center [569, 323] width 707 height 34
type input "100"
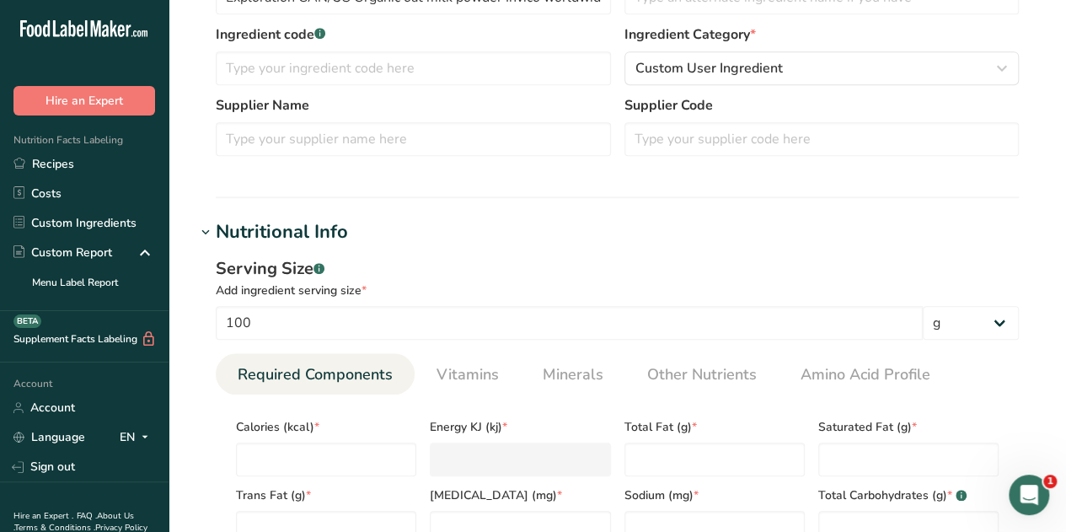
click at [541, 262] on div "Serving Size .a-a{fill:#347362;}.b-a{fill:#fff;}" at bounding box center [617, 268] width 803 height 25
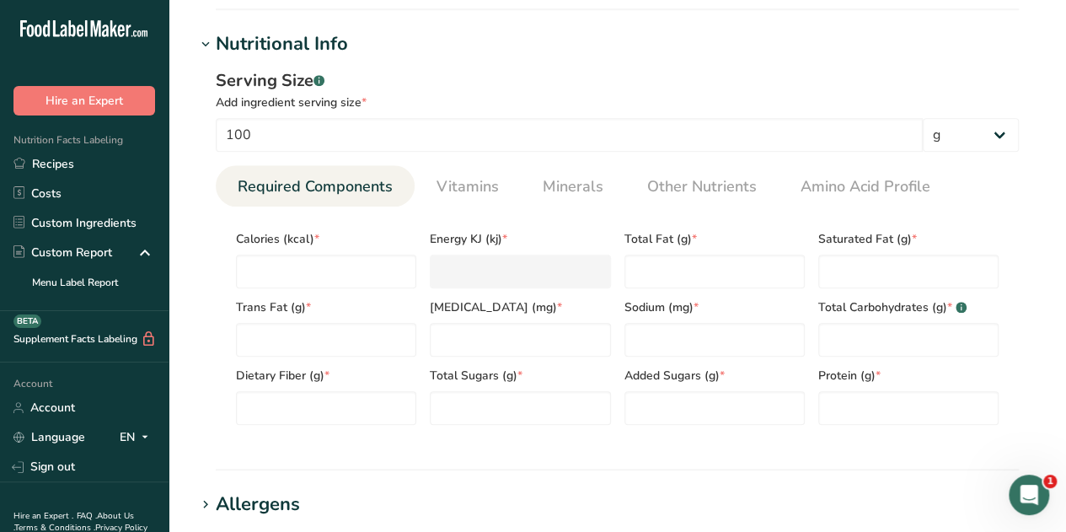
scroll to position [589, 0]
click at [308, 278] on input "number" at bounding box center [326, 271] width 180 height 34
type input "4"
type KJ "16.7"
type input "40"
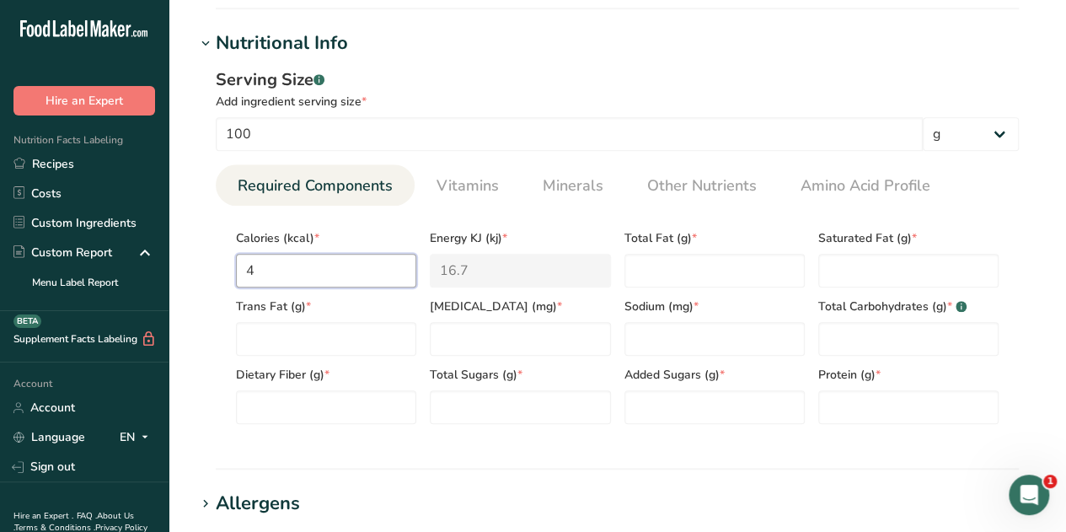
type KJ "167.4"
type input "409"
type KJ "1711.3"
type input "409"
click at [1013, 197] on ul "Required Components Vitamins Minerals Other Nutrients Amino Acid Profile" at bounding box center [617, 184] width 803 height 41
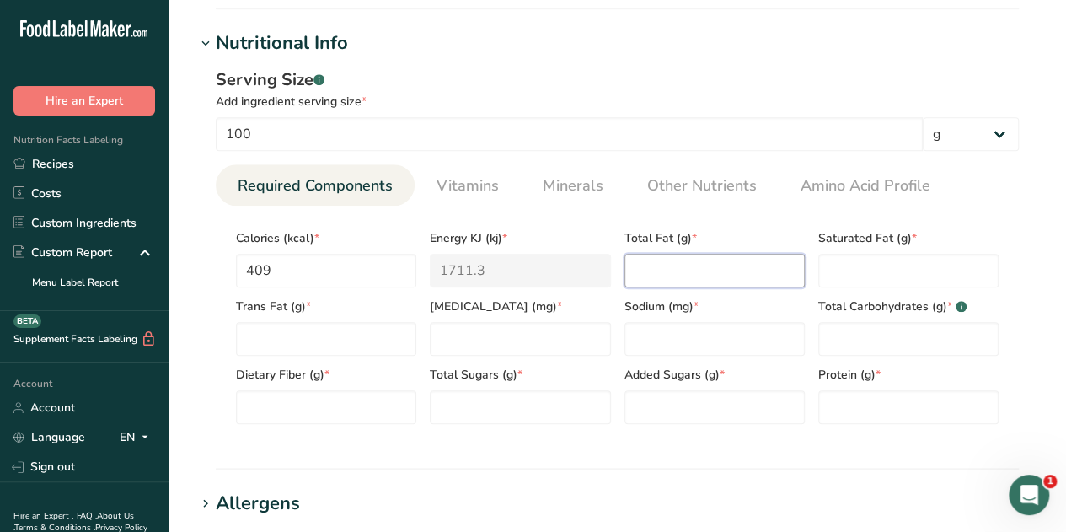
click at [649, 268] on Fat "number" at bounding box center [714, 271] width 180 height 34
type Fat "5.61"
click at [1014, 210] on section "Calories (kcal) * 409 Energy KJ (kj) * 1711.3 Total Fat (g) * 5.61 Saturated Fa…" at bounding box center [617, 322] width 803 height 232
click at [874, 264] on Fat "number" at bounding box center [908, 271] width 180 height 34
type Fat "1.19"
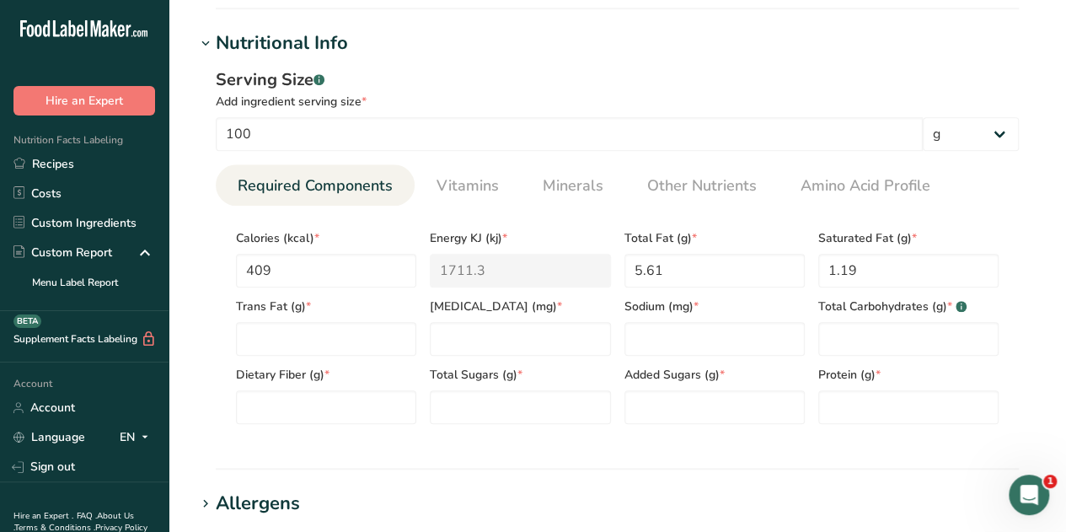
click at [1045, 218] on section "Add new ingredient Ingredient Spec Sheet .a-a{fill:#347362;}.b-a{fill:#fff;} Up…" at bounding box center [616, 225] width 897 height 1628
click at [280, 344] on Fat "number" at bounding box center [326, 339] width 180 height 34
type Fat "0.1"
click at [478, 332] on input "number" at bounding box center [520, 339] width 180 height 34
type input "0.9"
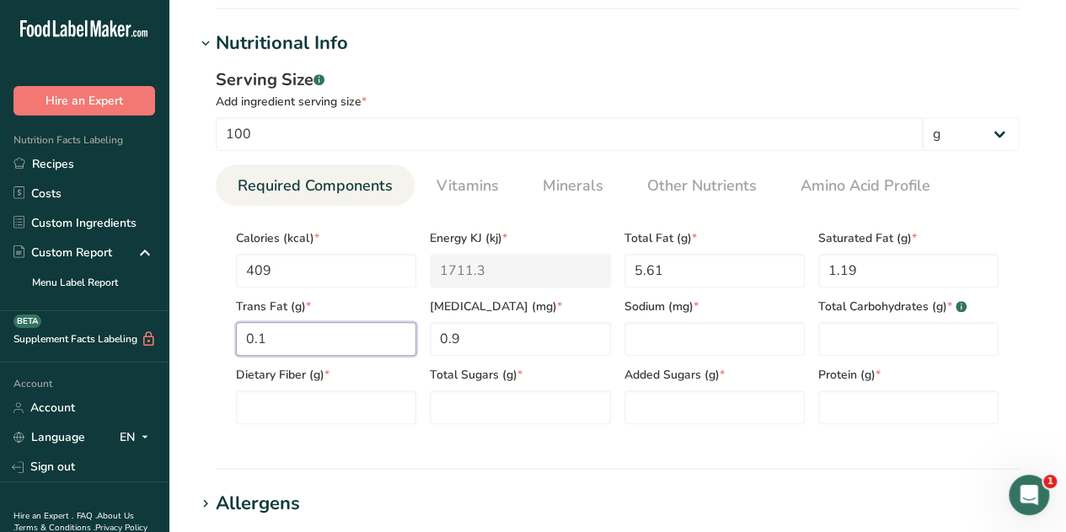
click at [271, 337] on Fat "0.1" at bounding box center [326, 339] width 180 height 34
type Fat "0.09"
click at [1038, 340] on div "Serving Size .a-a{fill:#347362;}.b-a{fill:#fff;} Add ingredient serving size * …" at bounding box center [616, 252] width 843 height 390
click at [685, 343] on input "number" at bounding box center [714, 339] width 180 height 34
type input "22.6"
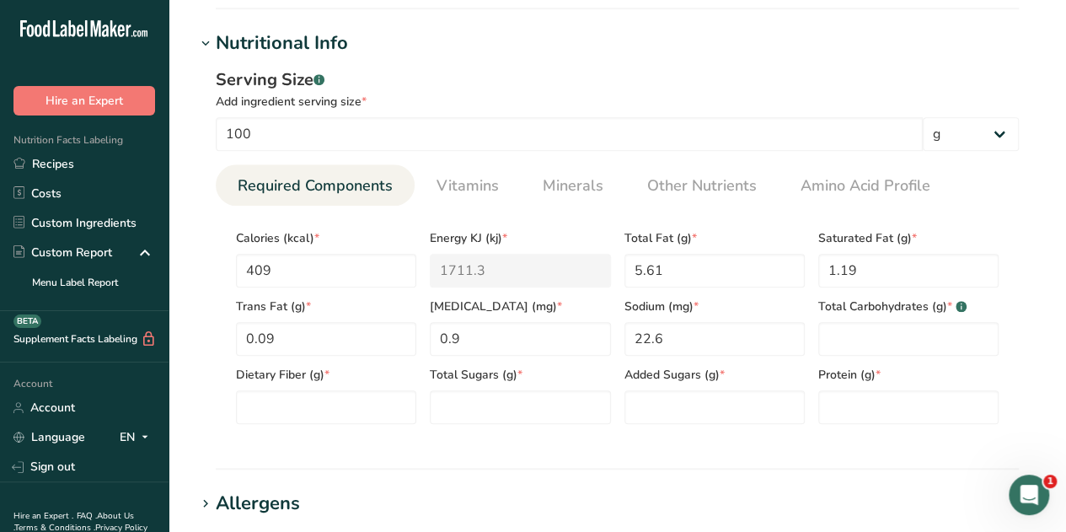
click at [1033, 281] on div "Serving Size .a-a{fill:#347362;}.b-a{fill:#fff;} Add ingredient serving size * …" at bounding box center [616, 252] width 843 height 390
click at [853, 331] on Carbohydrates "number" at bounding box center [908, 339] width 180 height 34
type Carbohydrates "75.1"
click at [1041, 326] on section "Add new ingredient Ingredient Spec Sheet .a-a{fill:#347362;}.b-a{fill:#fff;} Up…" at bounding box center [616, 225] width 897 height 1628
click at [281, 404] on Fiber "number" at bounding box center [326, 407] width 180 height 34
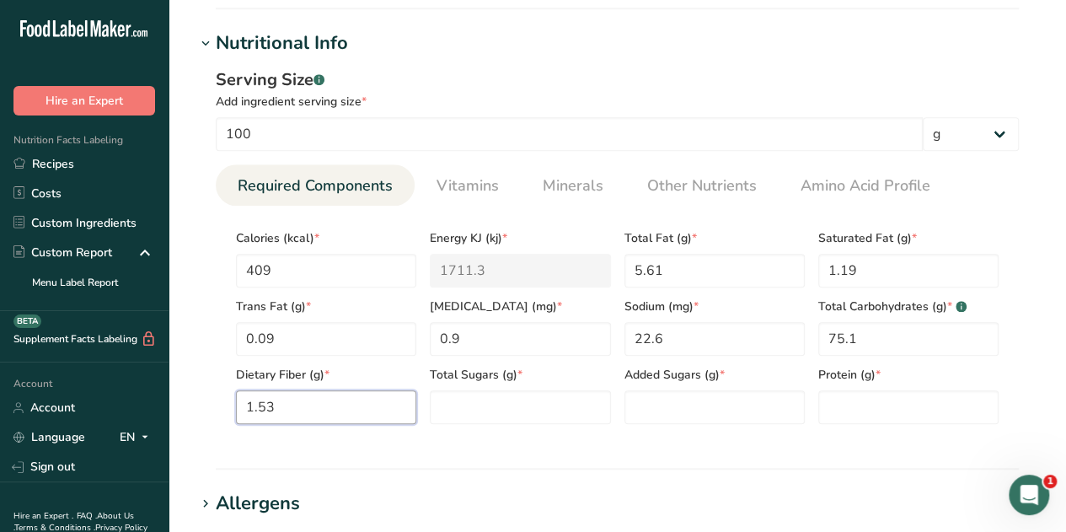
type Fiber "1.53"
click at [1022, 358] on div "Serving Size .a-a{fill:#347362;}.b-a{fill:#fff;} Add ingredient serving size * …" at bounding box center [616, 252] width 843 height 390
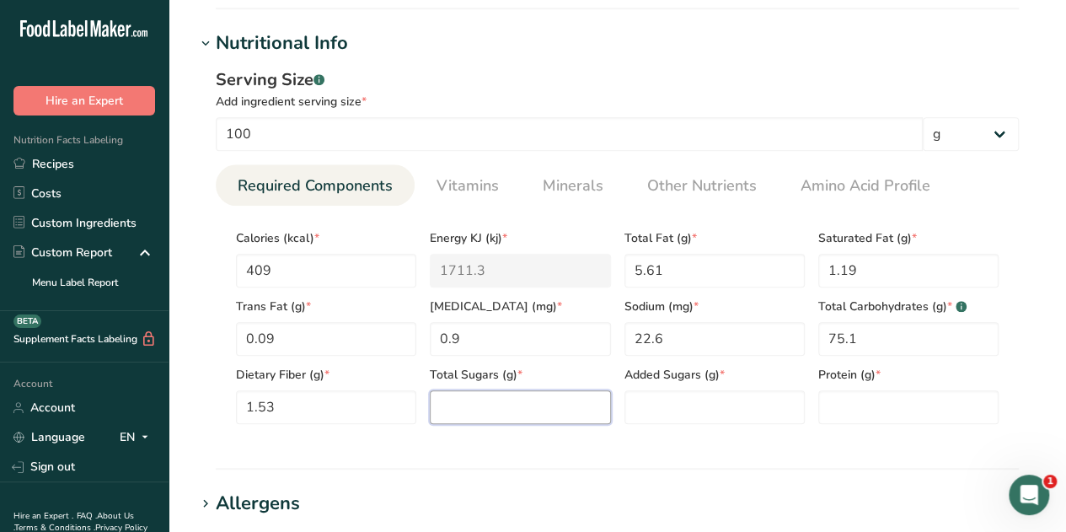
click at [456, 397] on Sugars "number" at bounding box center [520, 407] width 180 height 34
type Sugars "2.3"
click at [1024, 365] on div "Serving Size .a-a{fill:#347362;}.b-a{fill:#fff;} Add ingredient serving size * …" at bounding box center [616, 252] width 843 height 390
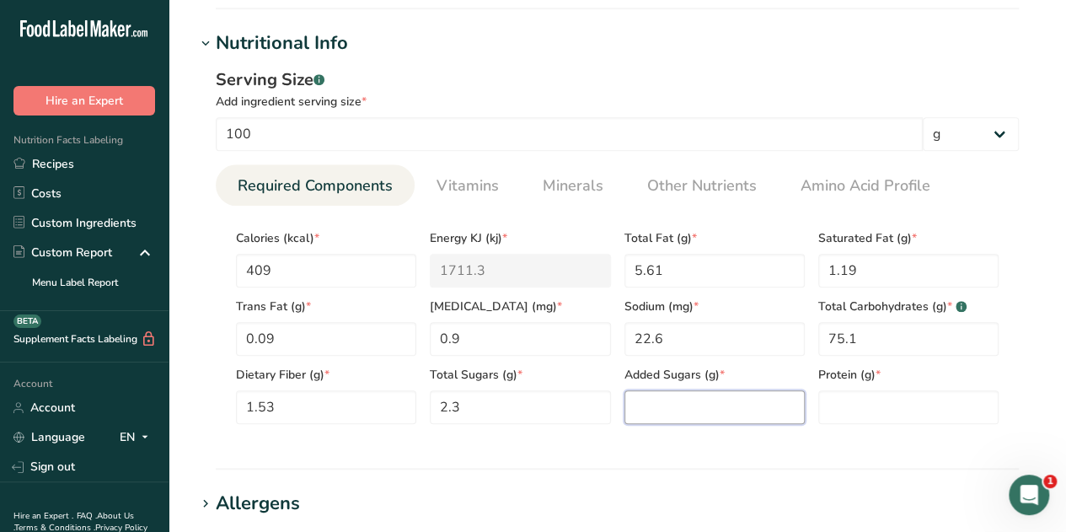
click at [657, 407] on Sugars "number" at bounding box center [714, 407] width 180 height 34
type Sugars "1.2"
click at [1031, 348] on div "Serving Size .a-a{fill:#347362;}.b-a{fill:#fff;} Add ingredient serving size * …" at bounding box center [616, 252] width 843 height 390
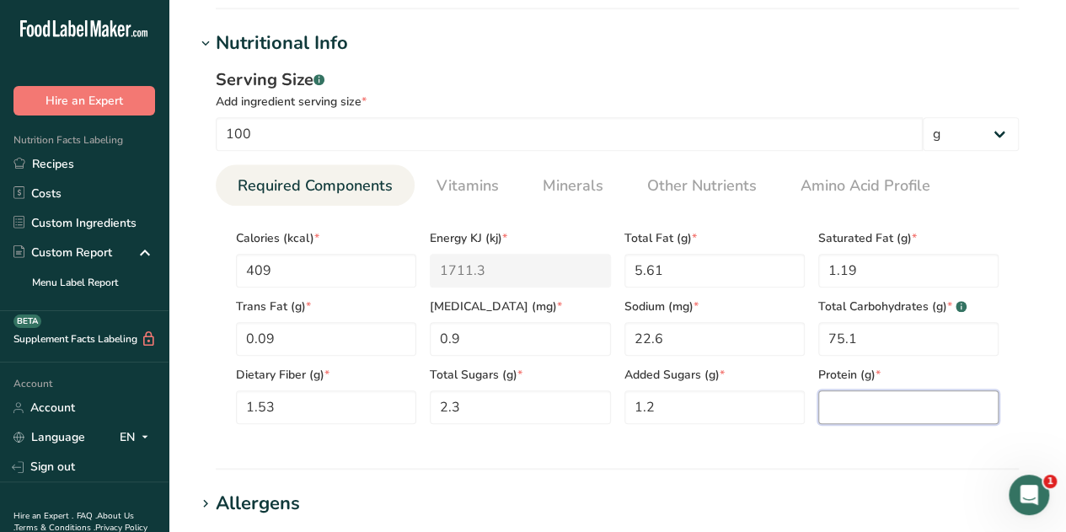
click at [839, 409] on input "number" at bounding box center [908, 407] width 180 height 34
type input "14.4"
click at [1046, 355] on section "Add new ingredient Ingredient Spec Sheet .a-a{fill:#347362;}.b-a{fill:#fff;} Up…" at bounding box center [616, 225] width 897 height 1628
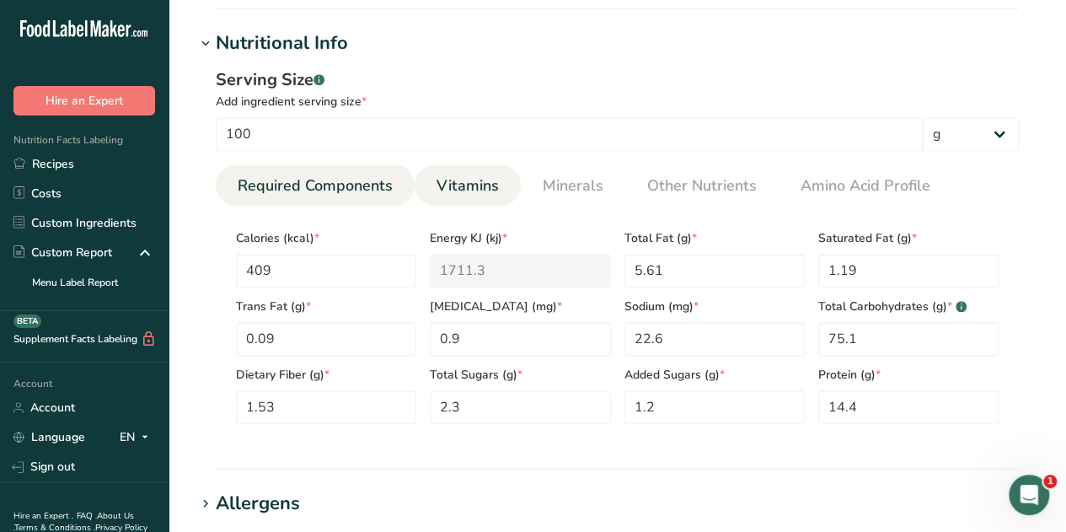
click at [477, 182] on span "Vitamins" at bounding box center [467, 185] width 62 height 23
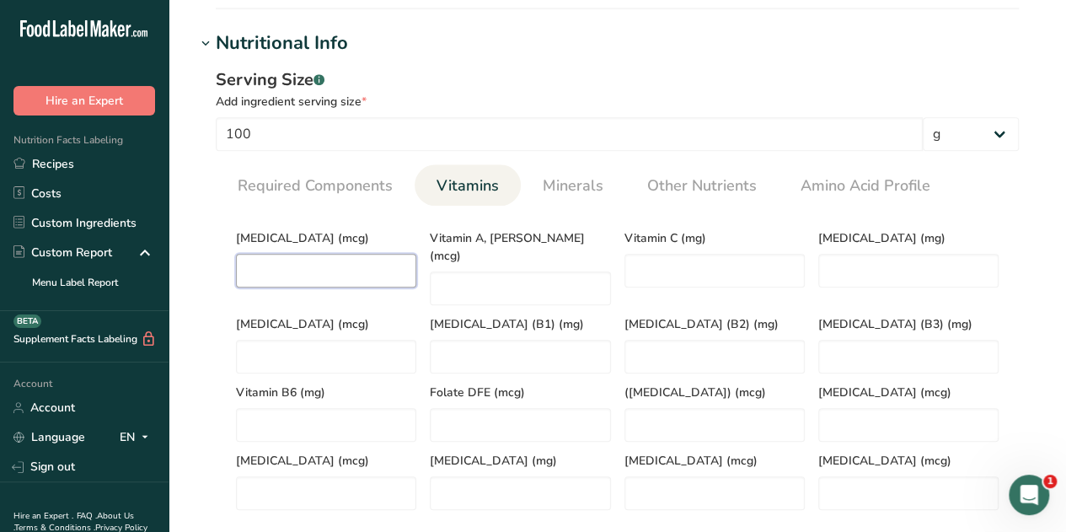
click at [288, 265] on D "number" at bounding box center [326, 271] width 180 height 34
type D "10"
click at [1019, 219] on div "Serving Size .a-a{fill:#347362;}.b-a{fill:#fff;} Add ingredient serving size * …" at bounding box center [616, 295] width 843 height 476
click at [591, 183] on span "Minerals" at bounding box center [573, 185] width 61 height 23
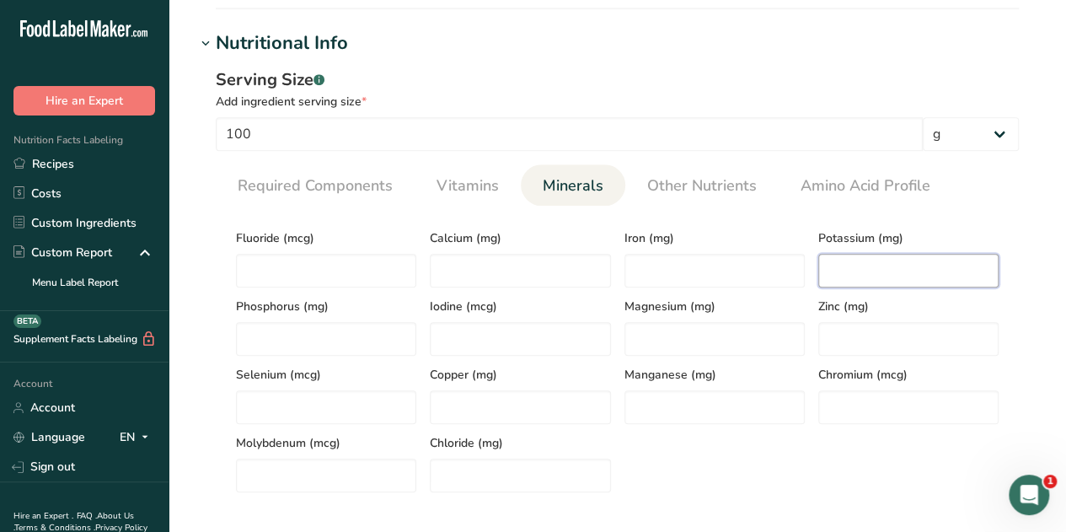
click at [863, 272] on input "number" at bounding box center [908, 271] width 180 height 34
type input "332"
click at [1013, 291] on section "Calories (kcal) * 409 Energy KJ (kj) * 1711.3 Total Fat (g) * 5.61 Saturated Fa…" at bounding box center [617, 356] width 803 height 300
click at [459, 279] on input "number" at bounding box center [520, 271] width 180 height 34
type input "129"
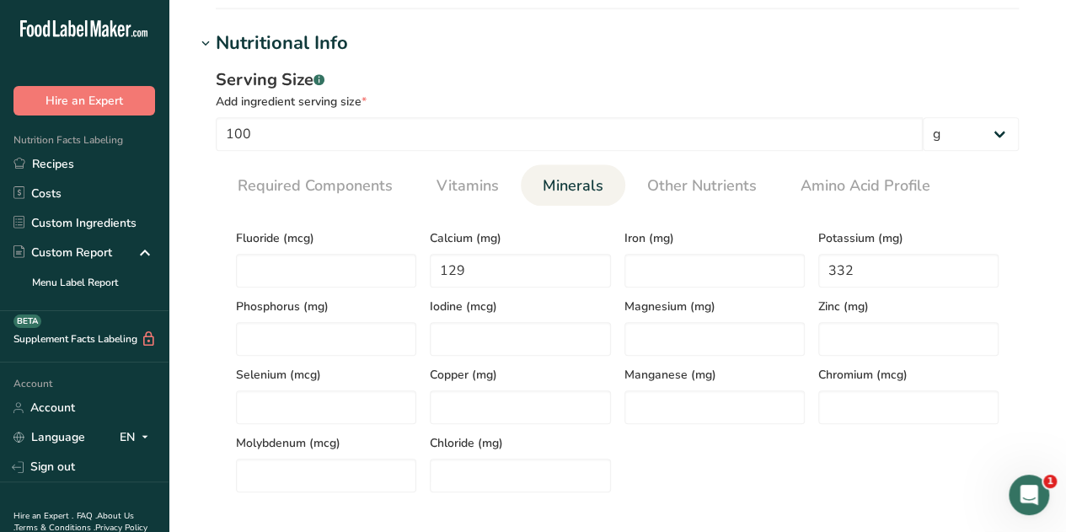
click at [1031, 302] on div "Serving Size .a-a{fill:#347362;}.b-a{fill:#fff;} Add ingredient serving size * …" at bounding box center [616, 286] width 843 height 458
click at [656, 267] on input "number" at bounding box center [714, 271] width 180 height 34
type input "1.06"
click at [1041, 308] on section "Add new ingredient Ingredient Spec Sheet .a-a{fill:#347362;}.b-a{fill:#fff;} Up…" at bounding box center [616, 259] width 897 height 1696
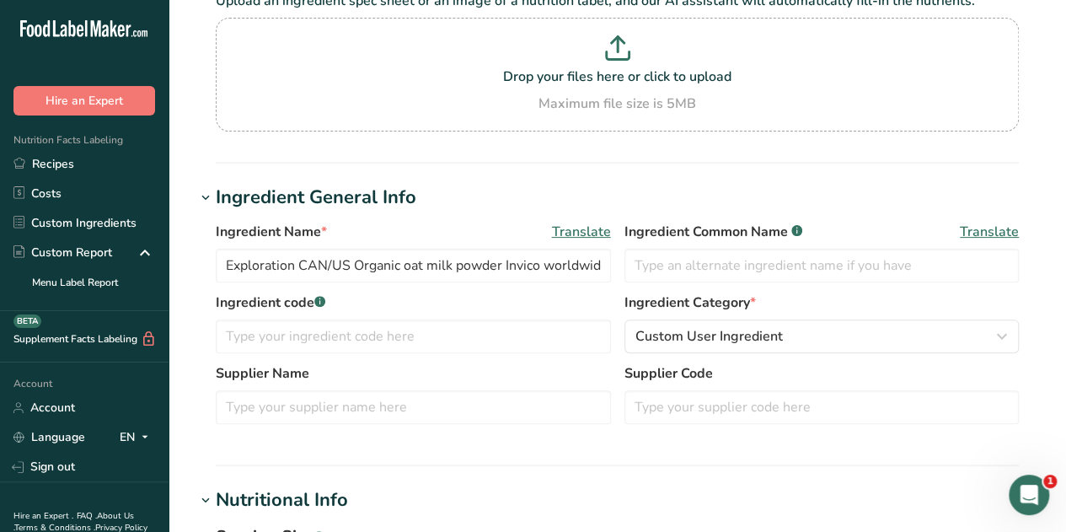
scroll to position [140, 0]
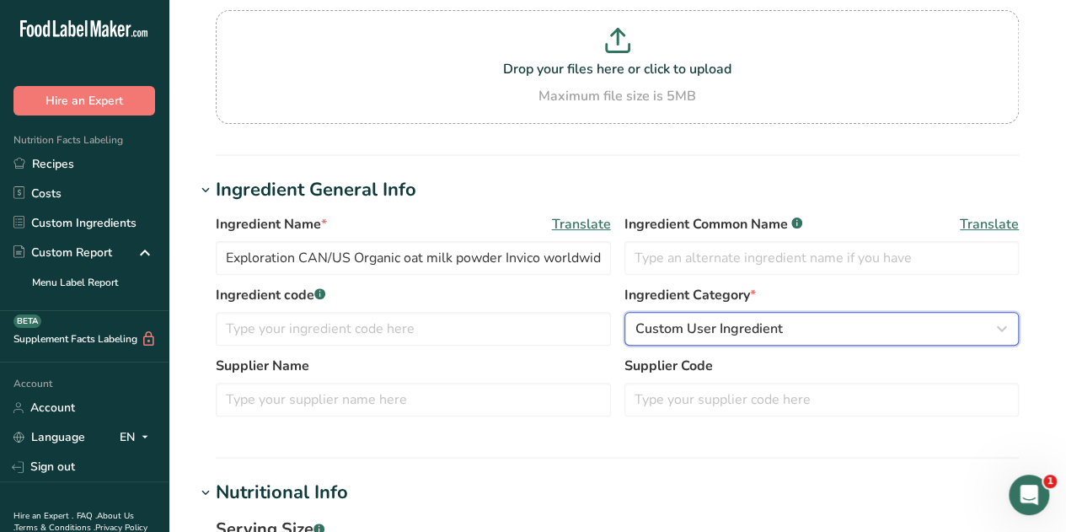
click at [1008, 323] on icon "button" at bounding box center [1002, 328] width 20 height 30
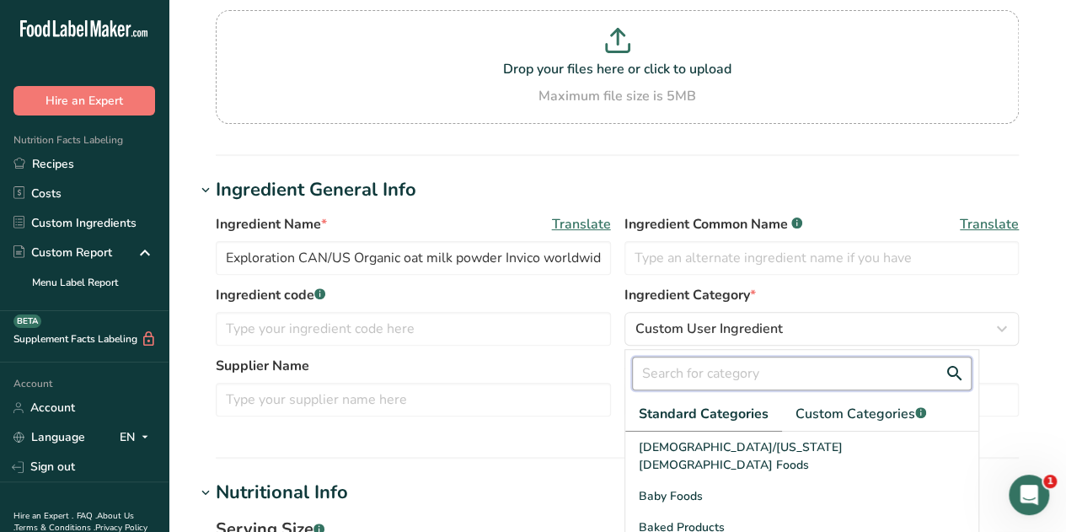
click at [676, 372] on input "text" at bounding box center [802, 373] width 340 height 34
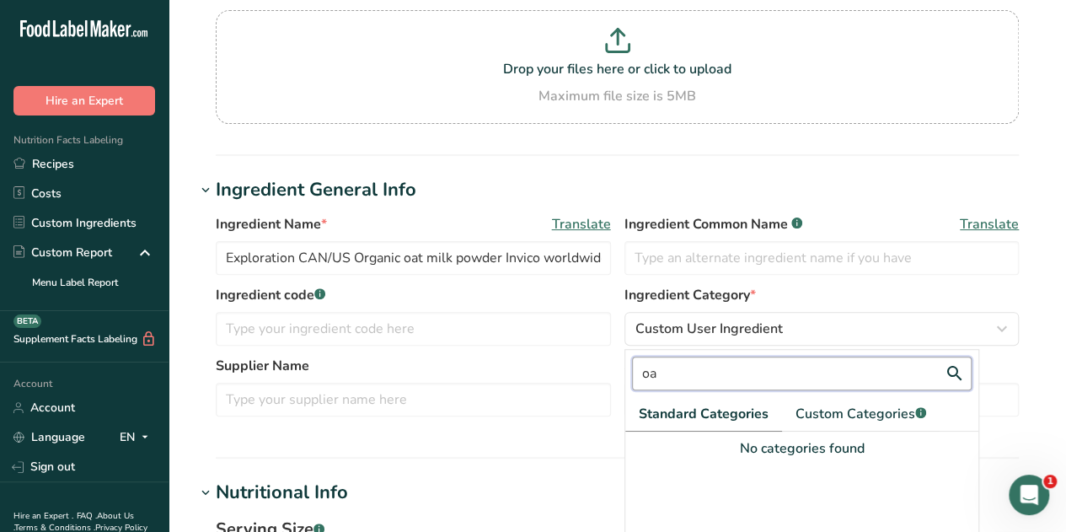
type input "o"
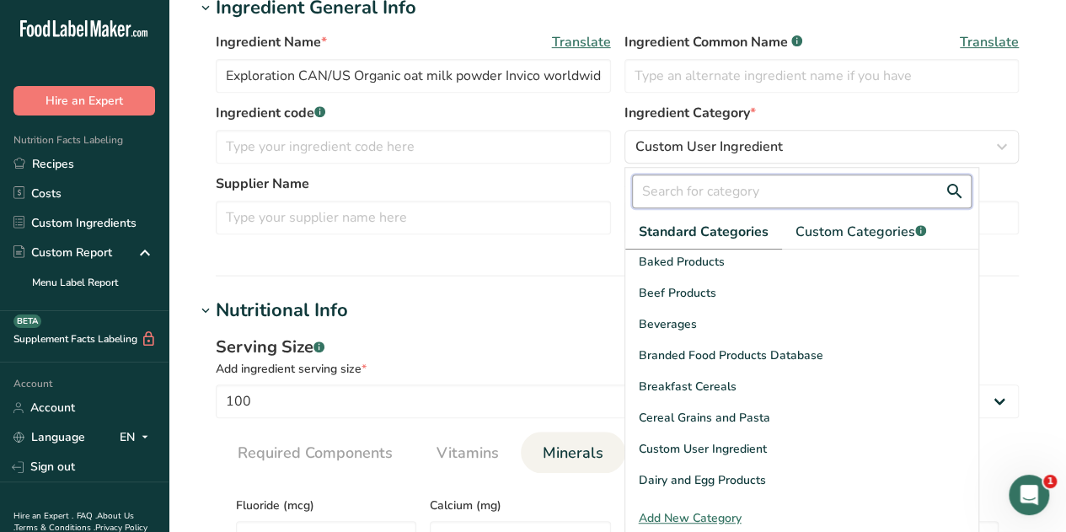
scroll to position [323, 0]
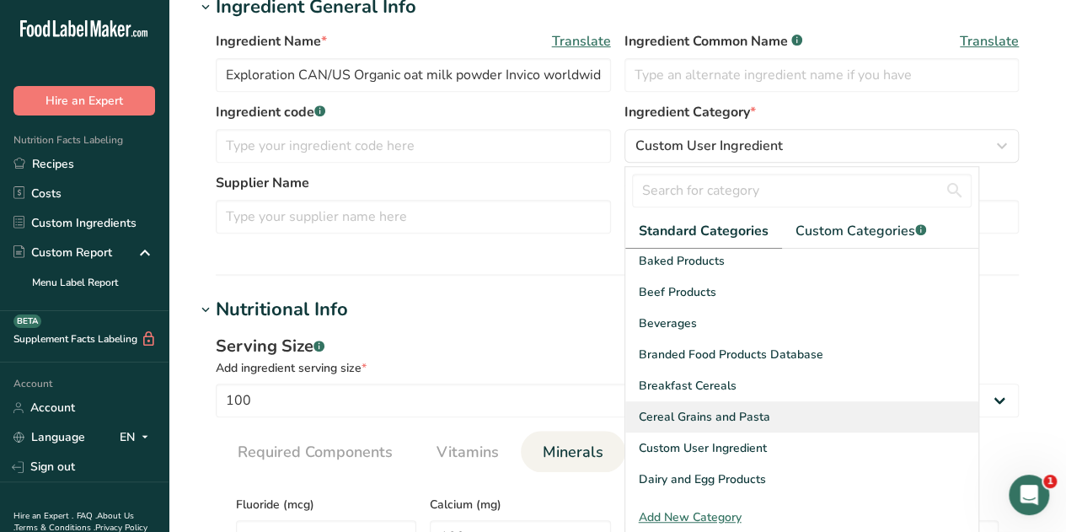
click at [750, 408] on span "Cereal Grains and Pasta" at bounding box center [704, 417] width 131 height 18
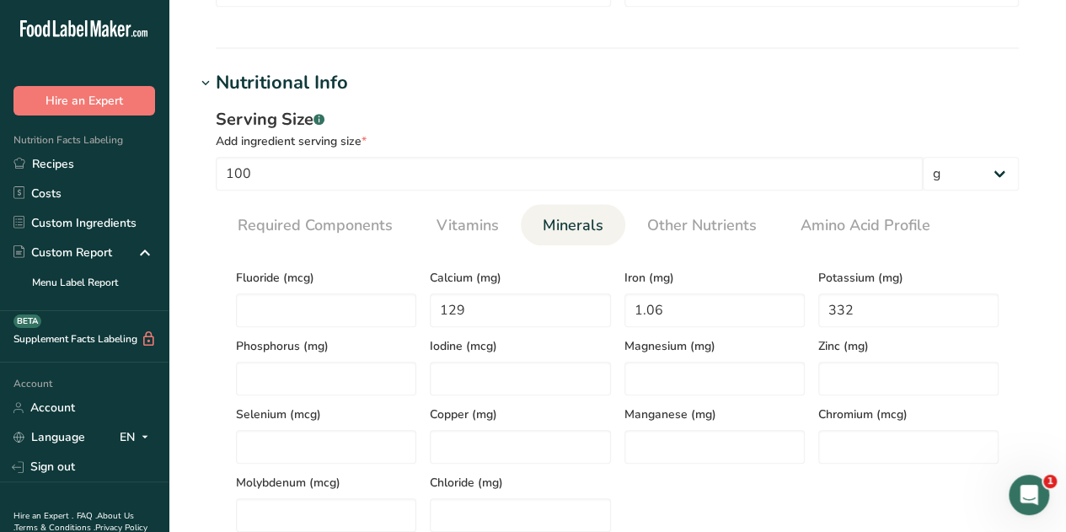
scroll to position [542, 0]
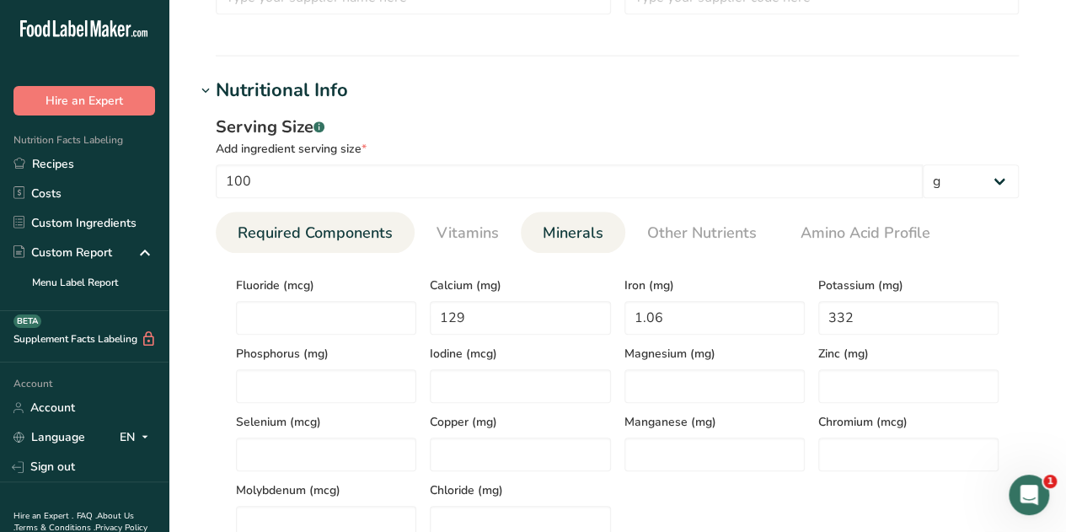
click at [308, 233] on span "Required Components" at bounding box center [315, 233] width 155 height 23
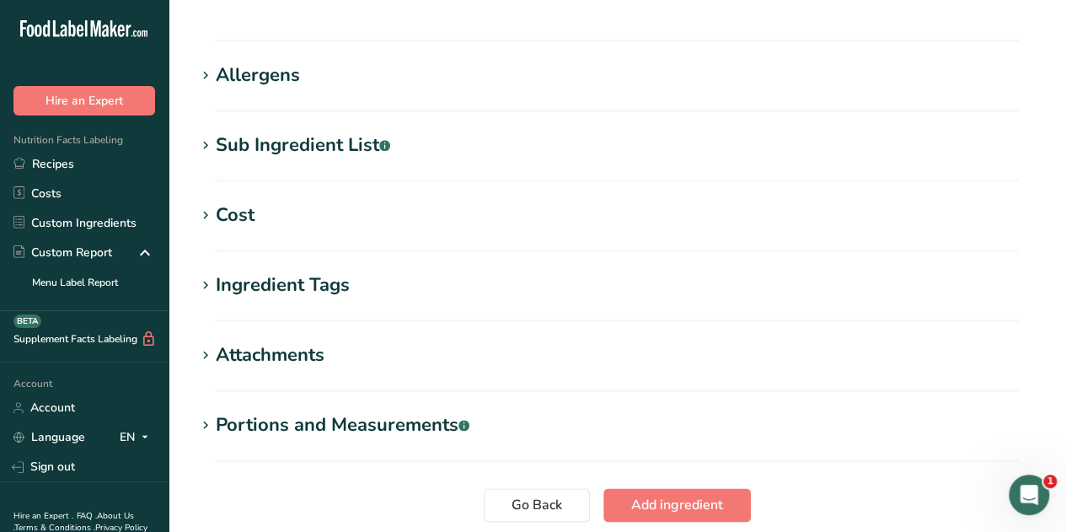
scroll to position [1149, 0]
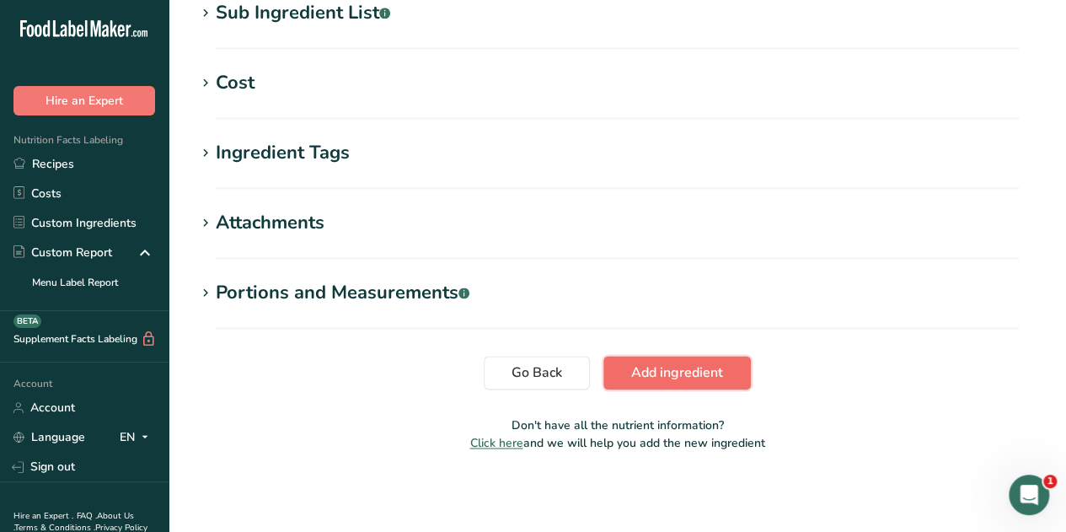
click at [671, 375] on span "Add ingredient" at bounding box center [677, 372] width 92 height 20
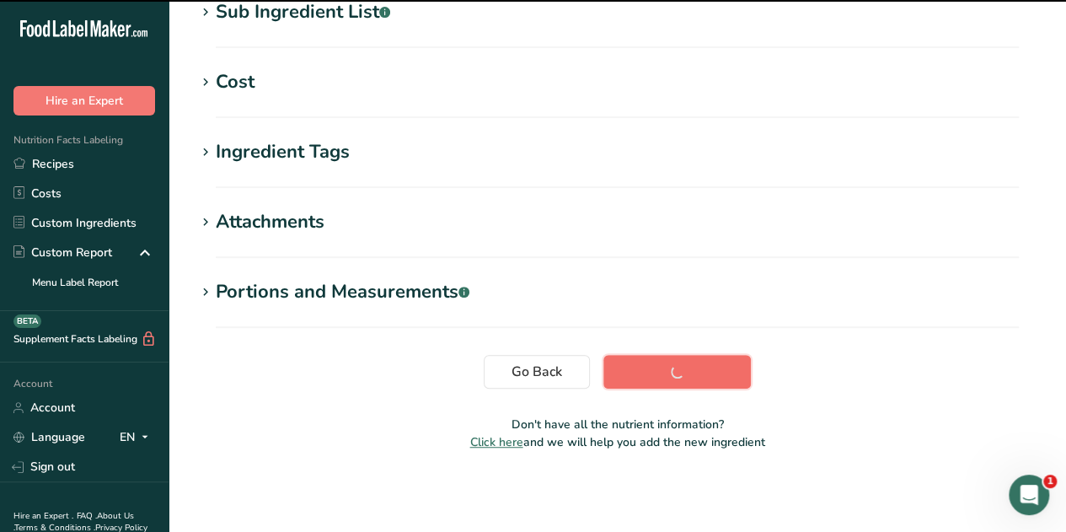
scroll to position [359, 0]
